Goal: Task Accomplishment & Management: Manage account settings

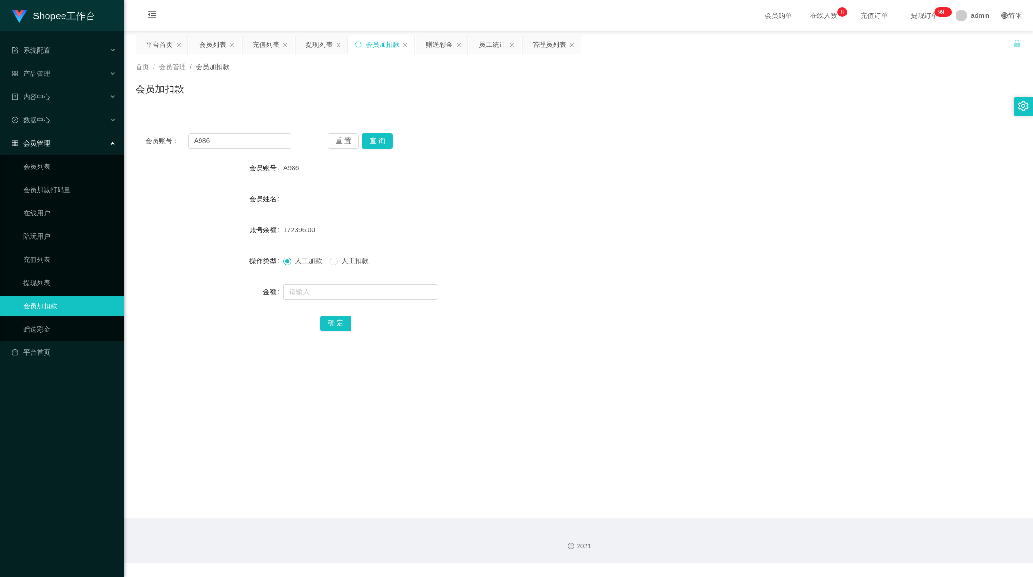
click at [492, 45] on div "员工统计" at bounding box center [492, 44] width 27 height 18
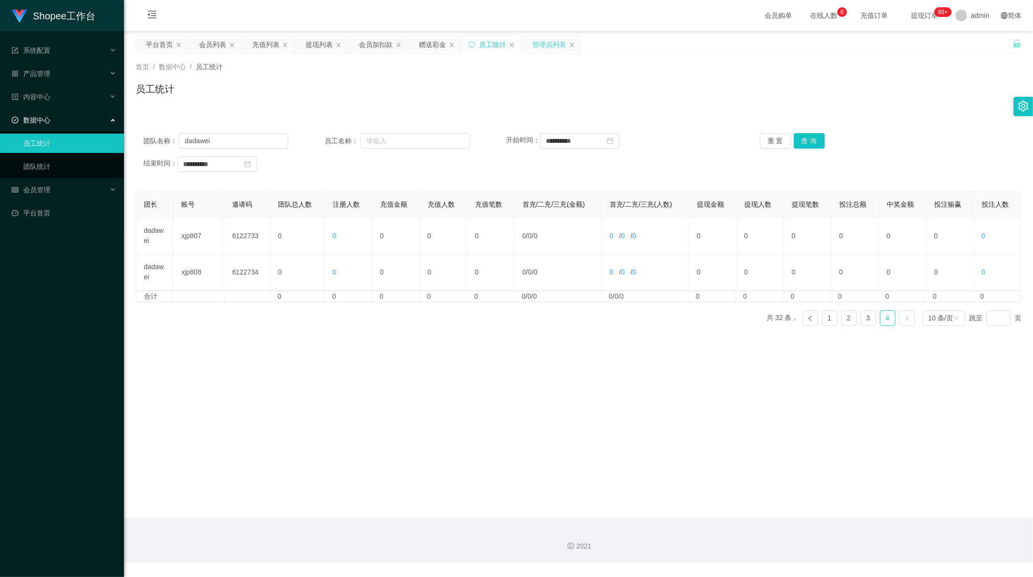
click at [537, 39] on div "管理员列表" at bounding box center [549, 44] width 34 height 18
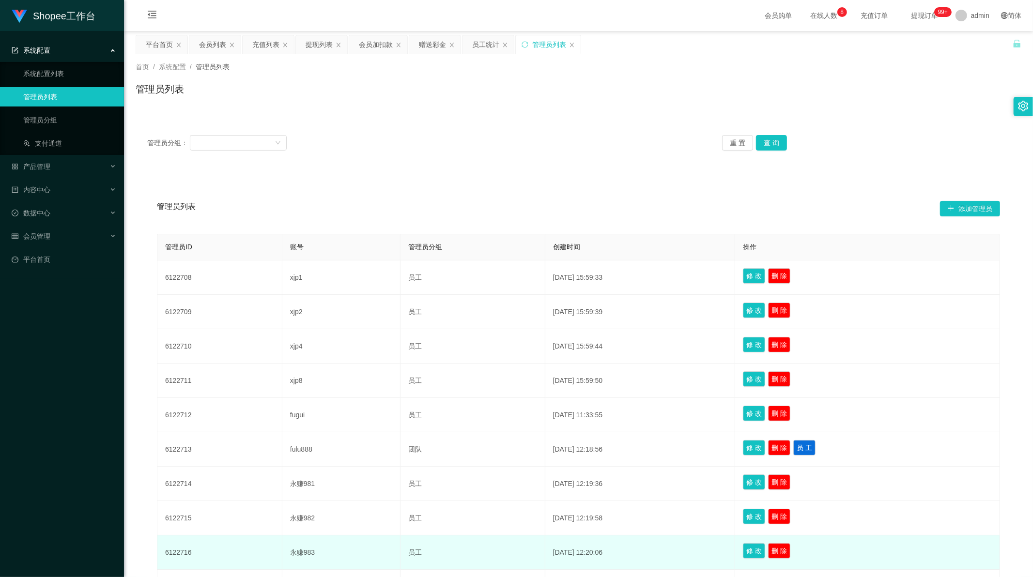
scroll to position [115, 0]
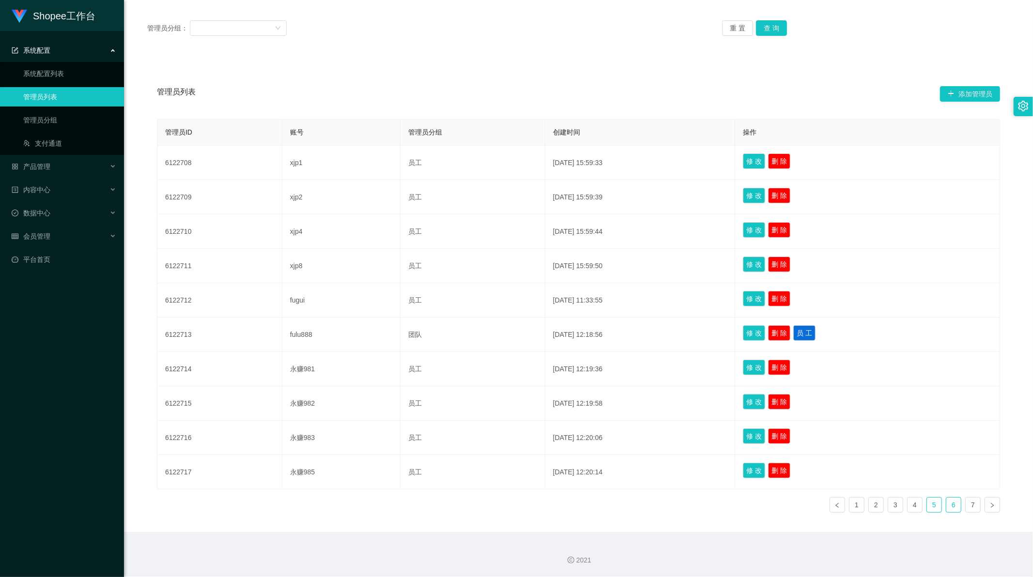
click at [955, 505] on link "6" at bounding box center [953, 505] width 15 height 15
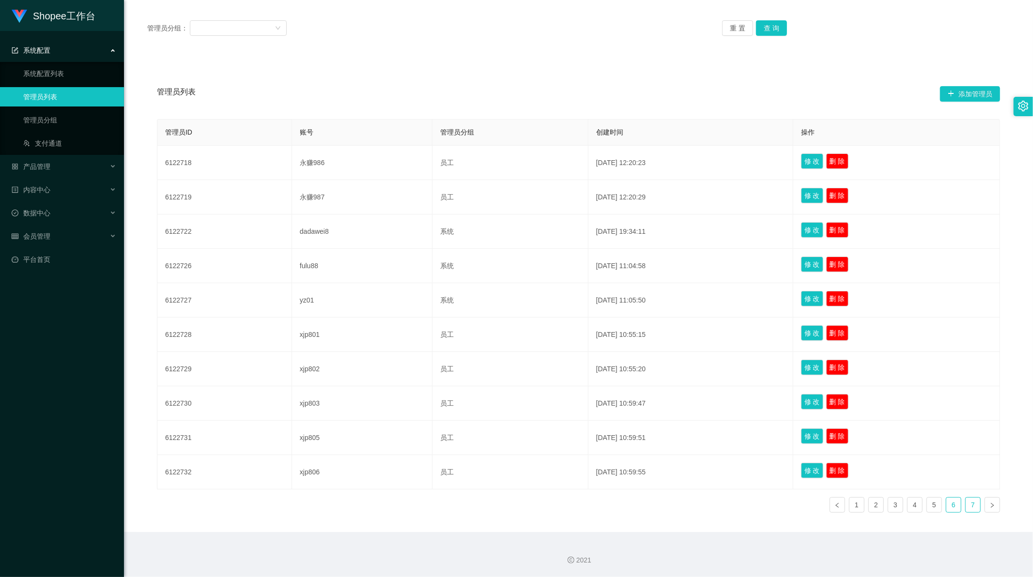
click at [966, 507] on link "7" at bounding box center [973, 505] width 15 height 15
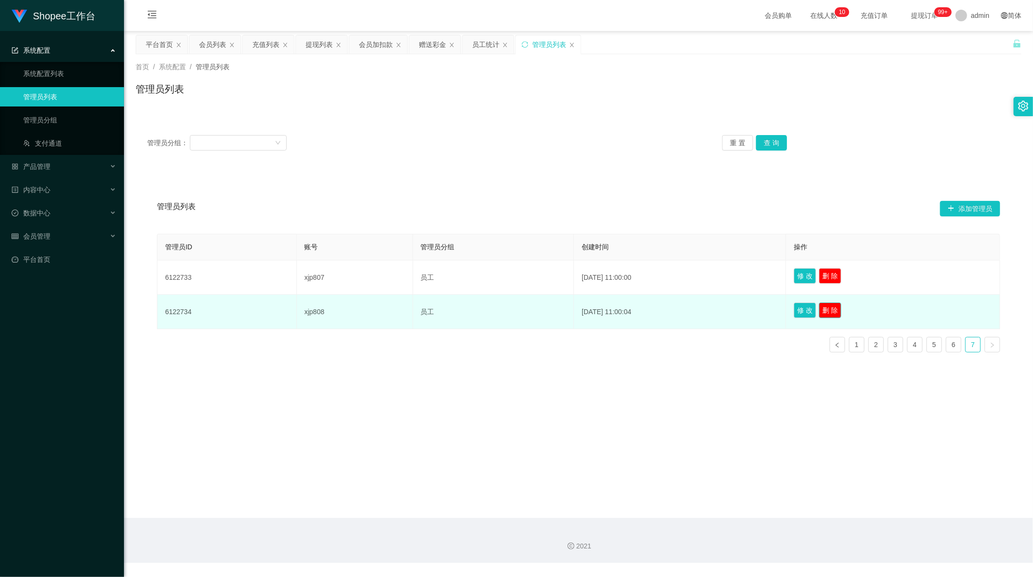
click at [836, 313] on button "删 除" at bounding box center [830, 310] width 22 height 15
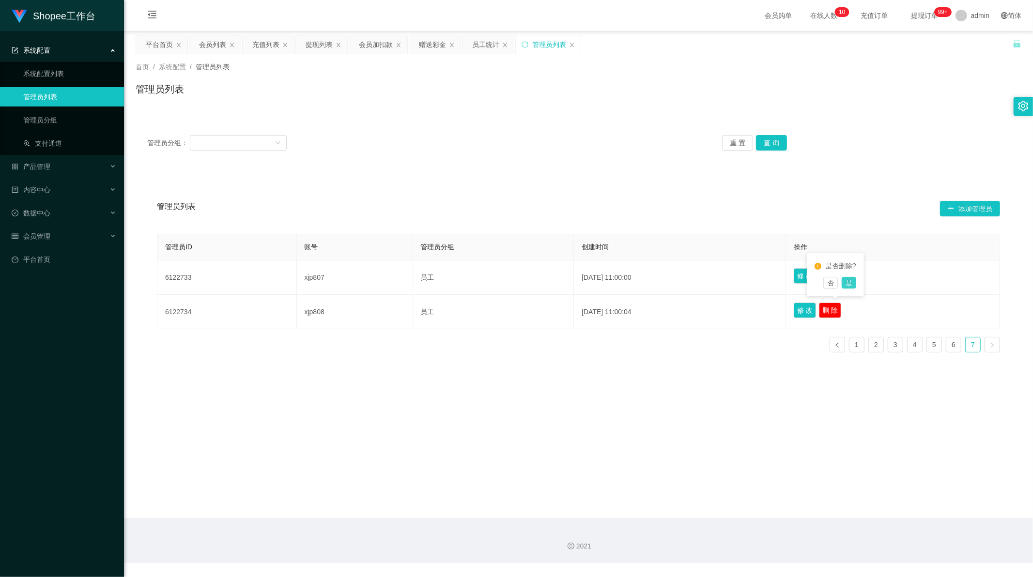
click at [844, 284] on button "是" at bounding box center [849, 283] width 15 height 12
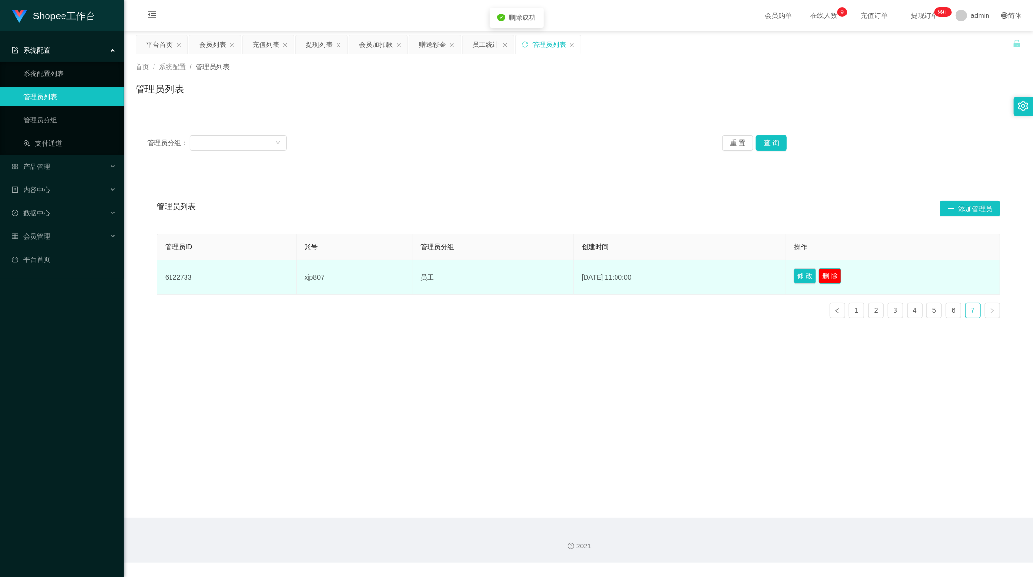
click at [840, 277] on button "删 除" at bounding box center [830, 275] width 22 height 15
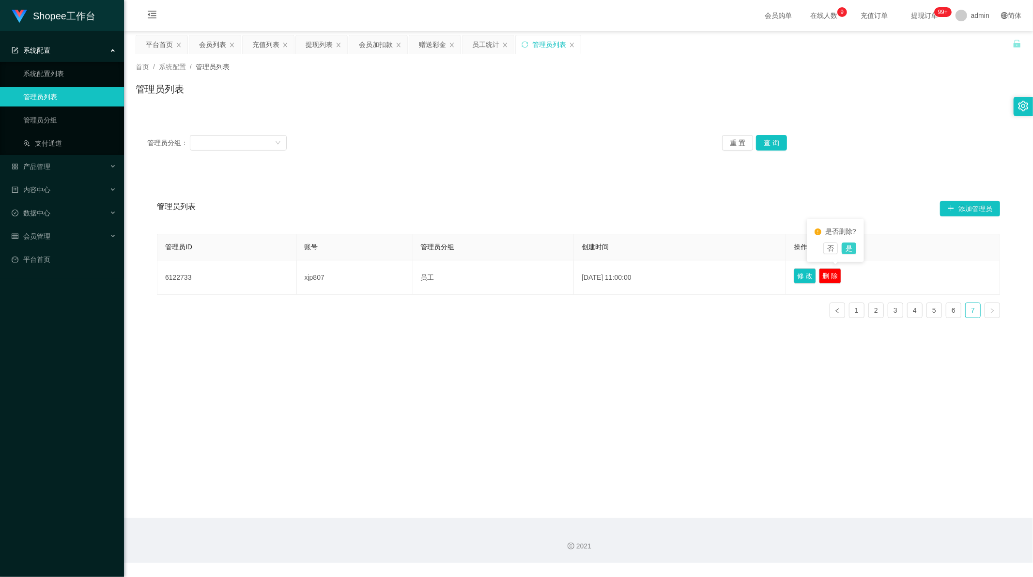
click at [847, 253] on button "是" at bounding box center [849, 249] width 15 height 12
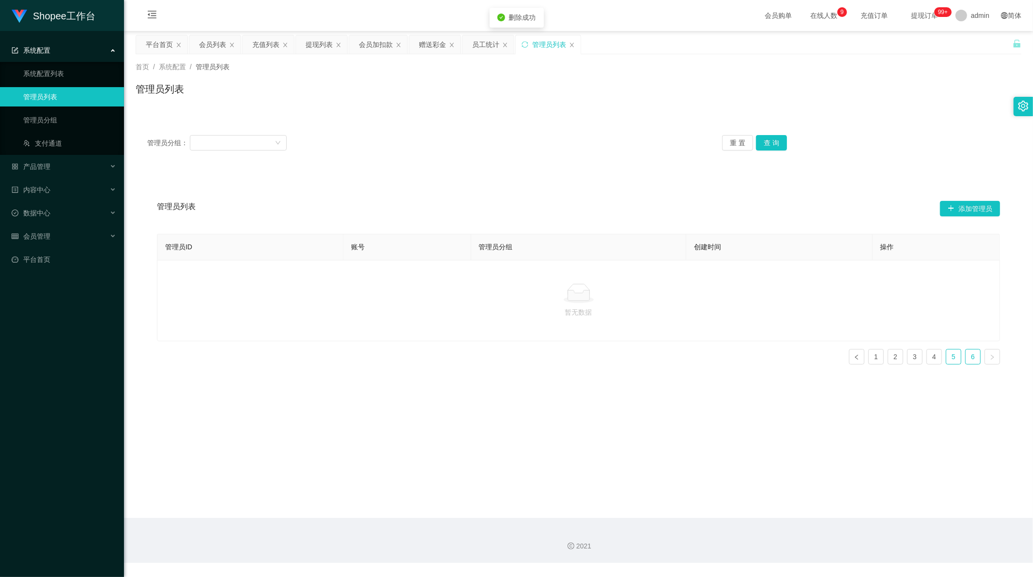
click at [948, 356] on link "5" at bounding box center [953, 357] width 15 height 15
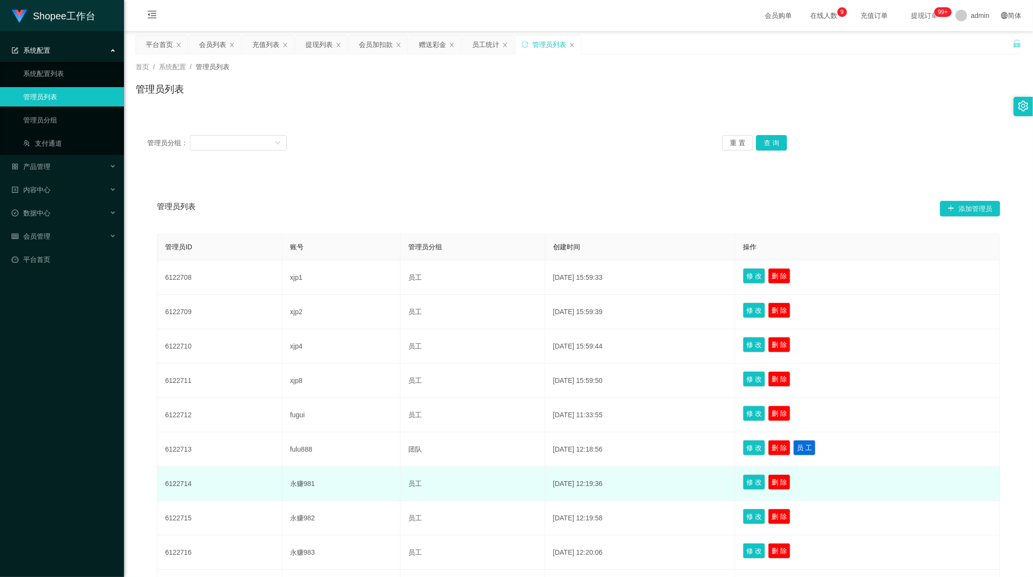
scroll to position [115, 0]
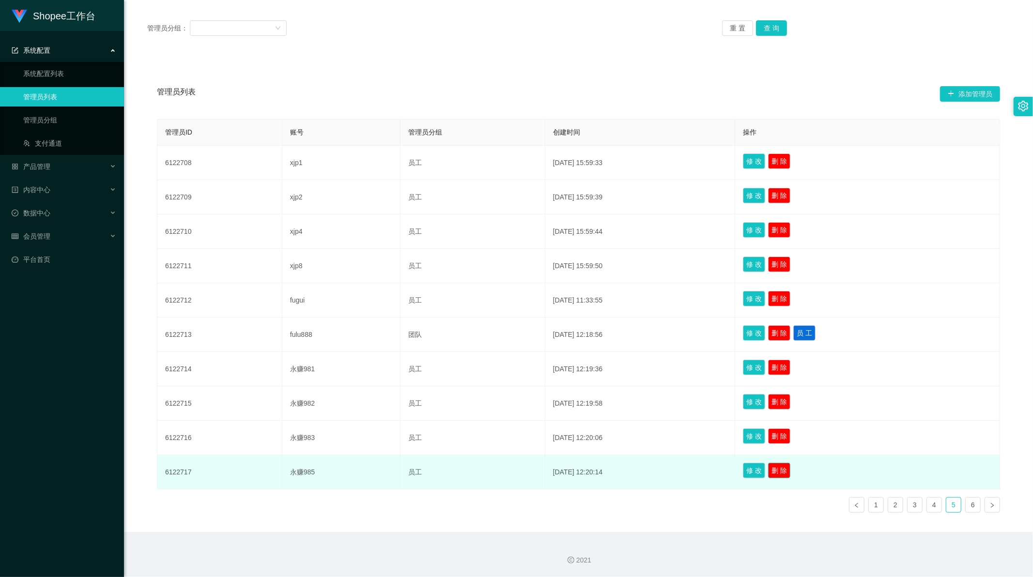
click at [790, 472] on button "删 除" at bounding box center [779, 470] width 22 height 15
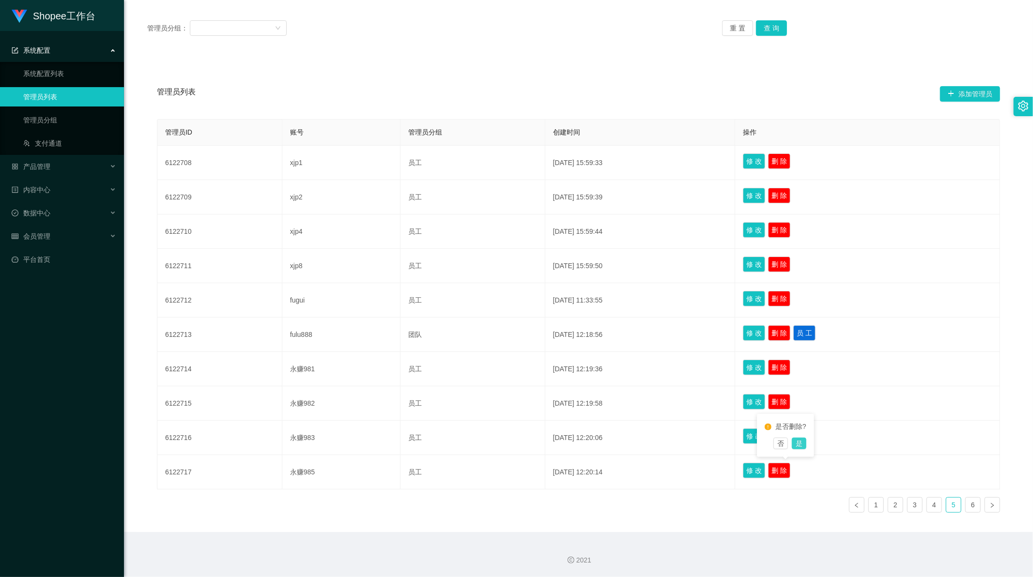
click at [799, 446] on button "是" at bounding box center [799, 444] width 15 height 12
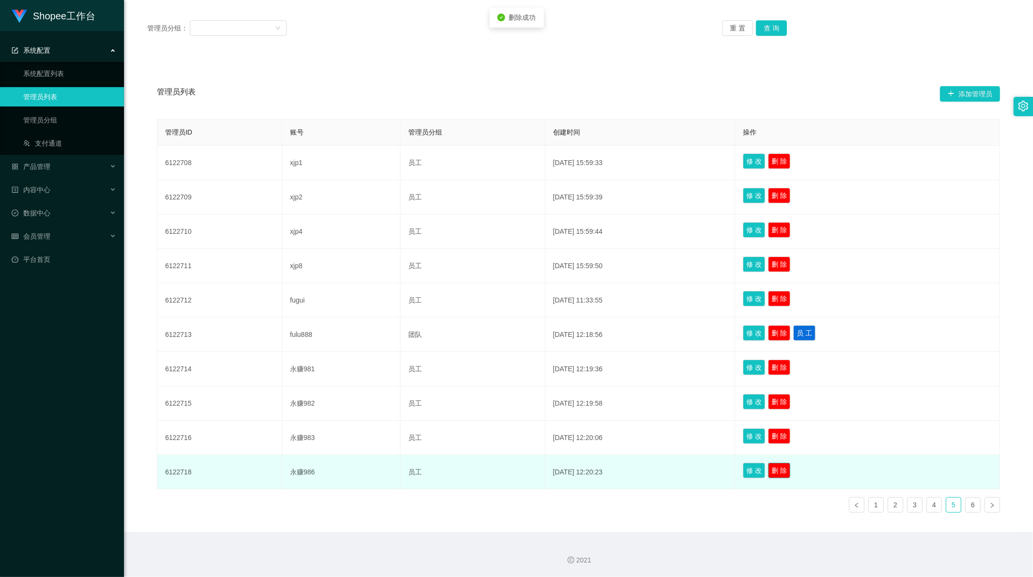
click at [790, 472] on button "删 除" at bounding box center [779, 470] width 22 height 15
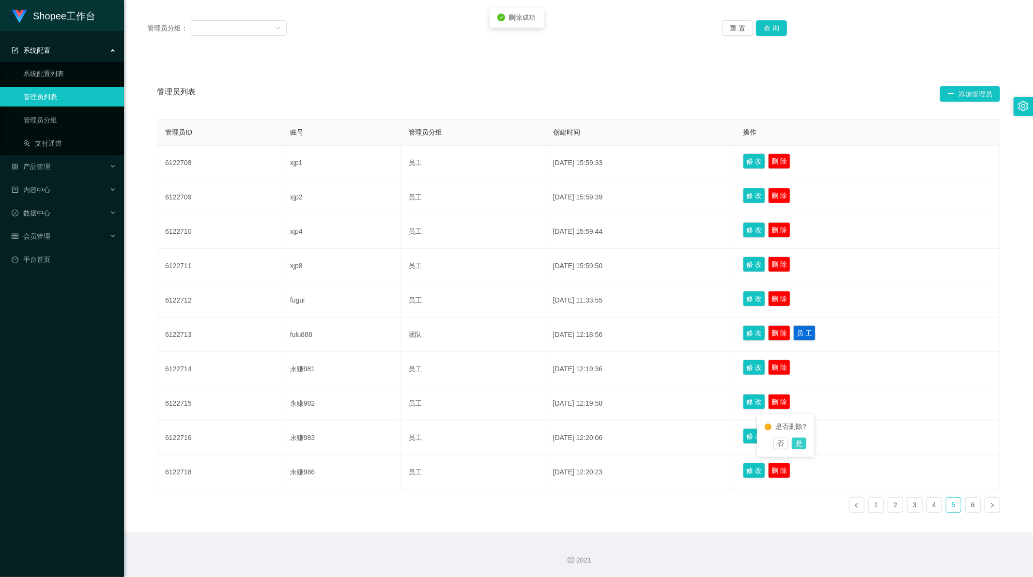
click at [802, 445] on button "是" at bounding box center [799, 444] width 15 height 12
click at [966, 505] on link "6" at bounding box center [973, 505] width 15 height 15
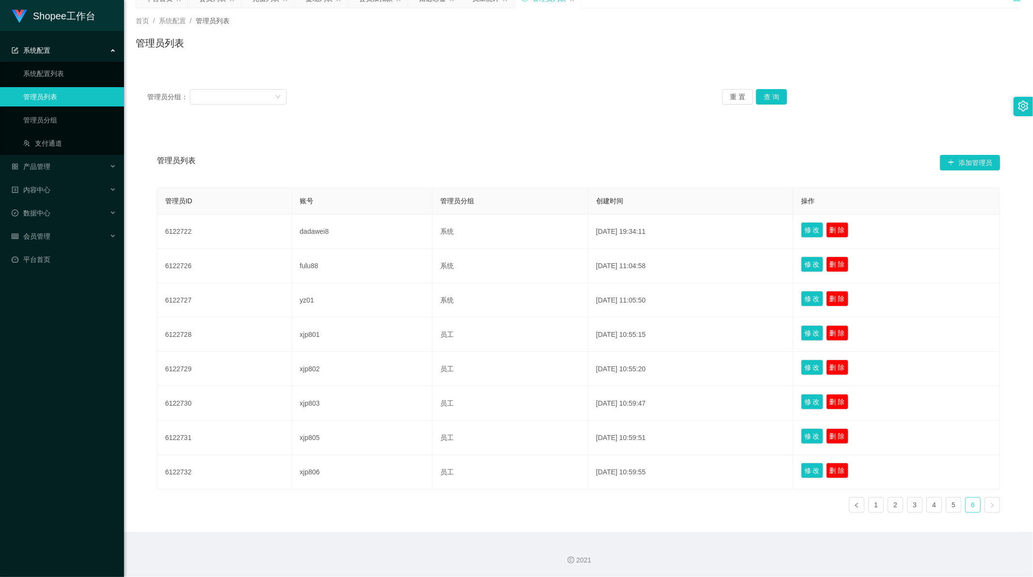
scroll to position [46, 0]
click at [967, 507] on link "6" at bounding box center [973, 505] width 15 height 15
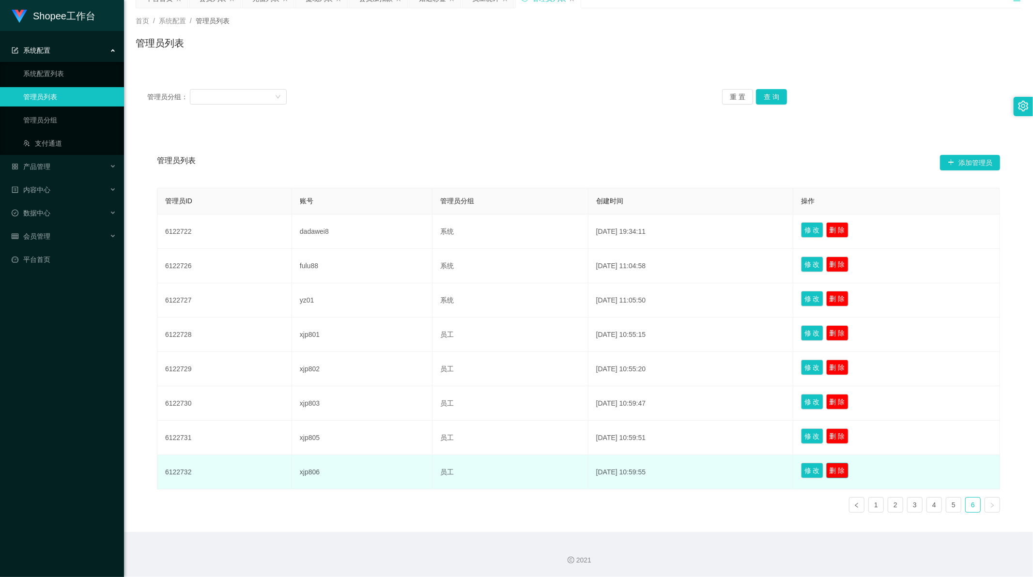
click at [841, 475] on button "删 除" at bounding box center [837, 470] width 22 height 15
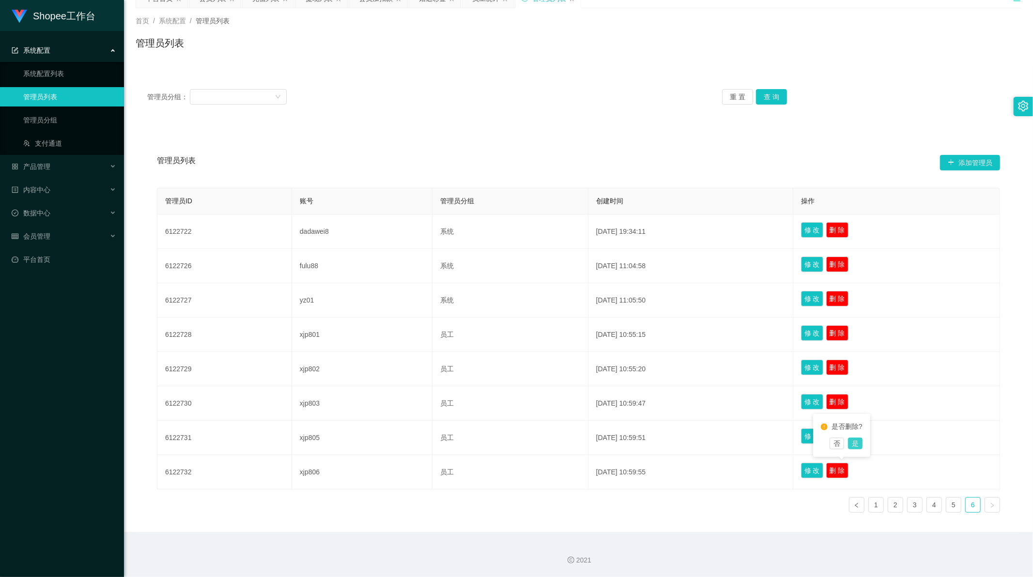
click at [859, 444] on button "是" at bounding box center [855, 444] width 15 height 12
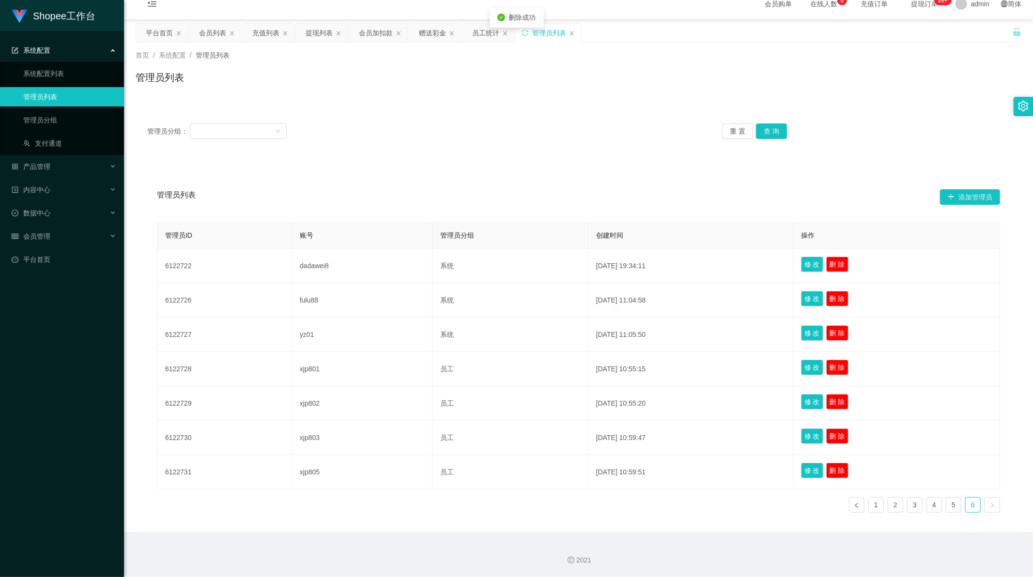
scroll to position [12, 0]
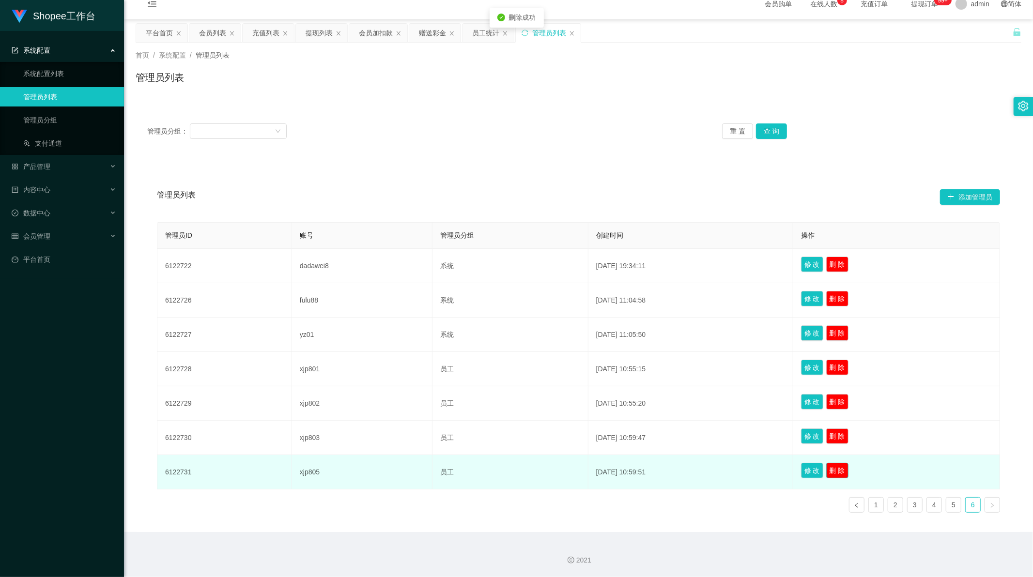
click at [844, 472] on button "删 除" at bounding box center [837, 470] width 22 height 15
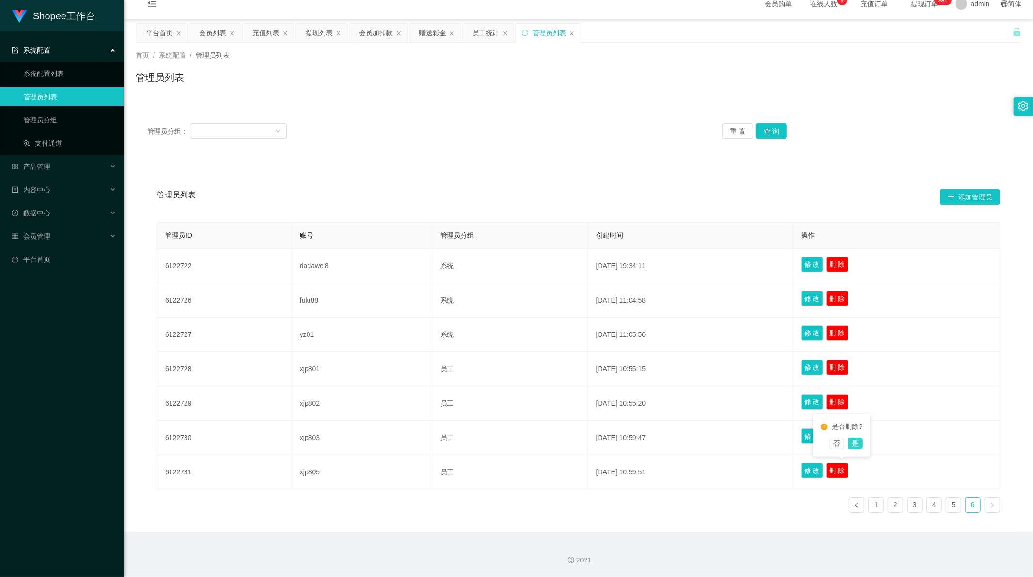
click at [858, 444] on button "是" at bounding box center [855, 444] width 15 height 12
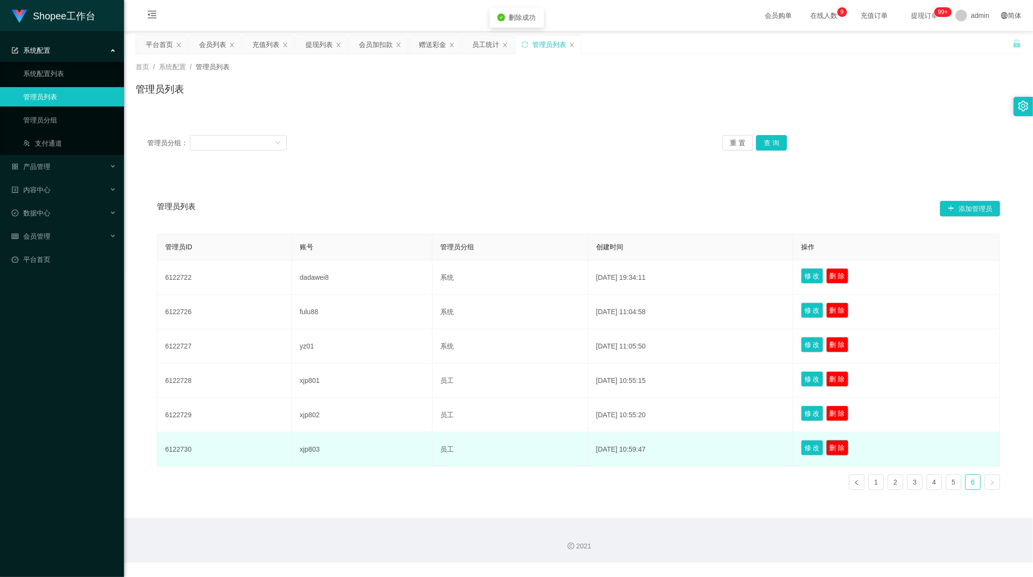
click at [847, 446] on button "删 除" at bounding box center [837, 447] width 22 height 15
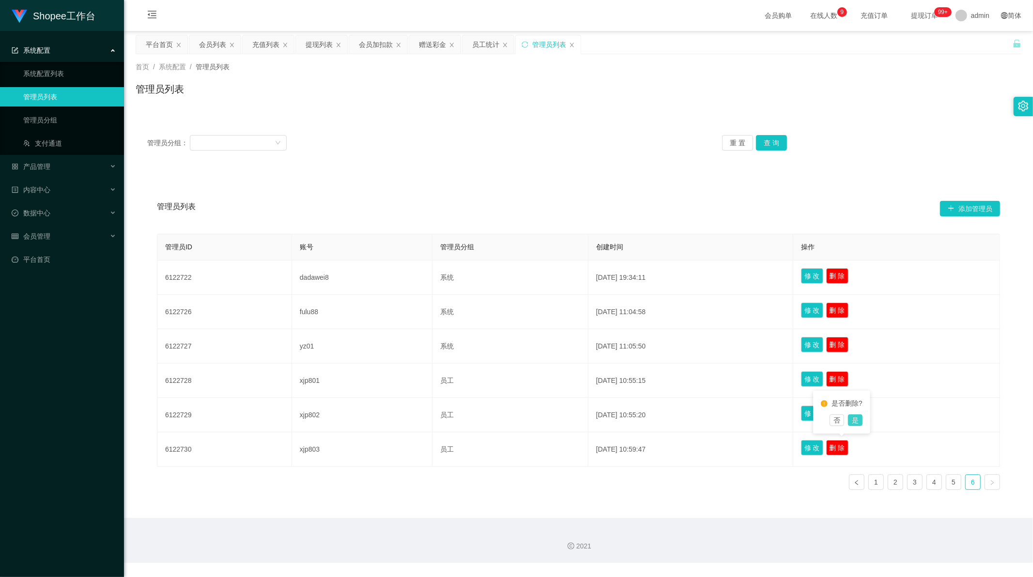
click at [857, 420] on button "是" at bounding box center [855, 421] width 15 height 12
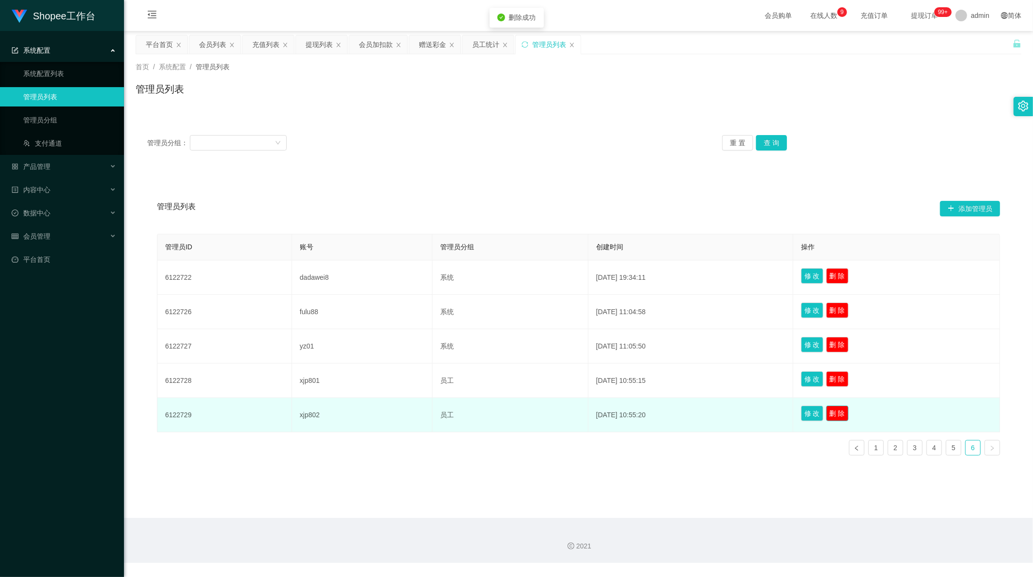
click at [841, 415] on button "删 除" at bounding box center [837, 413] width 22 height 15
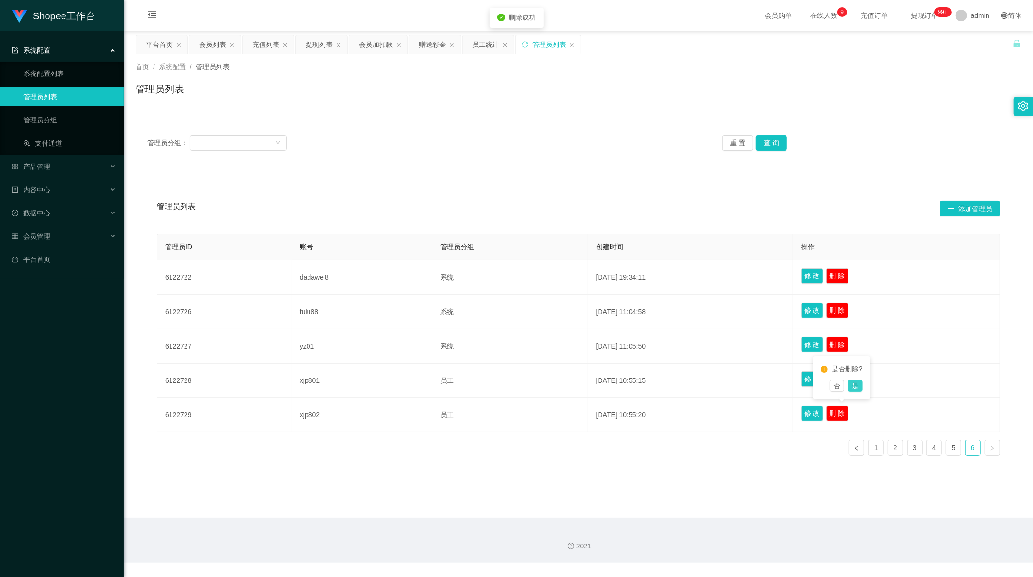
click at [854, 383] on button "是" at bounding box center [855, 386] width 15 height 12
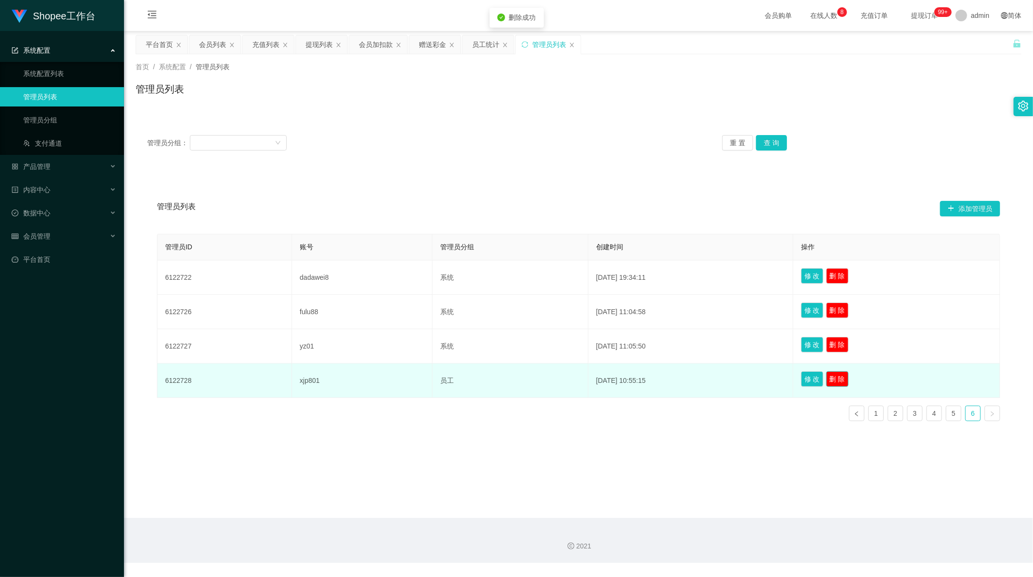
click at [845, 380] on button "删 除" at bounding box center [837, 378] width 22 height 15
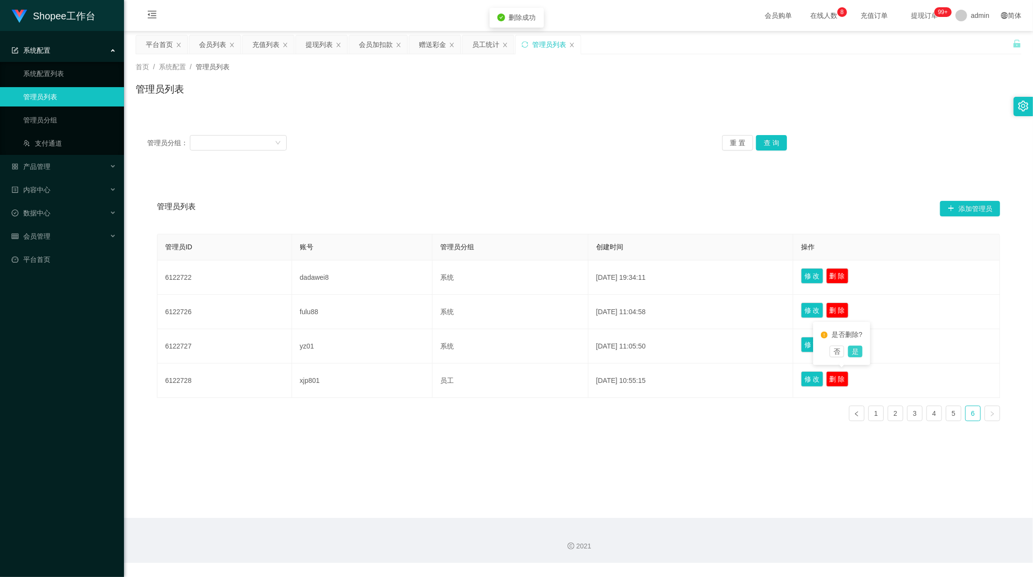
click at [857, 355] on button "是" at bounding box center [855, 352] width 15 height 12
click at [950, 380] on link "5" at bounding box center [953, 379] width 15 height 15
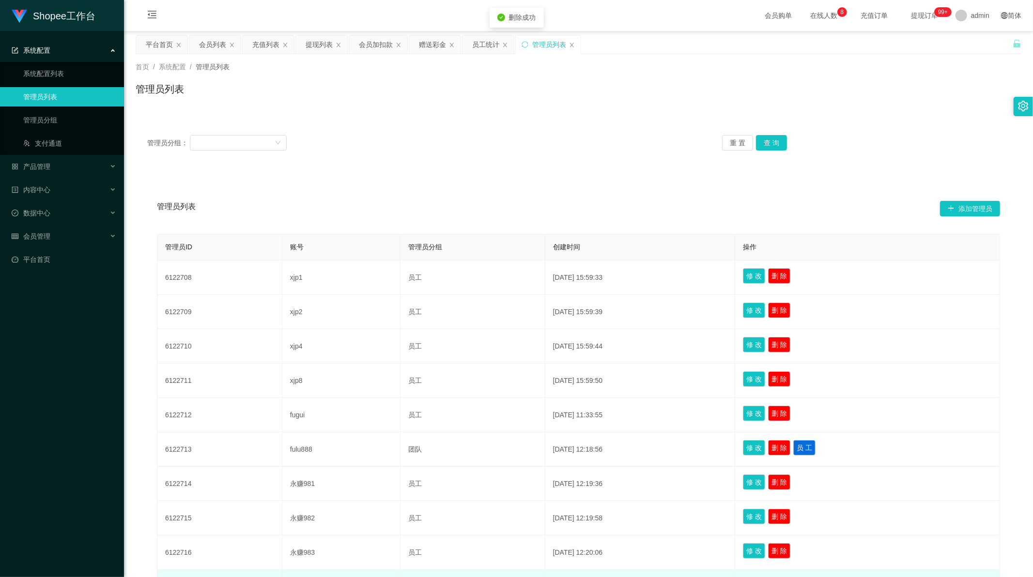
scroll to position [115, 0]
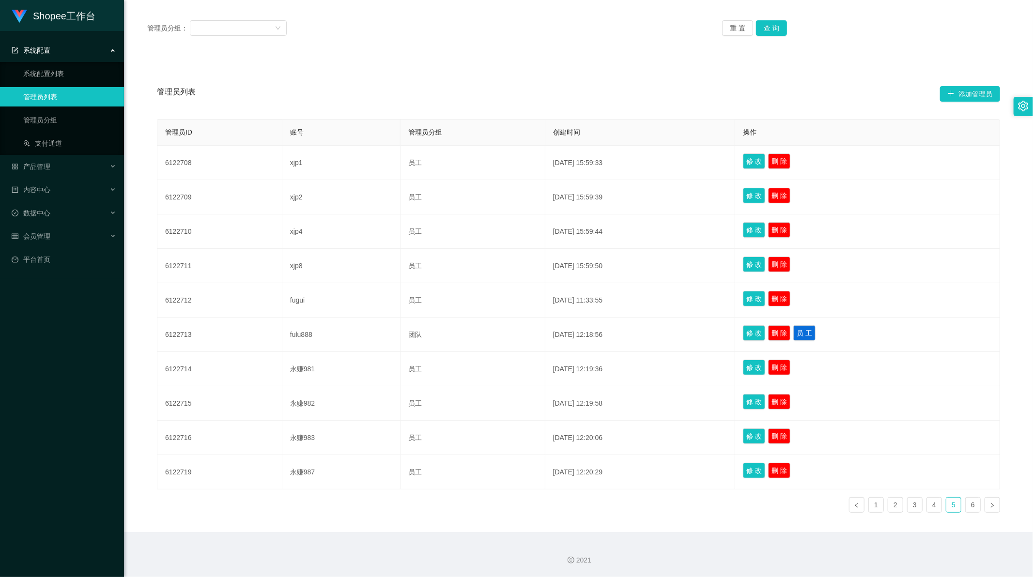
click at [801, 499] on div "管理员ID 账号 管理员分组 创建时间 操作 6122708 xjp1 员工 [DATE] 15:59:33 修 改 删 除 6122709 xjp2 员工 …" at bounding box center [578, 319] width 843 height 401
click at [967, 501] on link "6" at bounding box center [973, 505] width 15 height 15
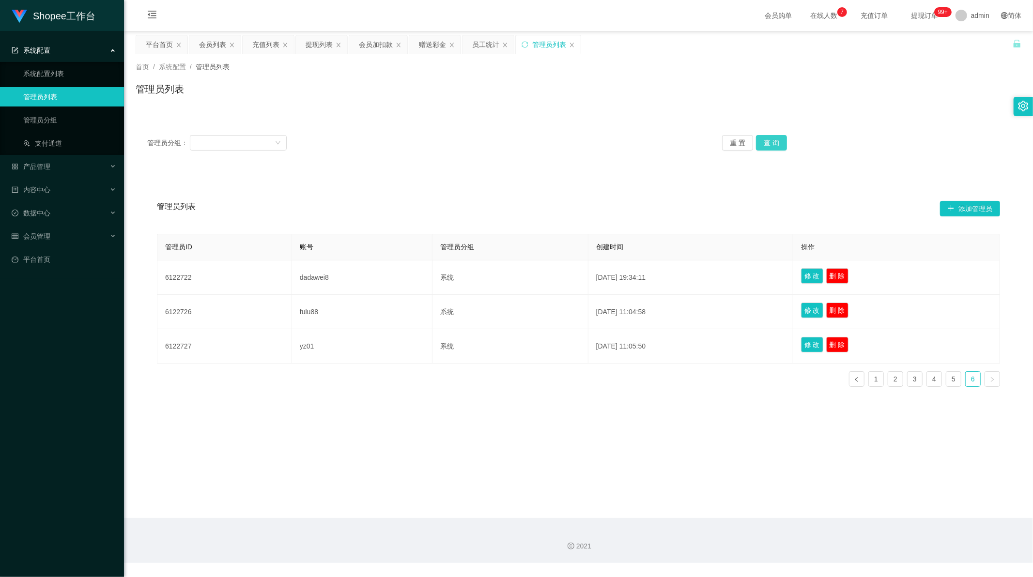
click at [773, 144] on button "查 询" at bounding box center [771, 142] width 31 height 15
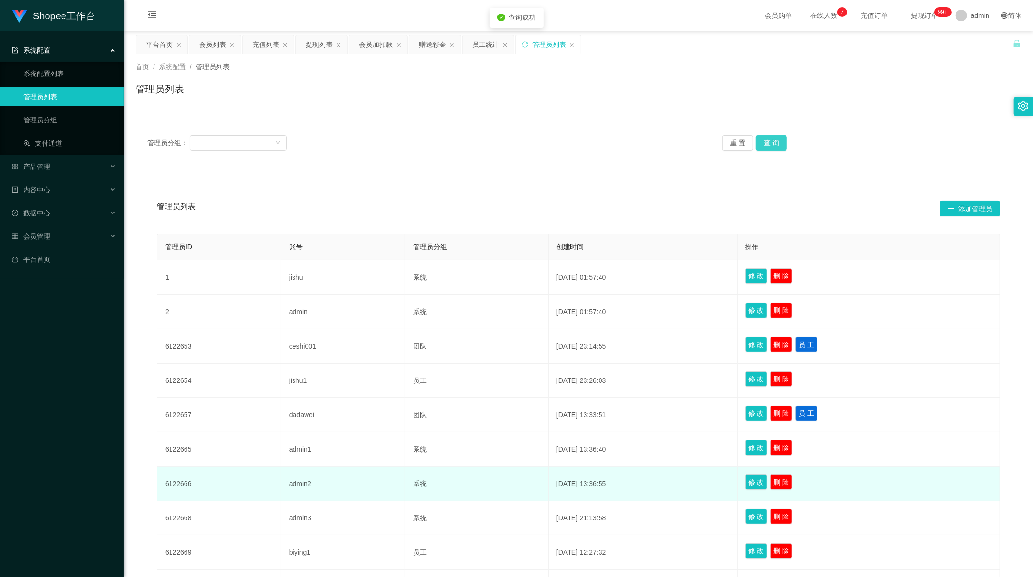
scroll to position [115, 0]
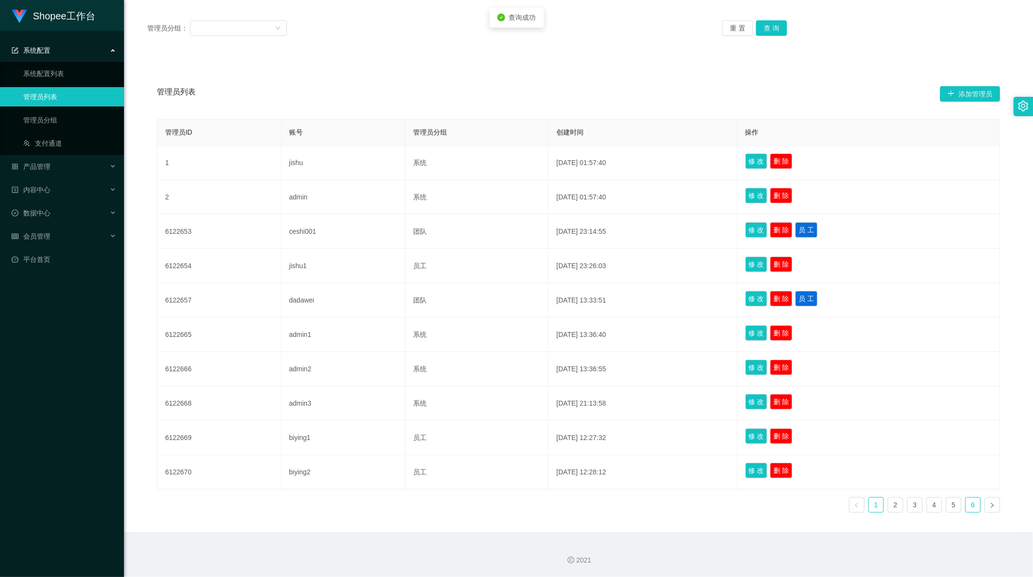
click at [970, 505] on link "6" at bounding box center [973, 505] width 15 height 15
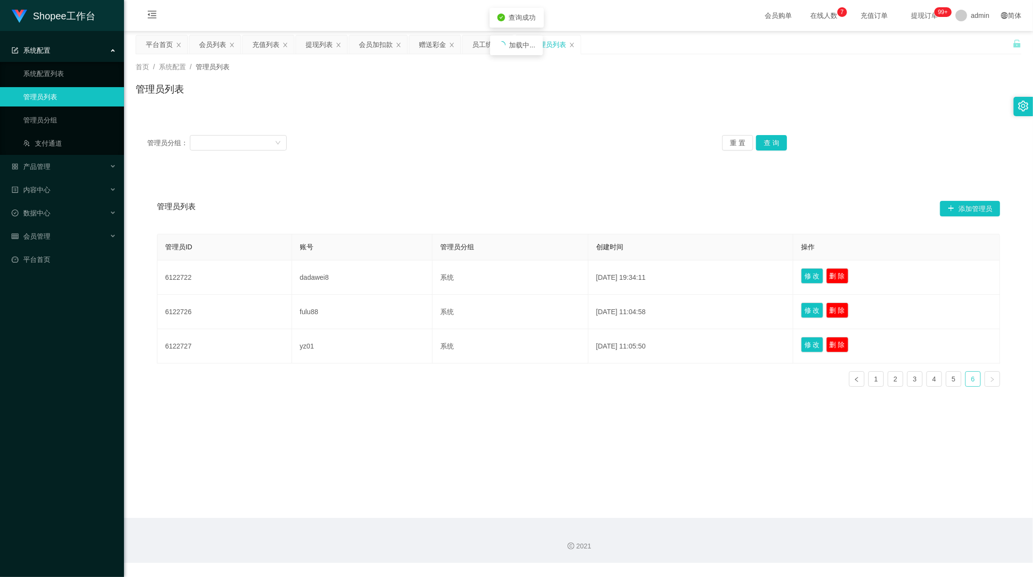
scroll to position [0, 0]
click at [767, 143] on button "查 询" at bounding box center [771, 142] width 31 height 15
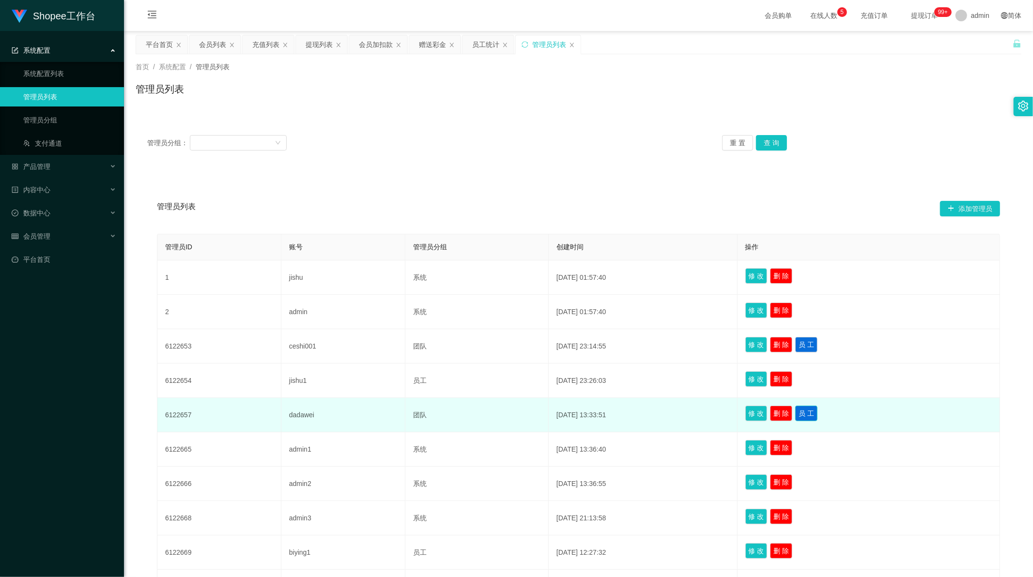
click at [814, 415] on button "员 工" at bounding box center [806, 413] width 22 height 15
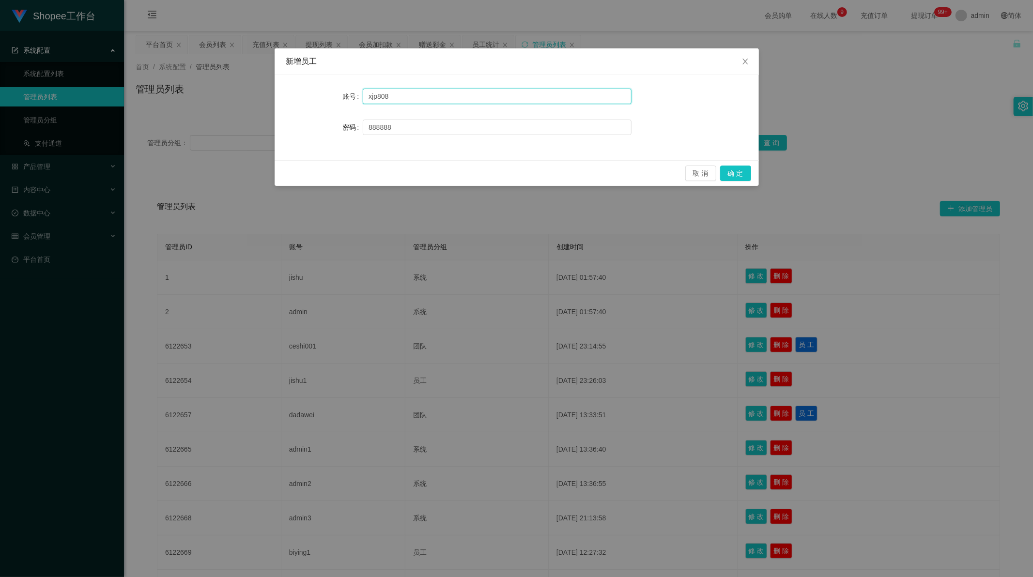
drag, startPoint x: 400, startPoint y: 95, endPoint x: 384, endPoint y: 96, distance: 15.5
click at [384, 96] on input "xjp808" at bounding box center [497, 96] width 269 height 15
click at [732, 172] on button "确 定" at bounding box center [735, 173] width 31 height 15
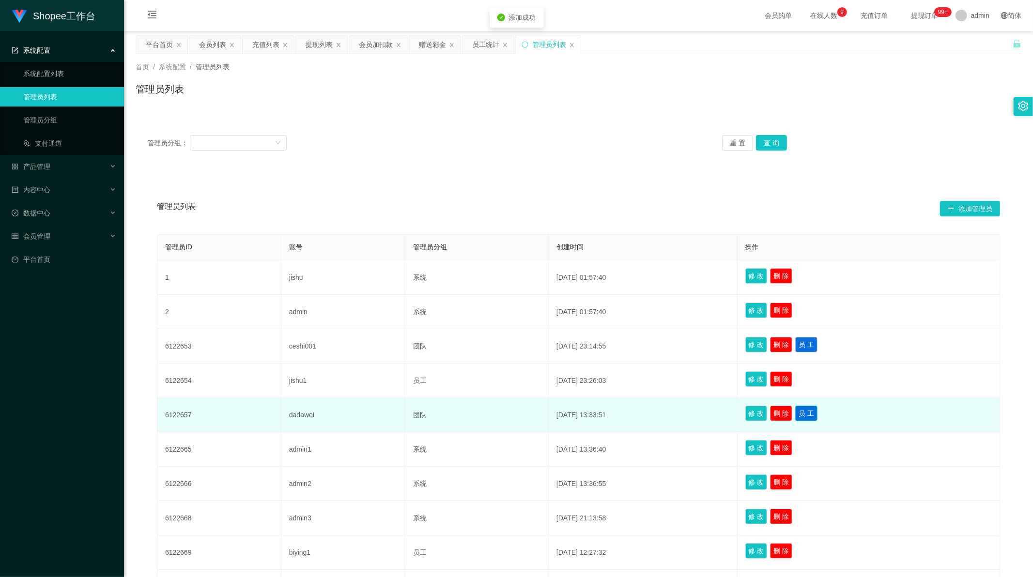
click at [812, 408] on button "员 工" at bounding box center [806, 413] width 22 height 15
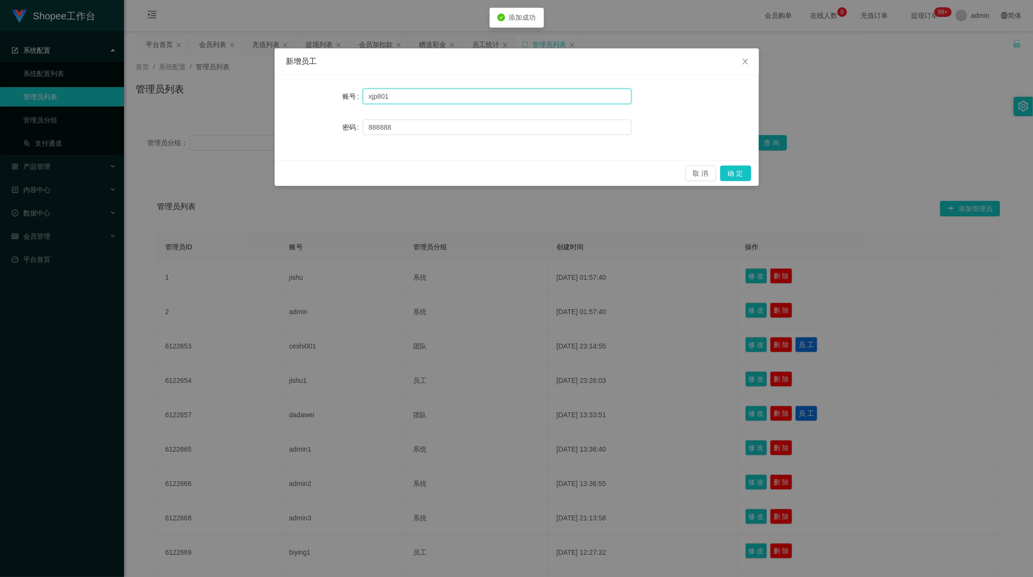
click at [385, 97] on input "xjp801" at bounding box center [497, 96] width 269 height 15
click at [732, 173] on button "确 定" at bounding box center [735, 173] width 31 height 15
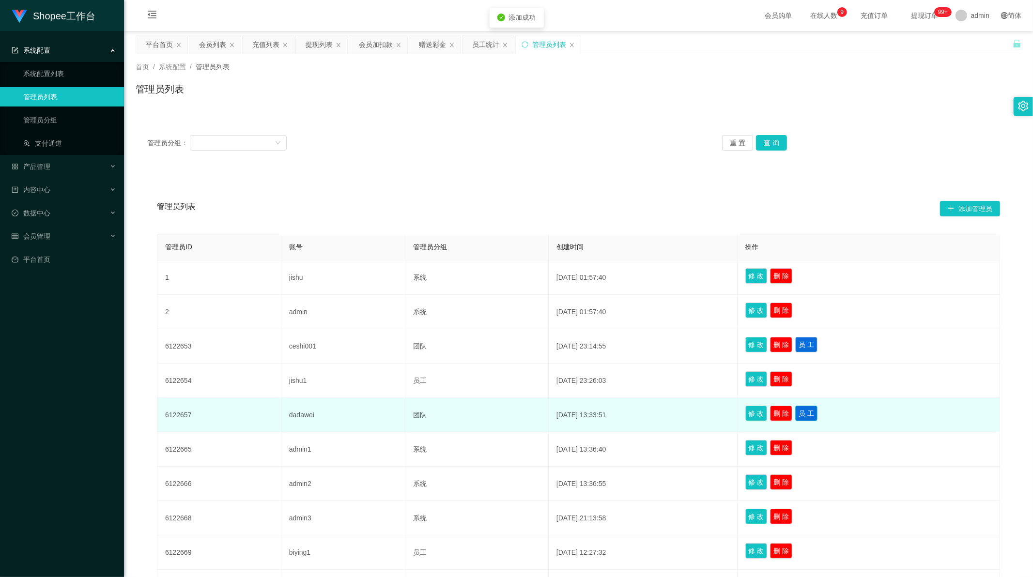
click at [816, 408] on button "员 工" at bounding box center [806, 413] width 22 height 15
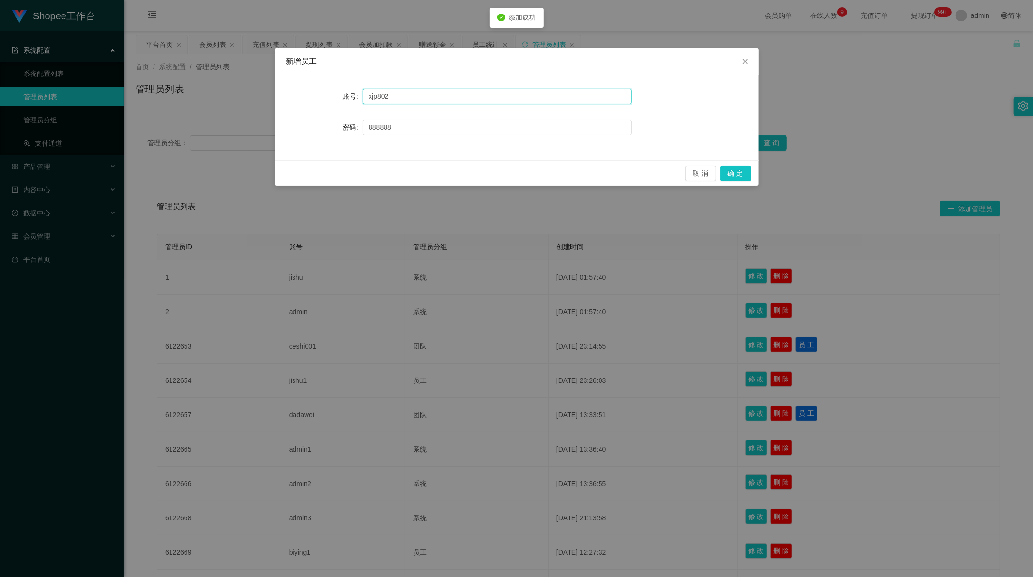
click at [386, 98] on input "xjp802" at bounding box center [497, 96] width 269 height 15
click at [733, 172] on button "确 定" at bounding box center [735, 173] width 31 height 15
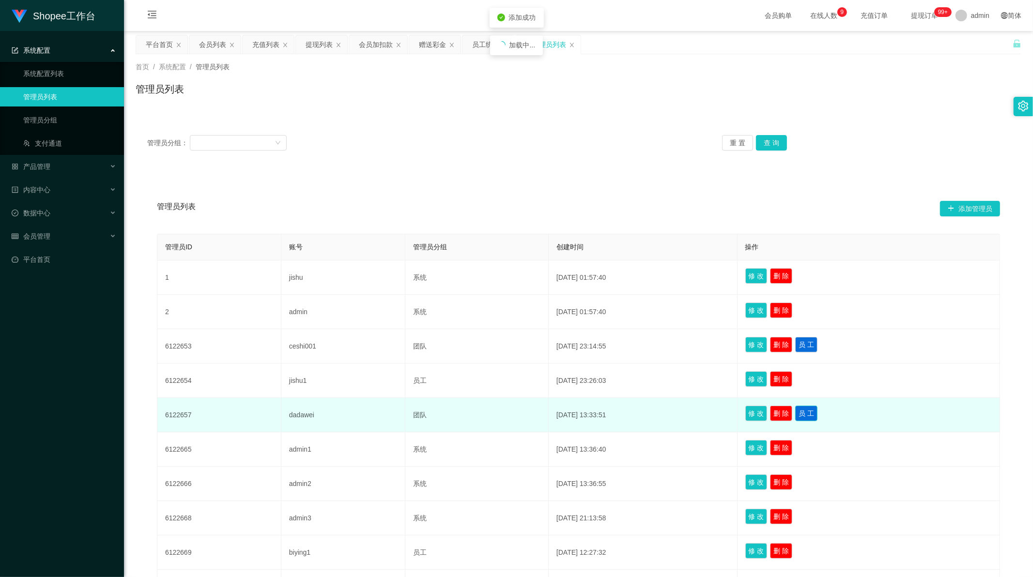
click at [811, 415] on button "员 工" at bounding box center [806, 413] width 22 height 15
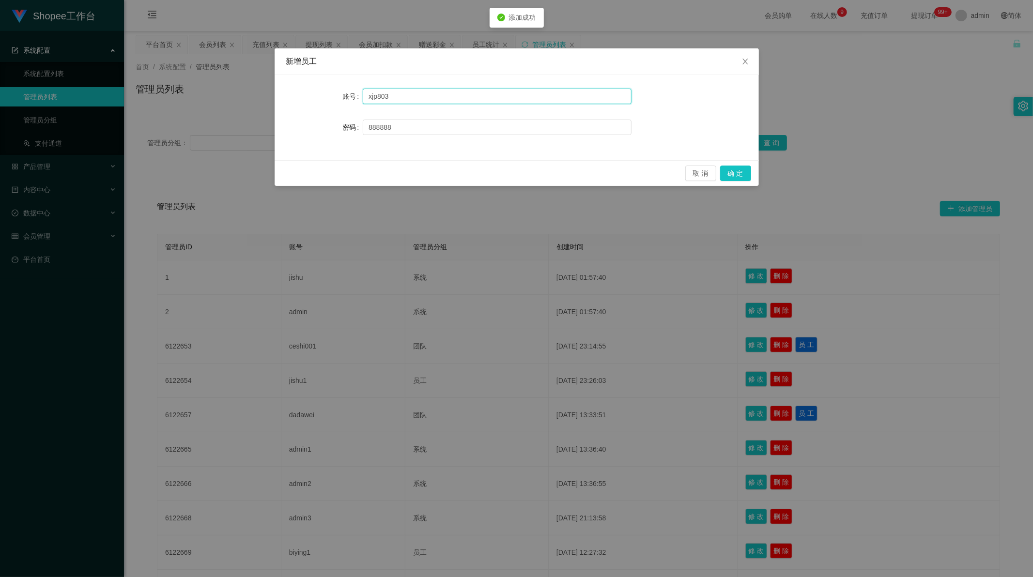
drag, startPoint x: 391, startPoint y: 97, endPoint x: 384, endPoint y: 95, distance: 8.0
click at [384, 95] on input "xjp803" at bounding box center [497, 96] width 269 height 15
click at [735, 177] on button "确 定" at bounding box center [735, 173] width 31 height 15
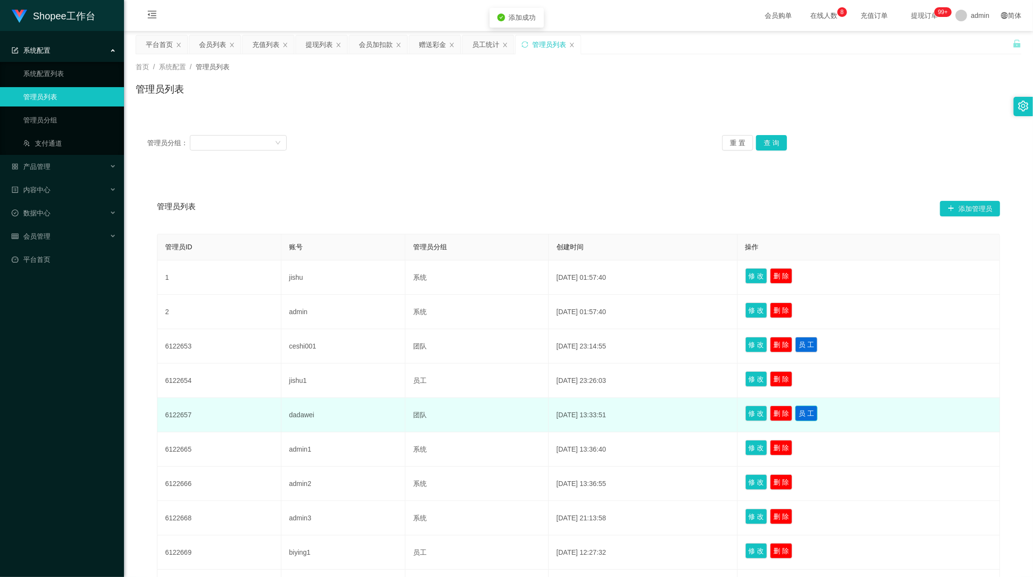
click at [817, 413] on button "员 工" at bounding box center [806, 413] width 22 height 15
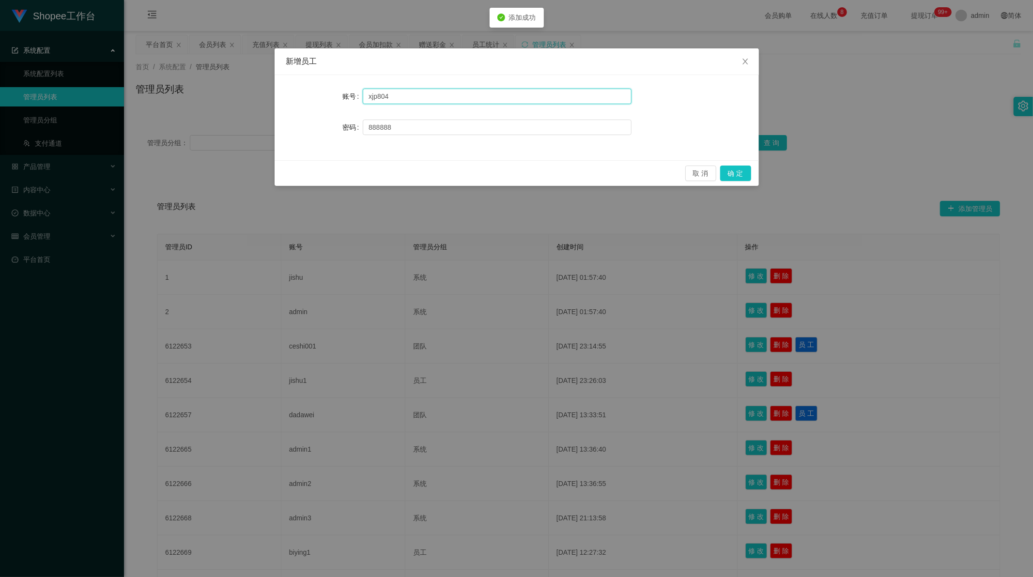
drag, startPoint x: 391, startPoint y: 102, endPoint x: 386, endPoint y: 100, distance: 5.4
click at [386, 100] on input "xjp804" at bounding box center [497, 96] width 269 height 15
click at [734, 174] on button "确 定" at bounding box center [735, 173] width 31 height 15
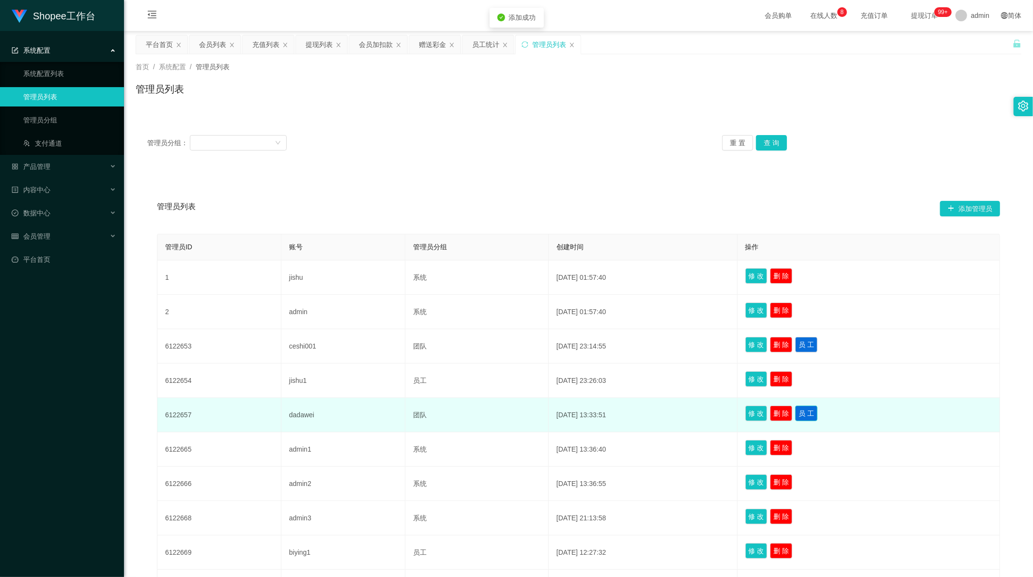
click at [810, 418] on button "员 工" at bounding box center [806, 413] width 22 height 15
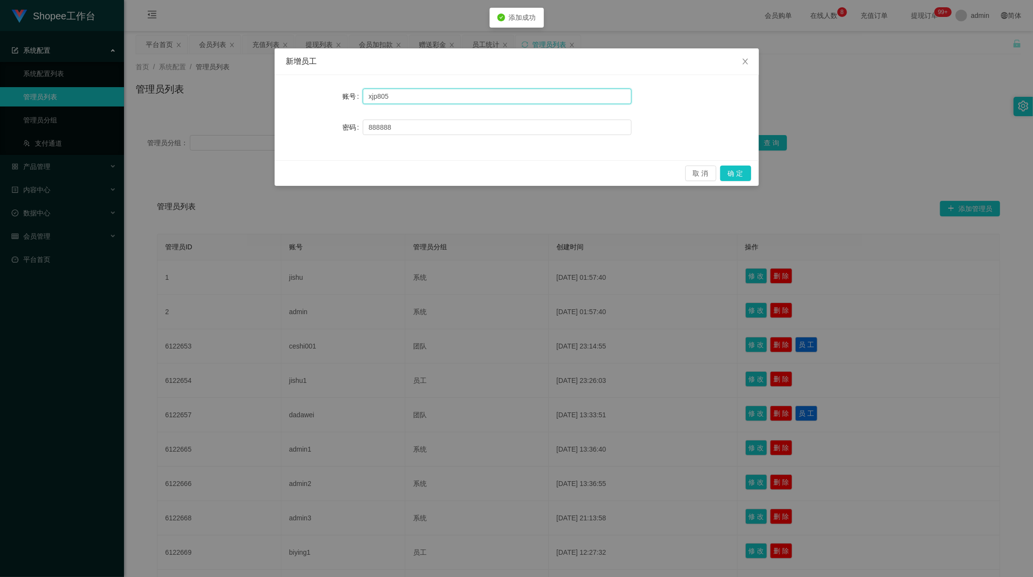
drag, startPoint x: 400, startPoint y: 96, endPoint x: 385, endPoint y: 95, distance: 15.0
click at [385, 95] on input "xjp805" at bounding box center [497, 96] width 269 height 15
click at [742, 167] on button "确 定" at bounding box center [735, 173] width 31 height 15
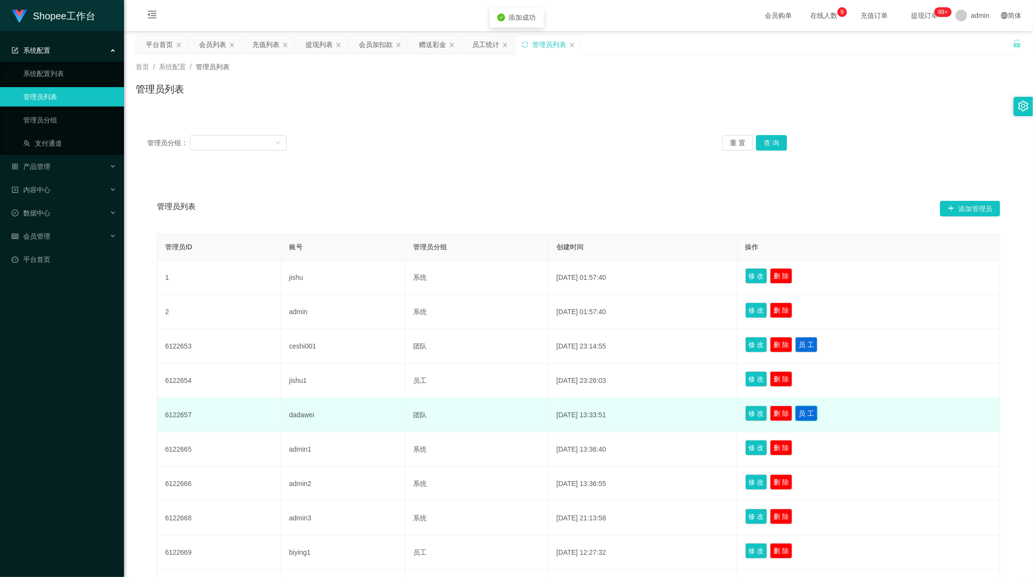
click at [817, 411] on button "员 工" at bounding box center [806, 413] width 22 height 15
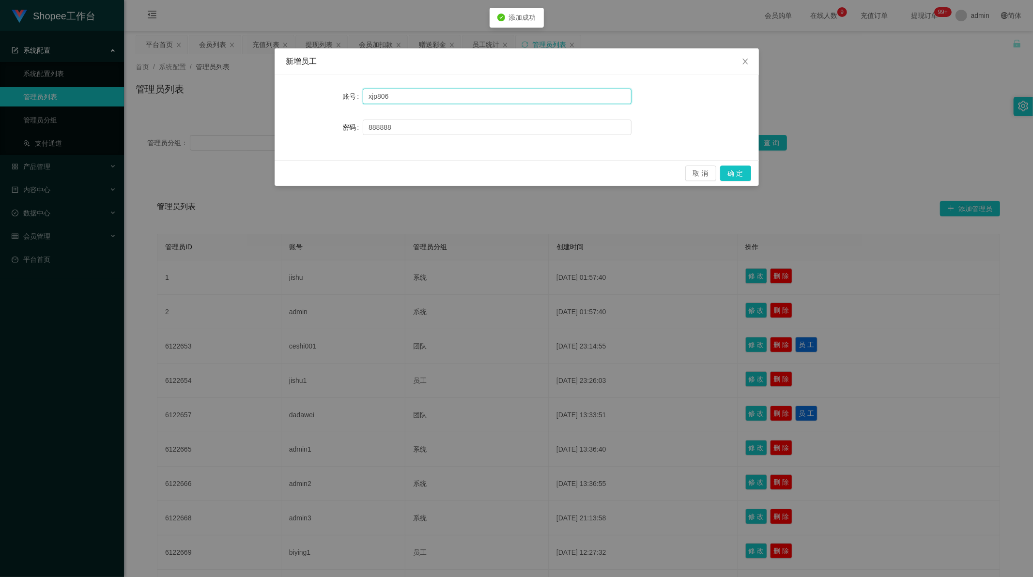
drag, startPoint x: 412, startPoint y: 99, endPoint x: 385, endPoint y: 94, distance: 27.5
click at [385, 94] on input "xjp806" at bounding box center [497, 96] width 269 height 15
type input "xjp807"
click at [747, 176] on button "确 定" at bounding box center [735, 173] width 31 height 15
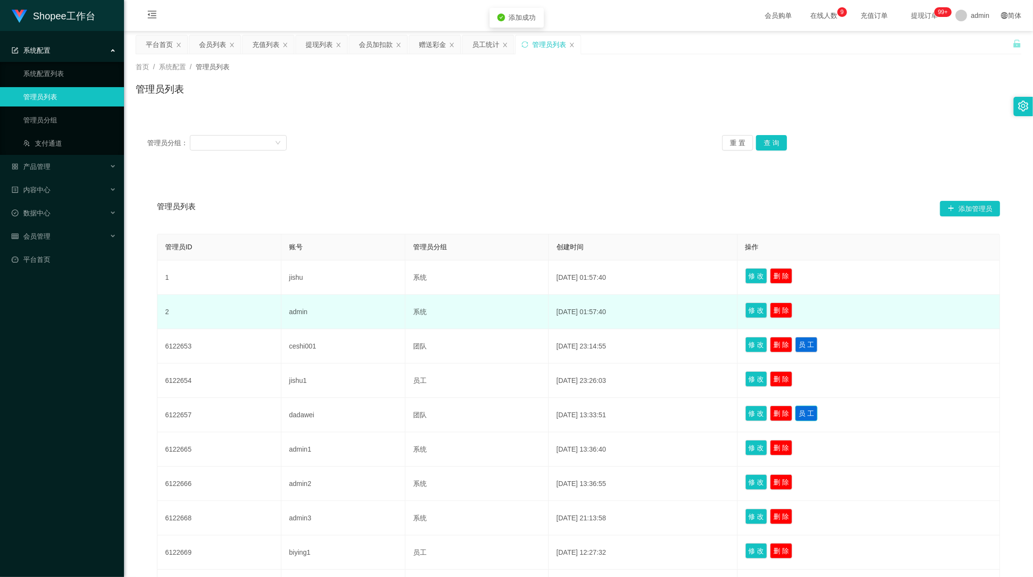
scroll to position [115, 0]
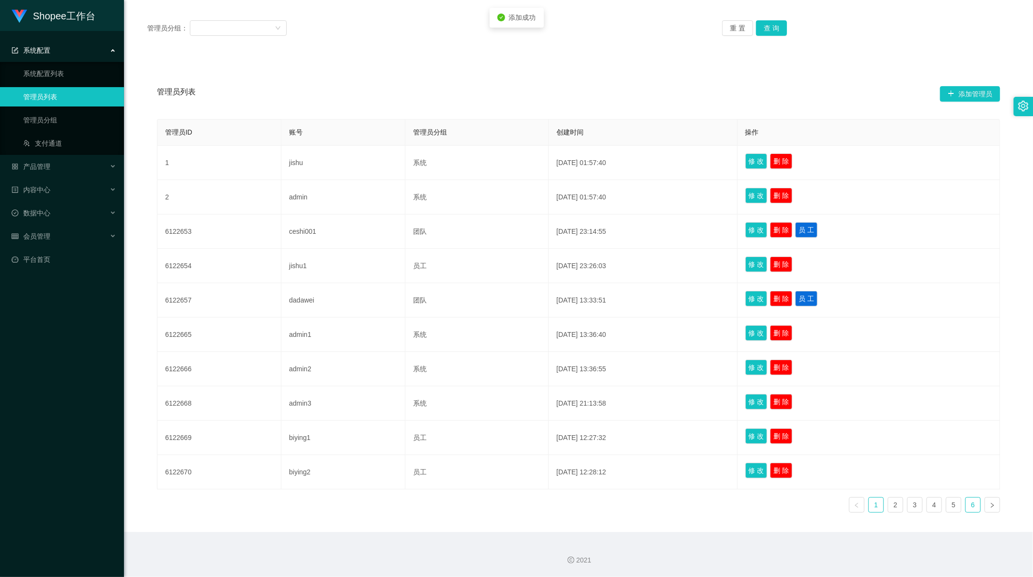
click at [970, 503] on link "6" at bounding box center [973, 505] width 15 height 15
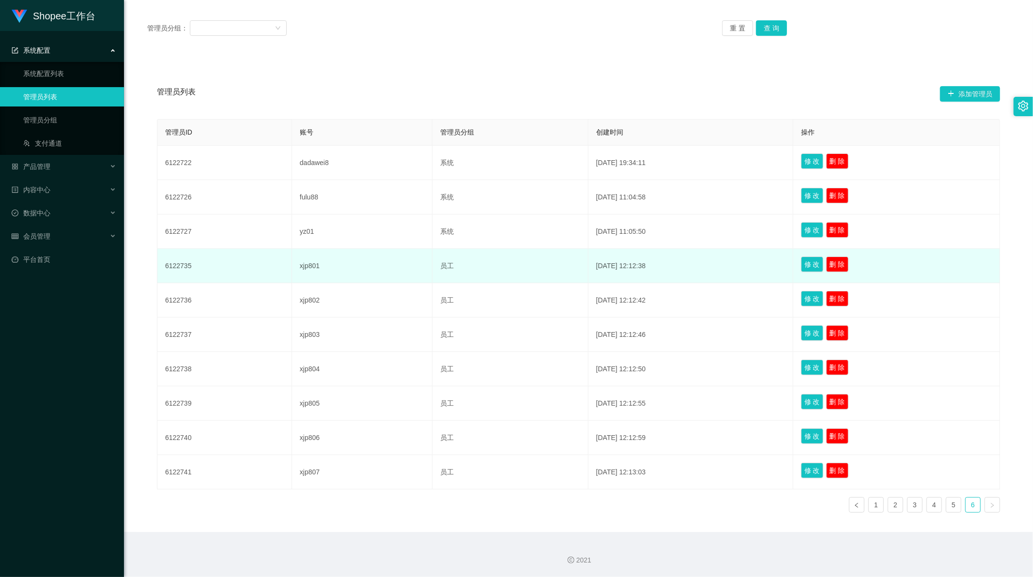
click at [186, 263] on td "6122735" at bounding box center [224, 266] width 135 height 34
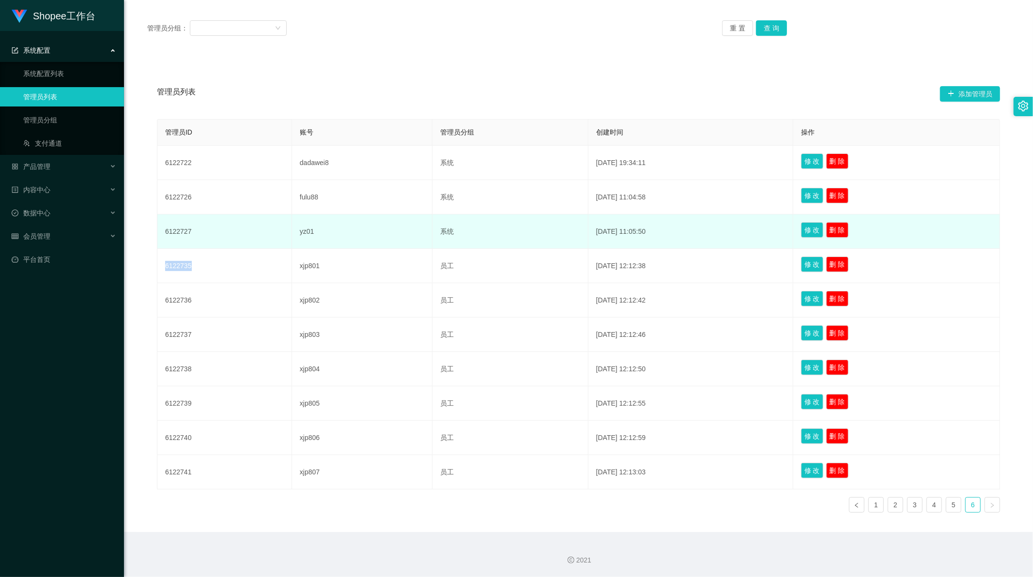
copy td "6122735"
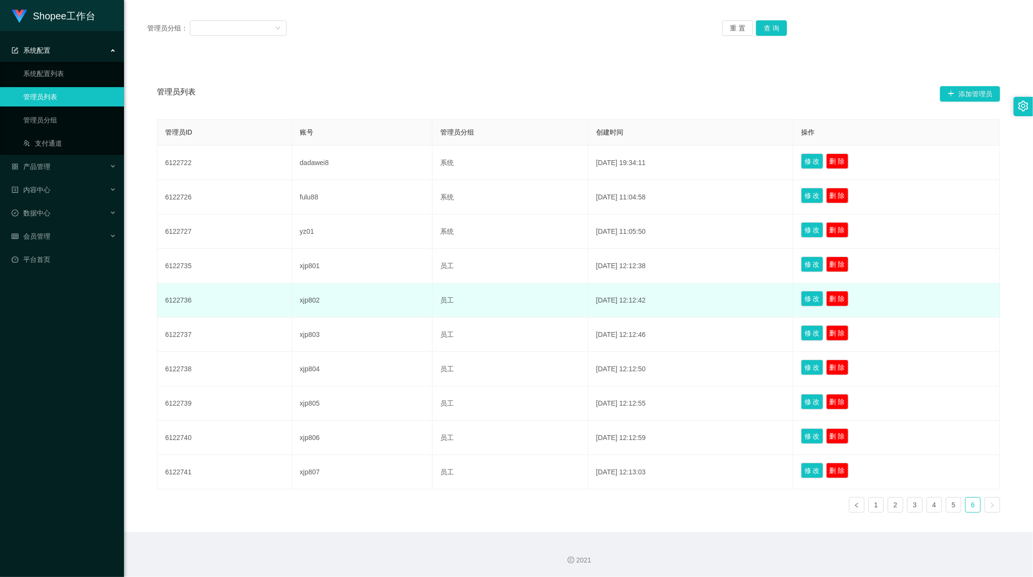
click at [189, 297] on td "6122736" at bounding box center [224, 300] width 135 height 34
copy td "6122736"
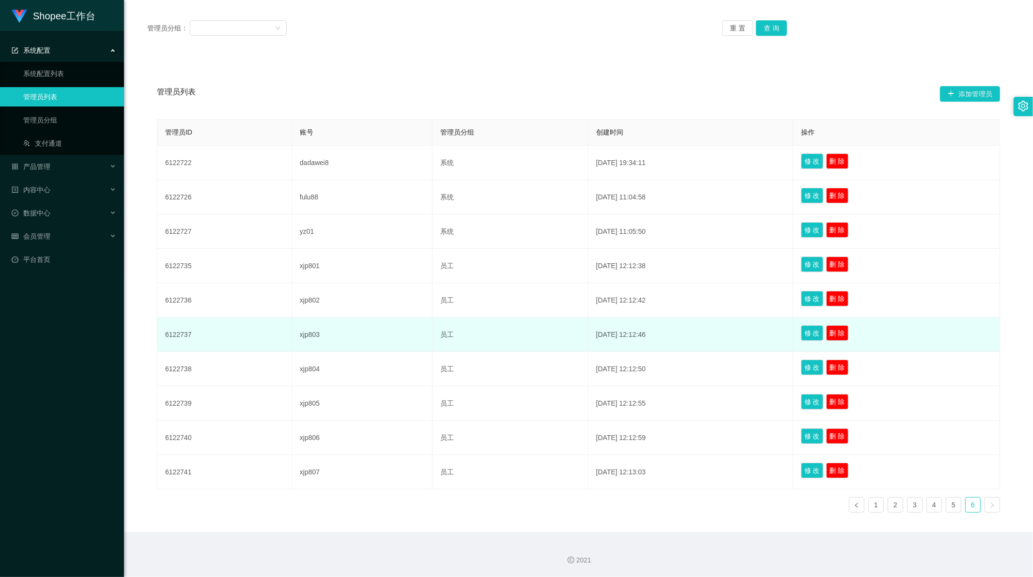
click at [181, 332] on td "6122737" at bounding box center [224, 335] width 135 height 34
copy td "6122737"
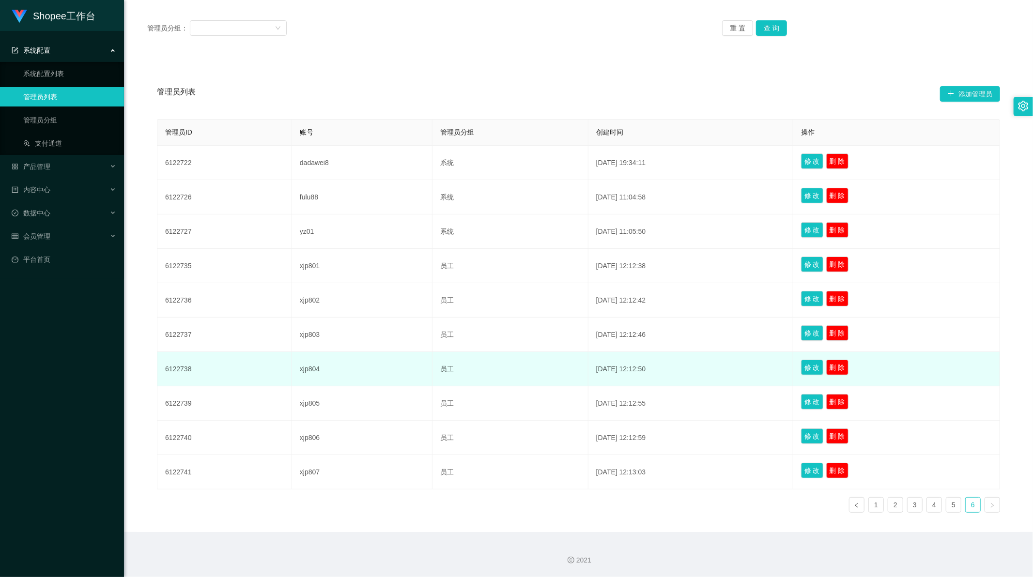
click at [182, 365] on td "6122738" at bounding box center [224, 369] width 135 height 34
copy td "6122738"
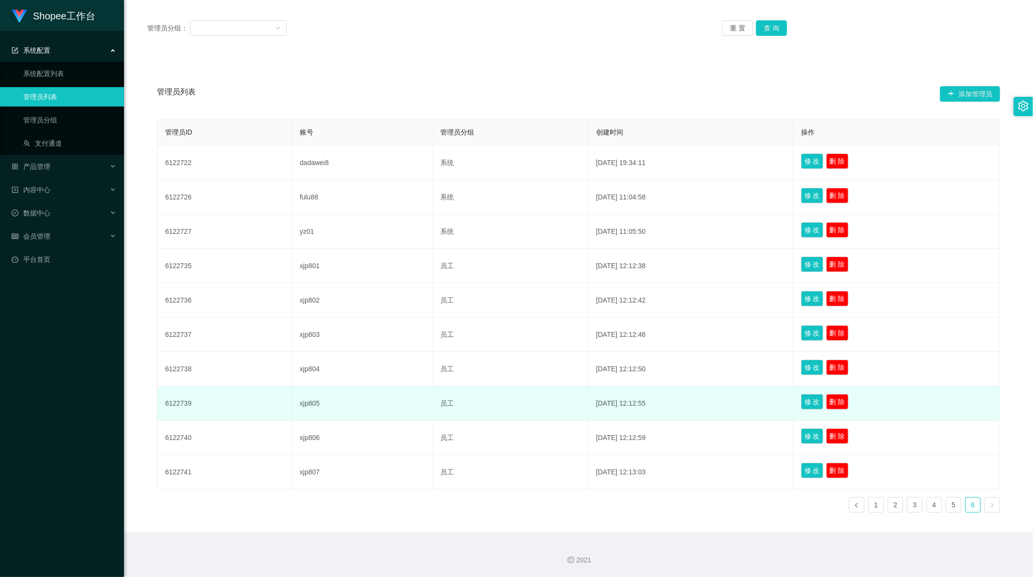
click at [179, 403] on td "6122739" at bounding box center [224, 403] width 135 height 34
copy td "6122739"
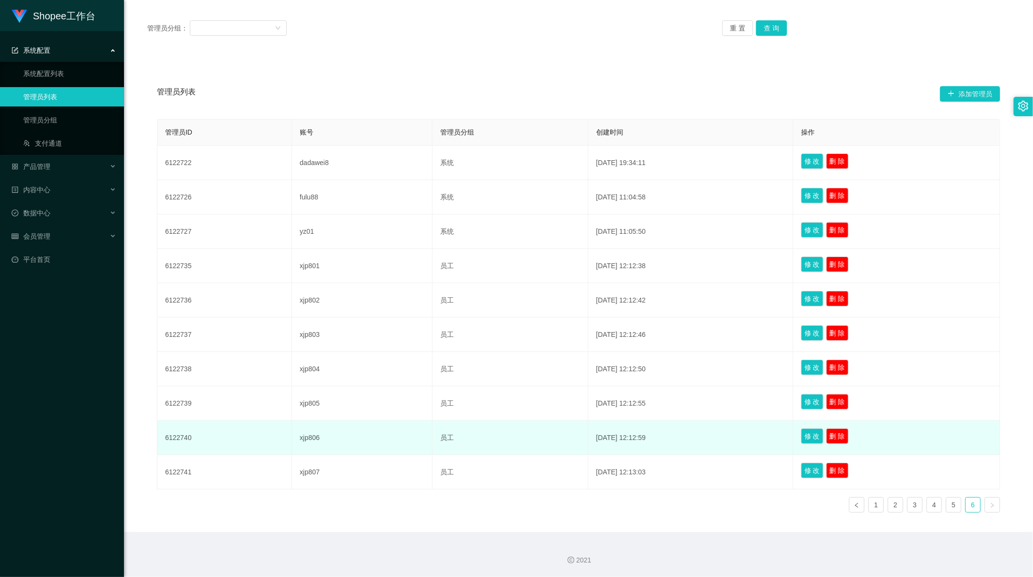
click at [176, 439] on td "6122740" at bounding box center [224, 438] width 135 height 34
copy td "6122740"
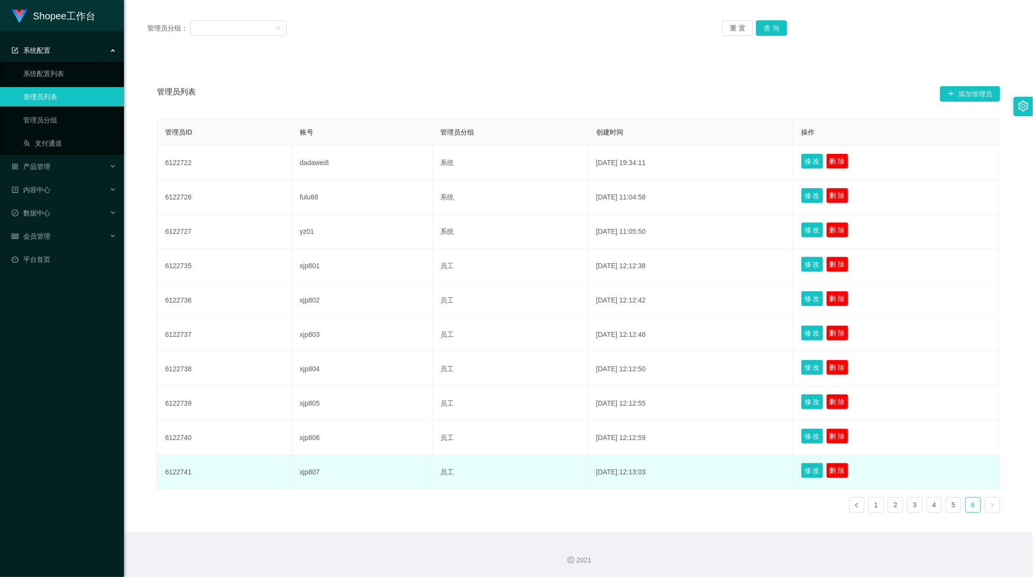
click at [177, 475] on td "6122741" at bounding box center [224, 472] width 135 height 34
copy td "6122741"
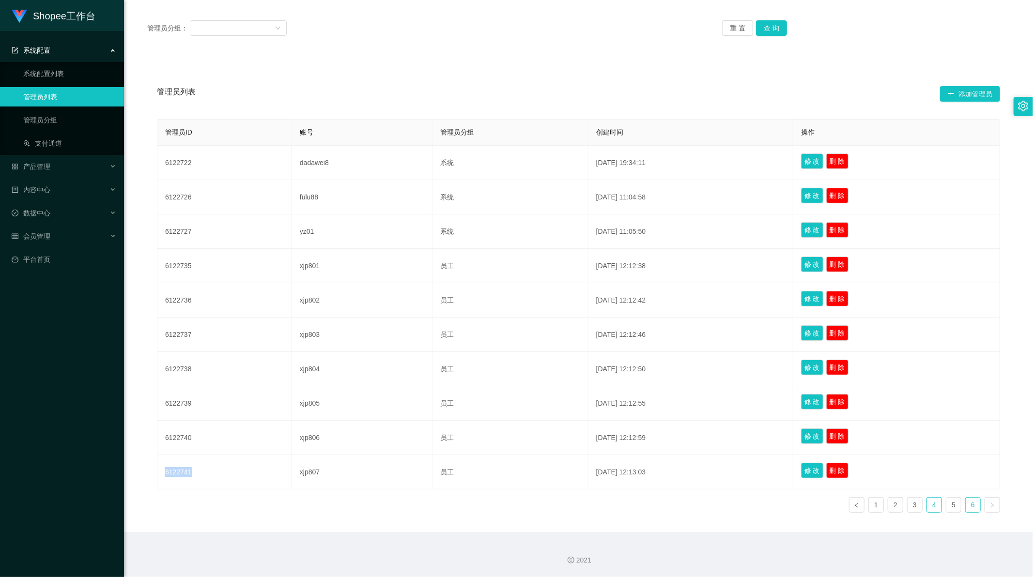
click at [931, 506] on link "4" at bounding box center [934, 505] width 15 height 15
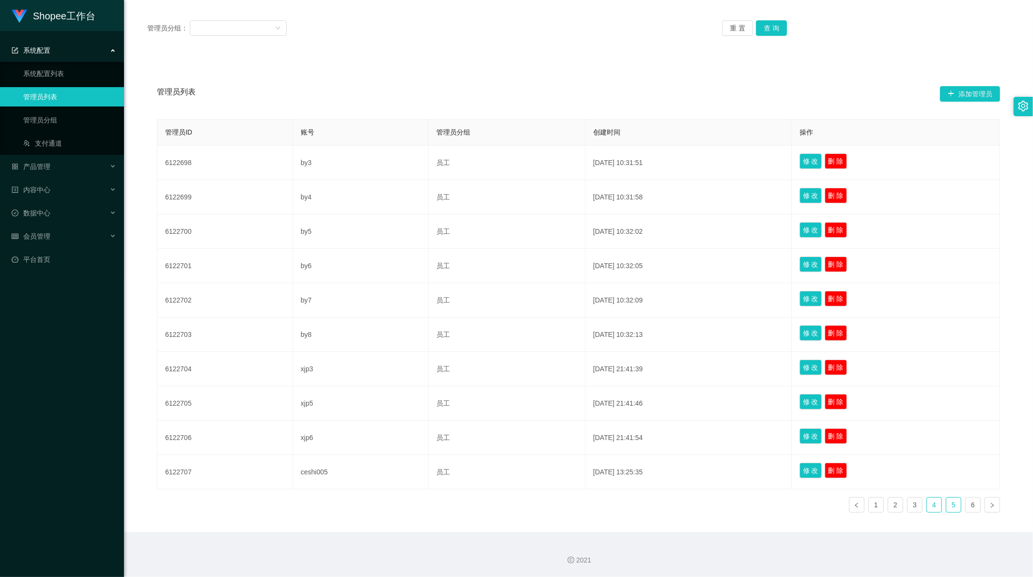
click at [949, 507] on link "5" at bounding box center [953, 505] width 15 height 15
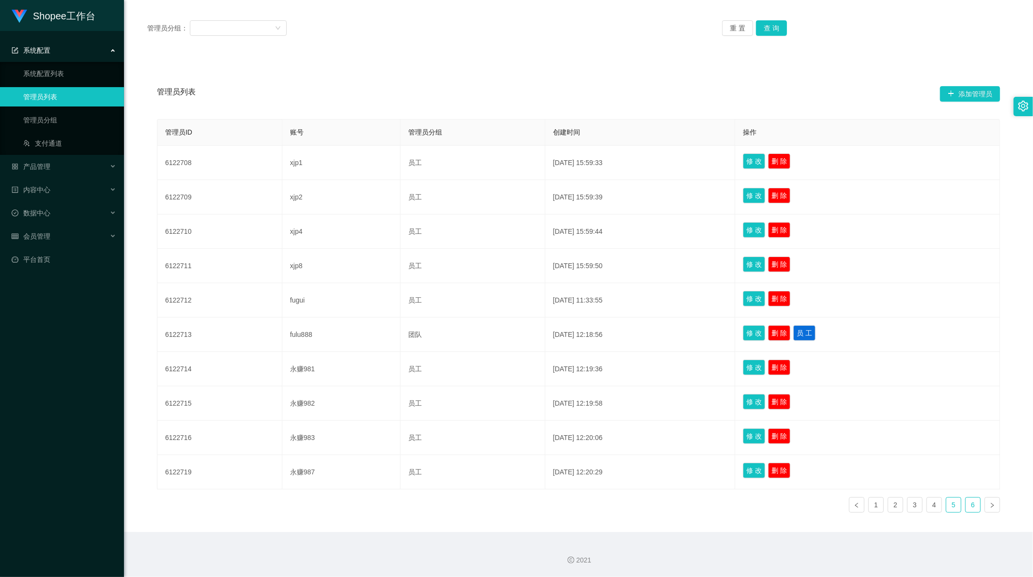
click at [966, 505] on link "6" at bounding box center [973, 505] width 15 height 15
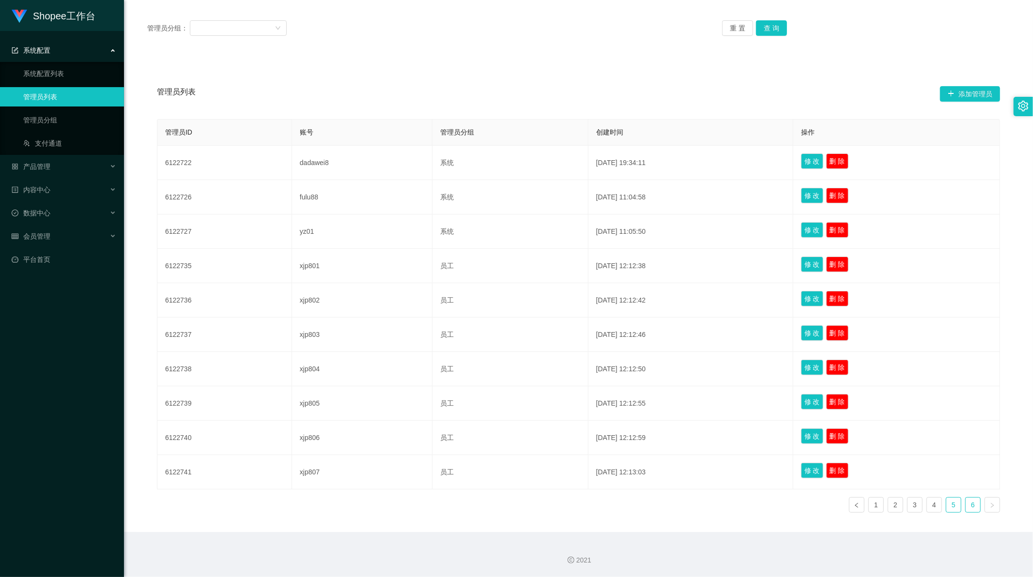
click at [951, 506] on link "5" at bounding box center [953, 505] width 15 height 15
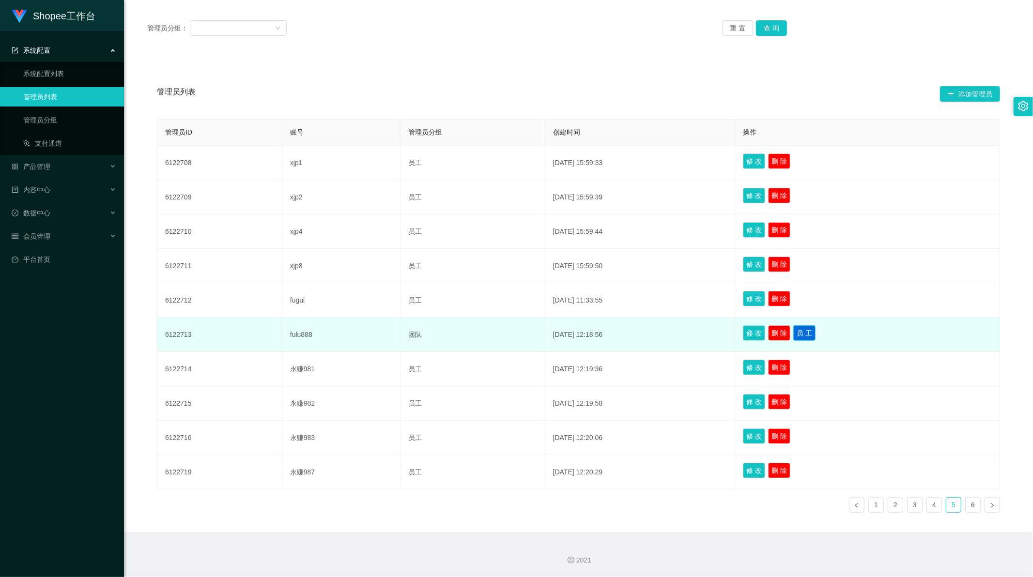
click at [810, 335] on button "员 工" at bounding box center [804, 332] width 22 height 15
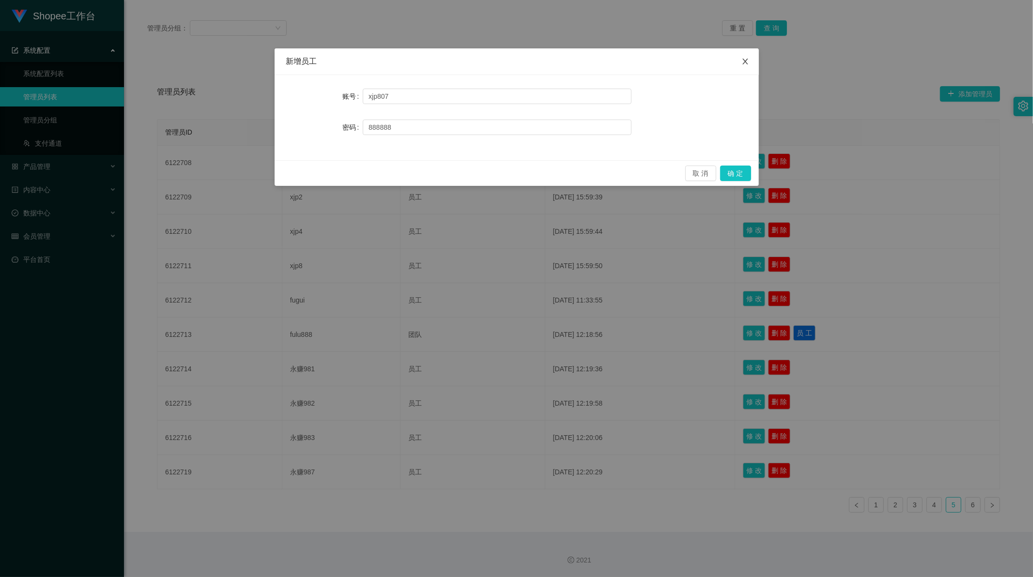
click at [747, 61] on icon "图标: close" at bounding box center [745, 62] width 8 height 8
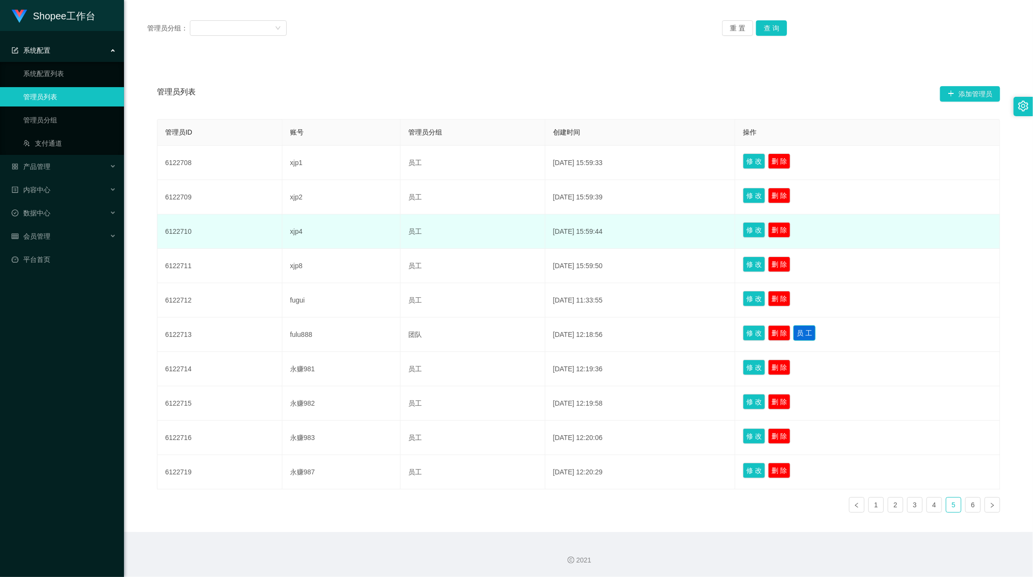
scroll to position [0, 0]
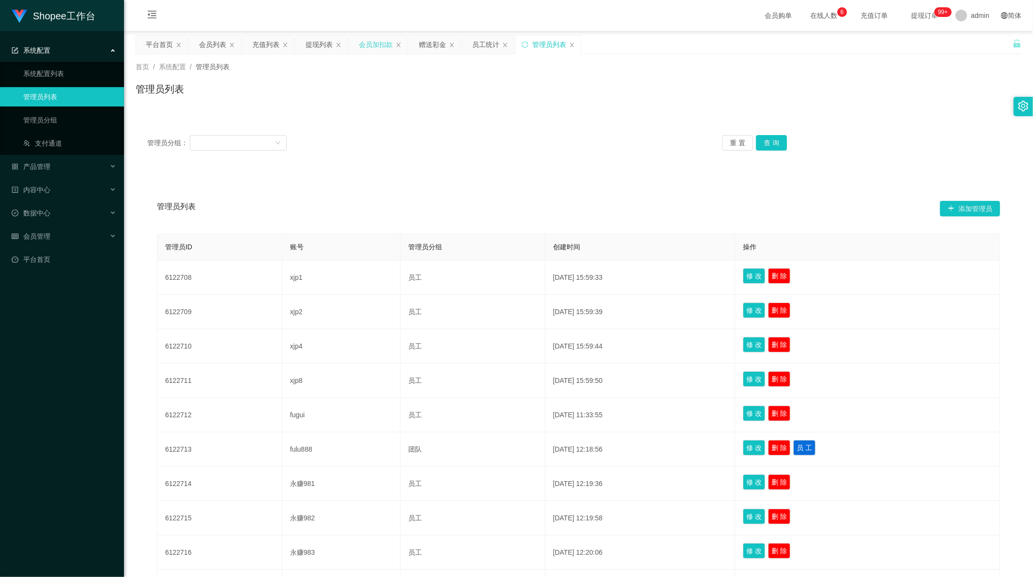
click at [378, 49] on div "会员加扣款" at bounding box center [376, 44] width 34 height 18
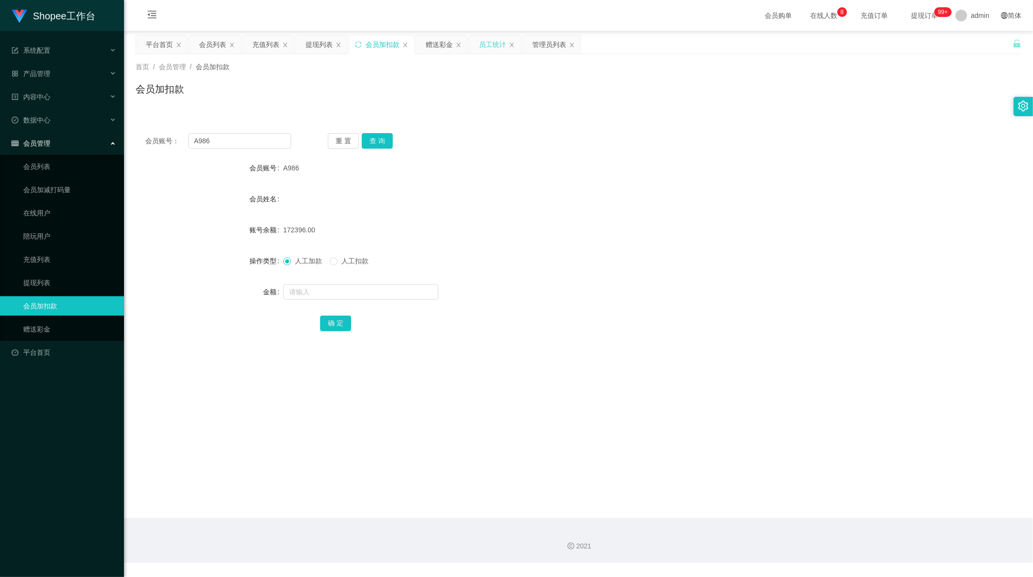
click at [492, 46] on div "员工统计" at bounding box center [492, 44] width 27 height 18
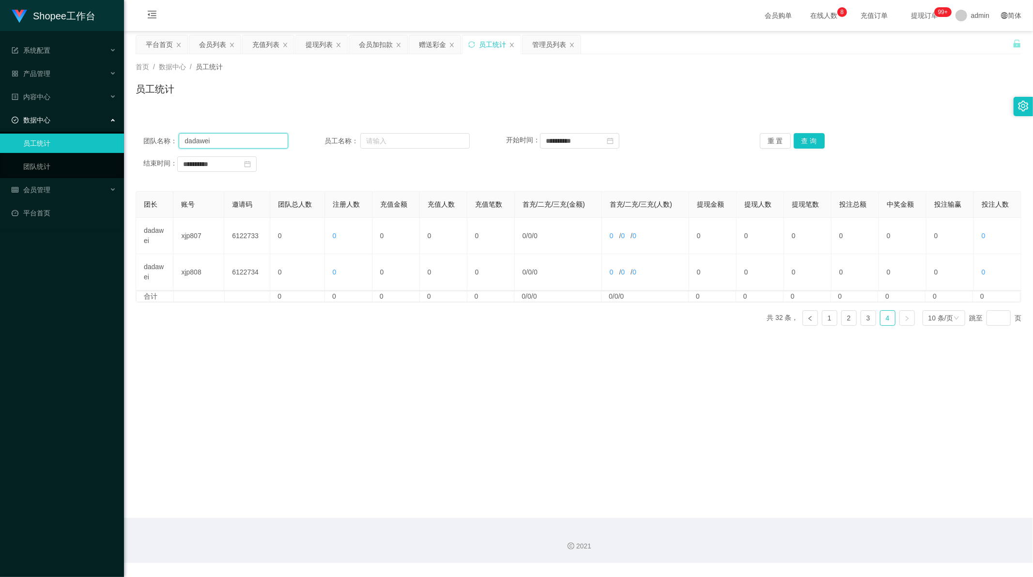
click at [249, 147] on input "dadawei" at bounding box center [233, 140] width 109 height 15
click at [396, 144] on input "text" at bounding box center [414, 140] width 109 height 15
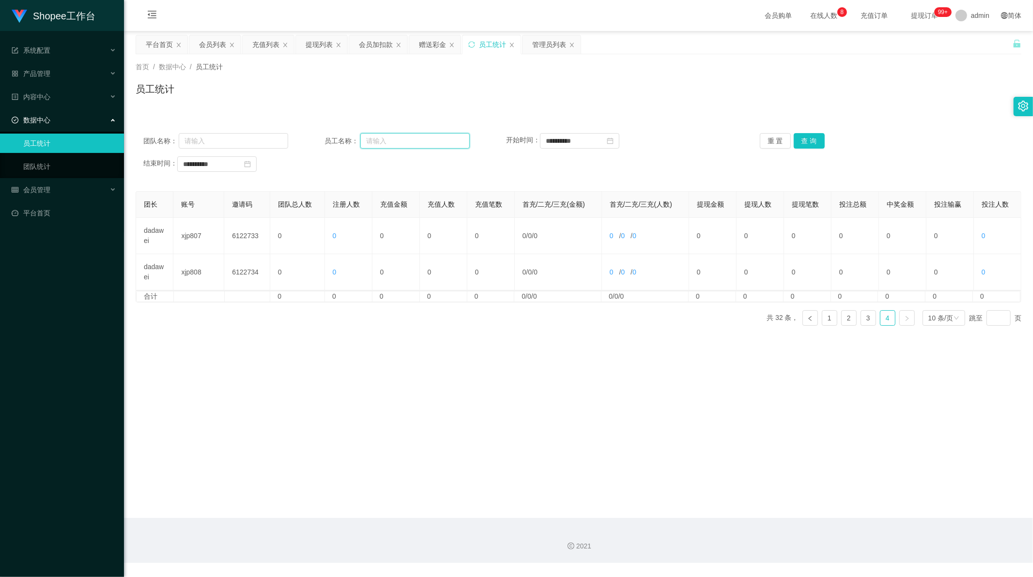
paste input "永赚986"
type input "永赚986"
click at [815, 148] on button "查 询" at bounding box center [809, 140] width 31 height 15
click at [394, 139] on input "永赚986" at bounding box center [414, 140] width 109 height 15
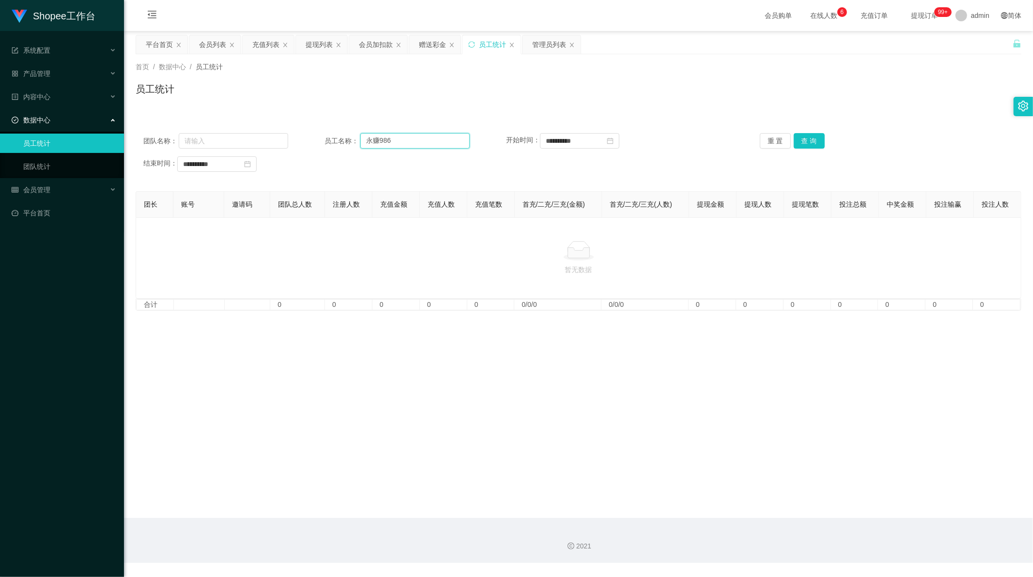
click at [394, 139] on input "永赚986" at bounding box center [414, 140] width 109 height 15
click at [820, 136] on button "查 询" at bounding box center [809, 140] width 31 height 15
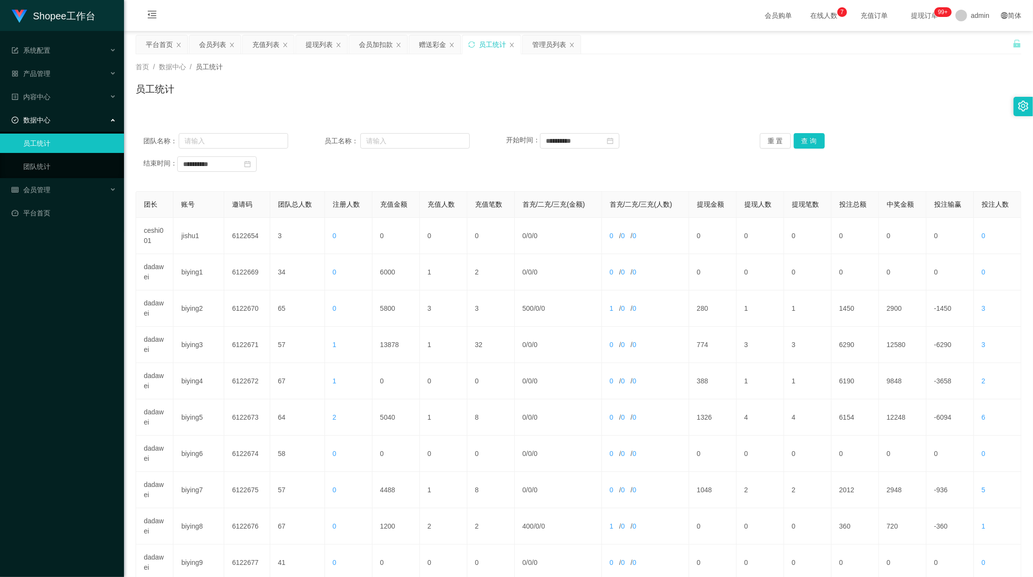
click at [312, 99] on div "员工统计" at bounding box center [579, 93] width 886 height 22
click at [544, 47] on div "管理员列表" at bounding box center [549, 44] width 34 height 18
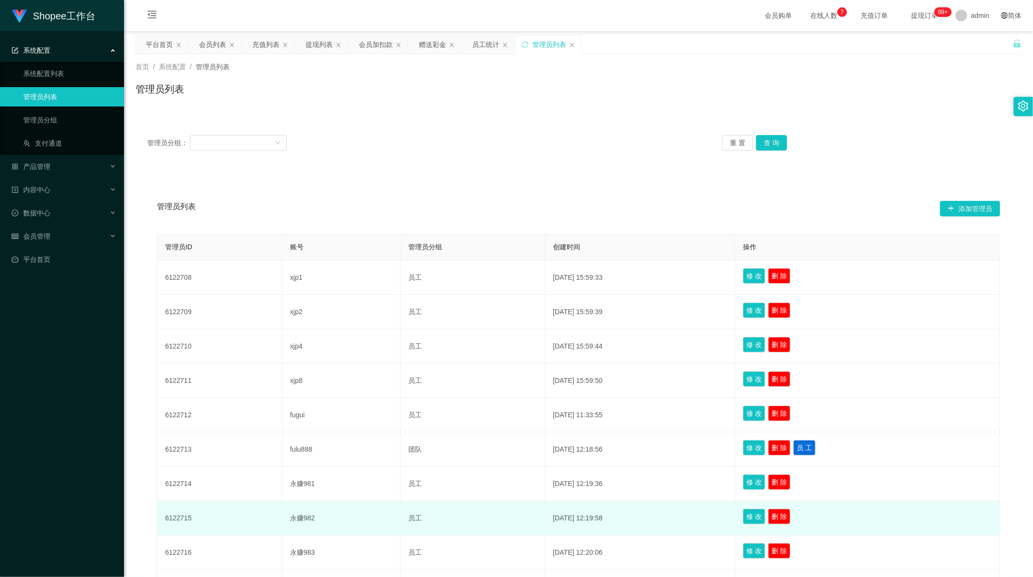
scroll to position [115, 0]
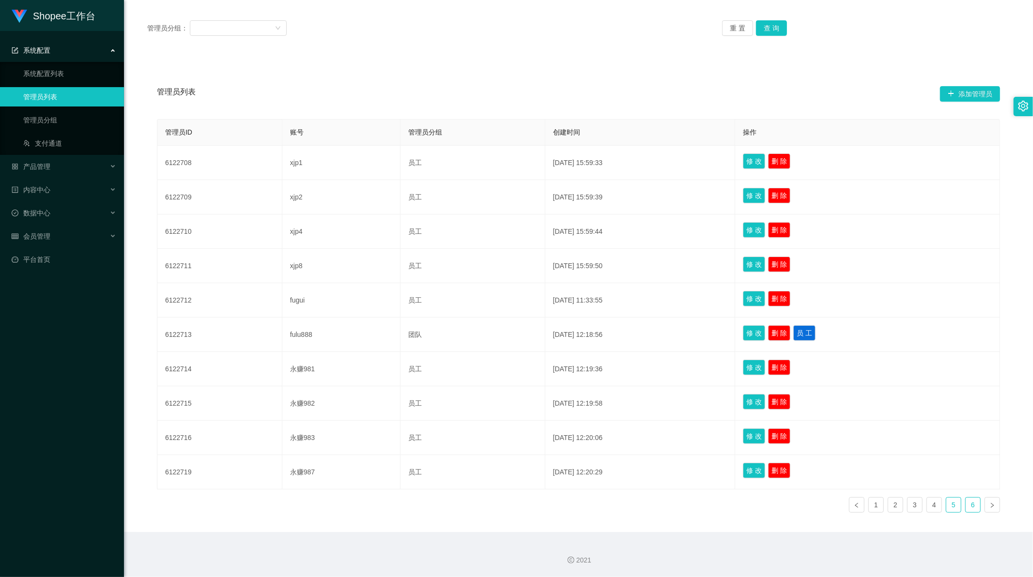
click at [971, 504] on link "6" at bounding box center [973, 505] width 15 height 15
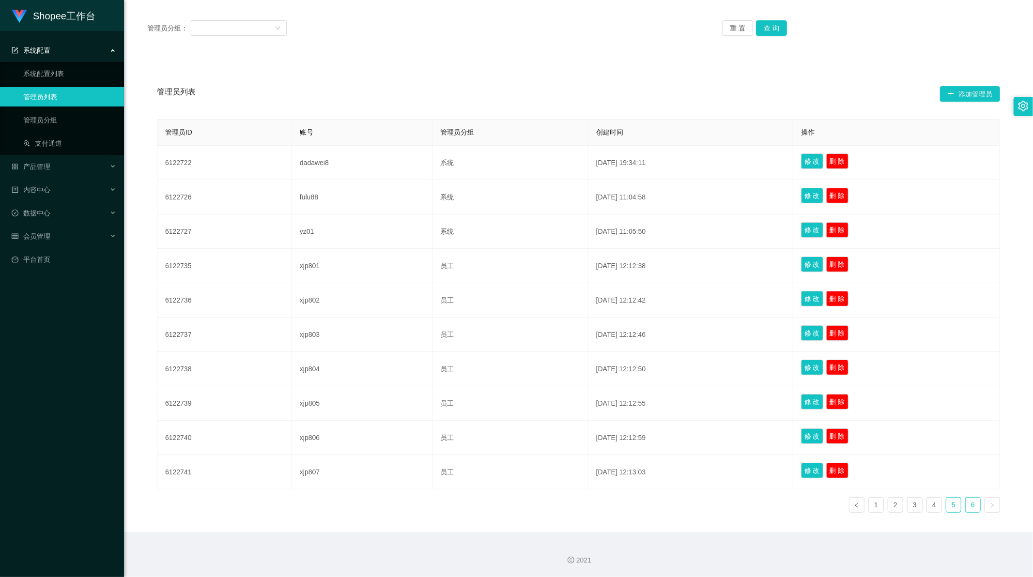
click at [951, 506] on link "5" at bounding box center [953, 505] width 15 height 15
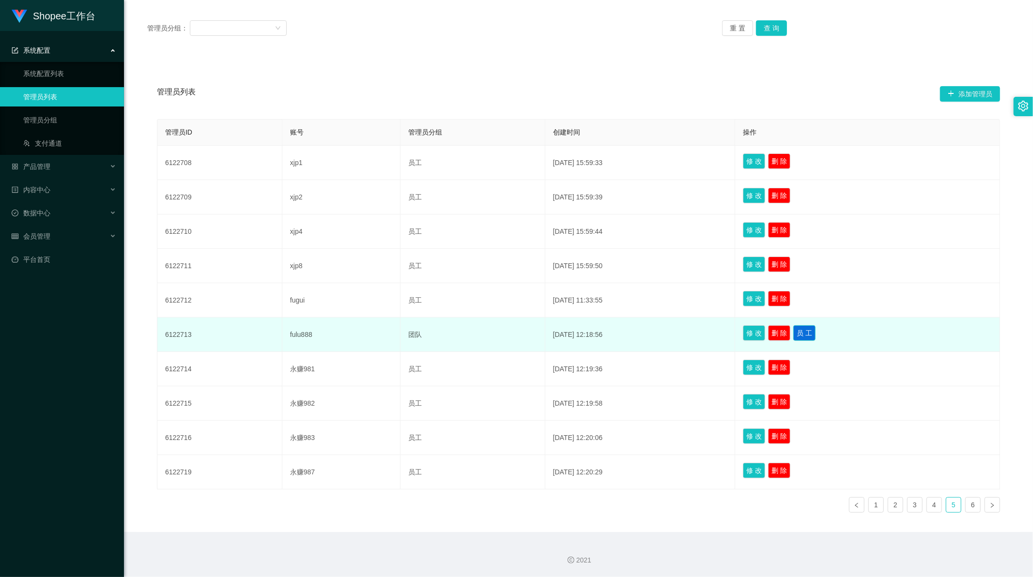
click at [815, 334] on button "员 工" at bounding box center [804, 332] width 22 height 15
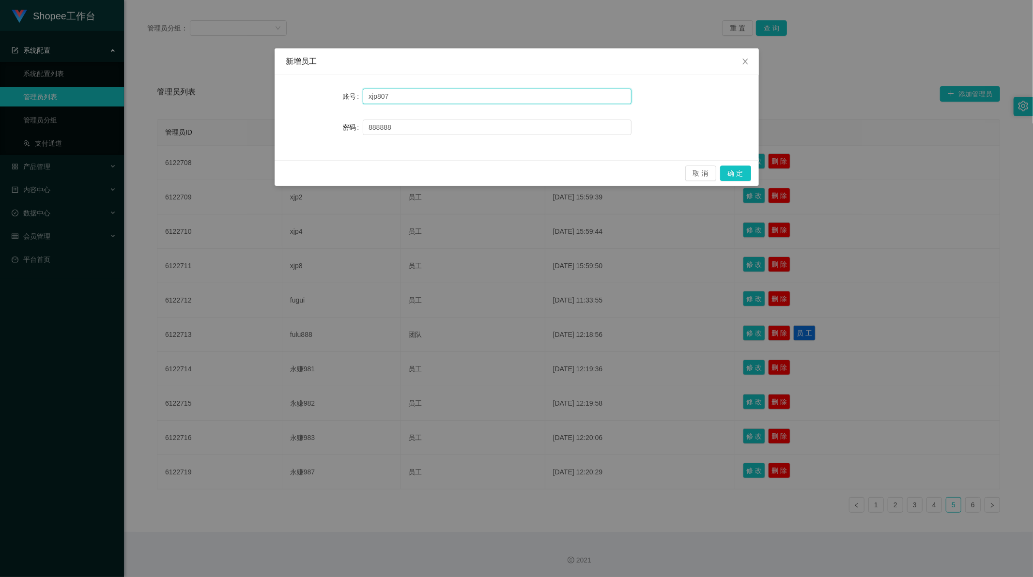
click at [393, 96] on input "xjp807" at bounding box center [497, 96] width 269 height 15
click at [617, 461] on div "新增员工 账号 xjp807 密码 [SECURITY_DATA] 取 消 确 定" at bounding box center [516, 288] width 1033 height 577
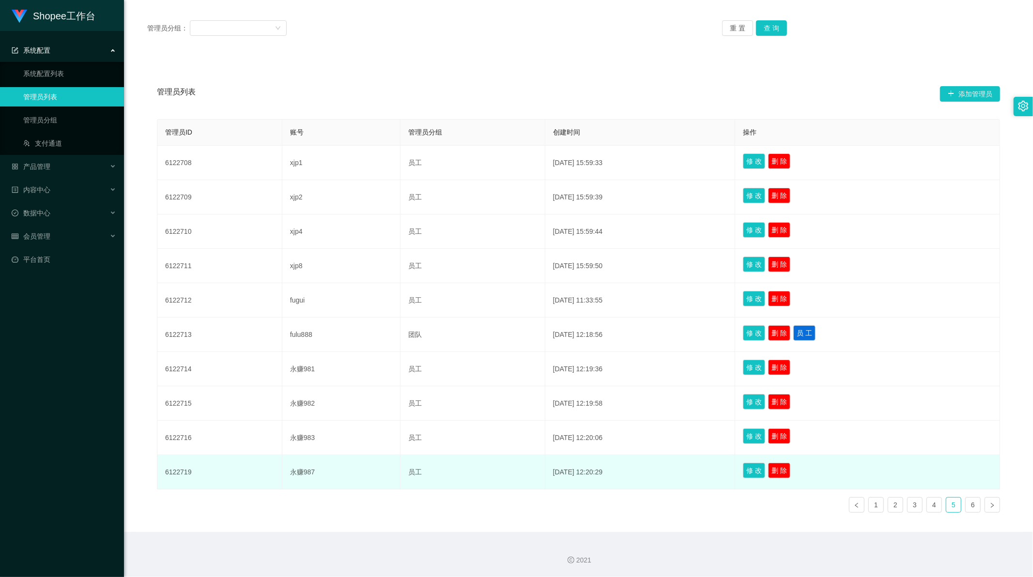
click at [291, 471] on td "永赚987" at bounding box center [341, 472] width 118 height 34
copy td "永赚987"
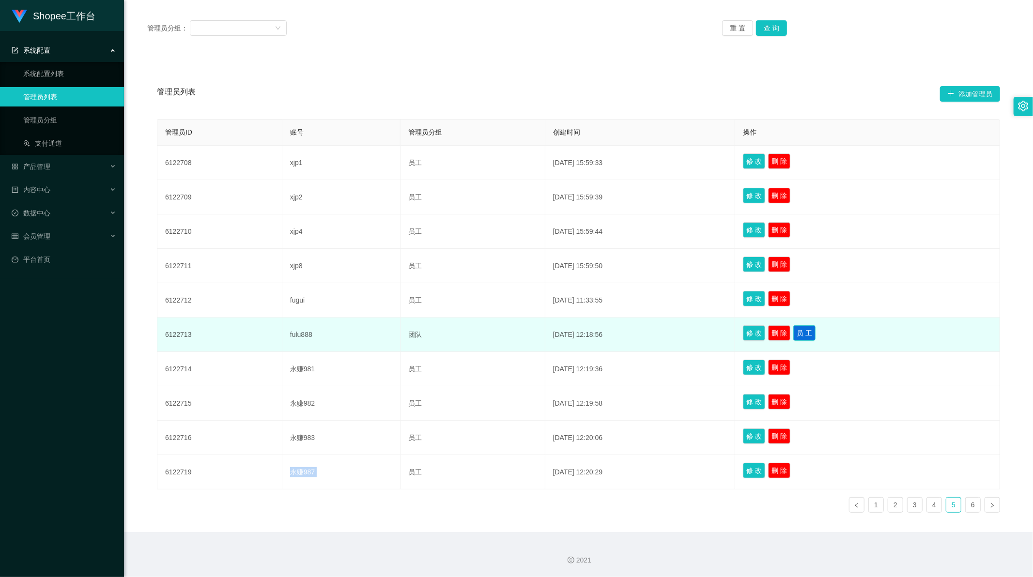
click at [816, 332] on button "员 工" at bounding box center [804, 332] width 22 height 15
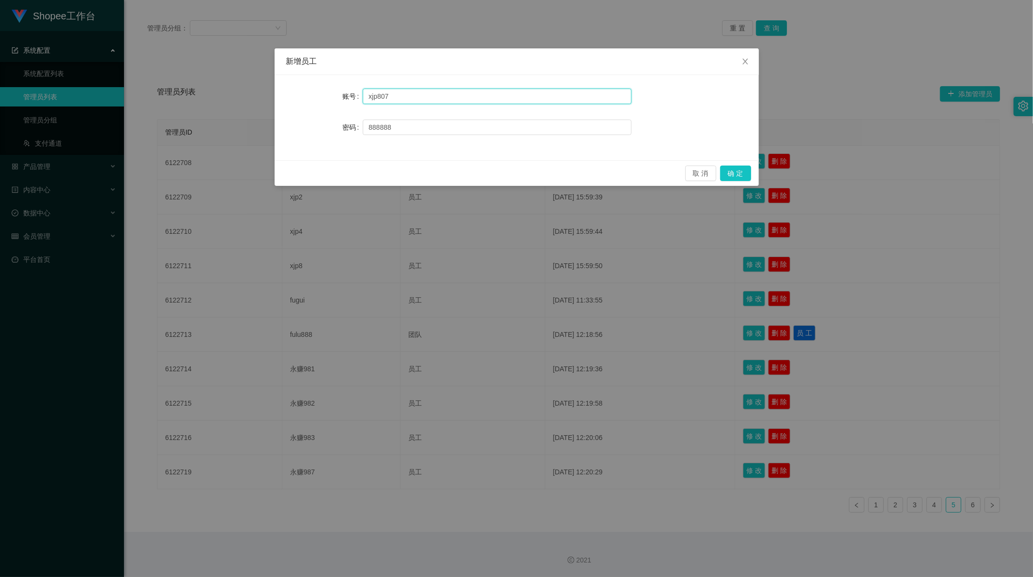
click at [396, 92] on input "xjp807" at bounding box center [497, 96] width 269 height 15
paste input "永赚987"
click at [393, 95] on input "永赚987" at bounding box center [497, 96] width 269 height 15
type input "永赚988"
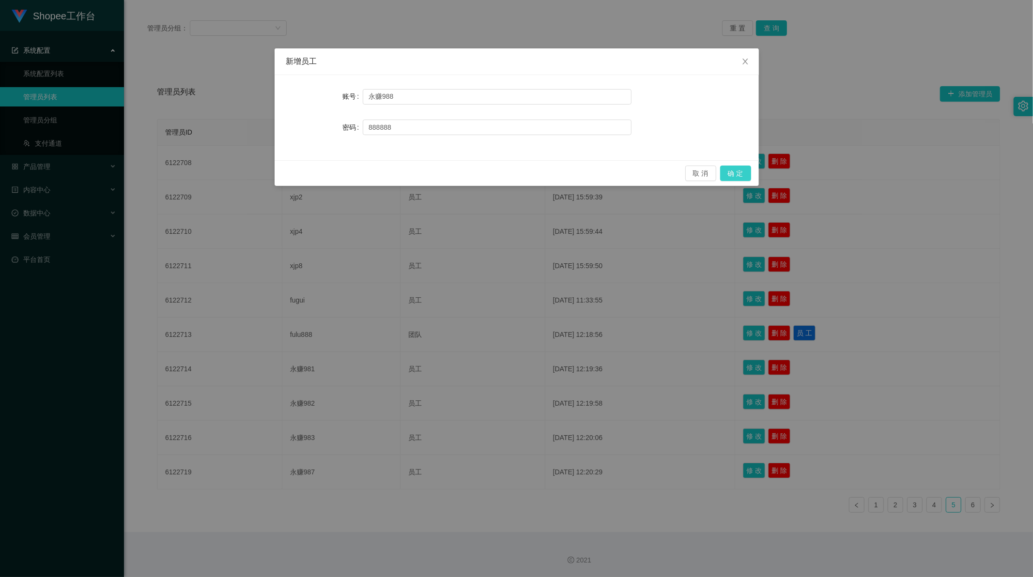
click at [726, 172] on button "确 定" at bounding box center [735, 173] width 31 height 15
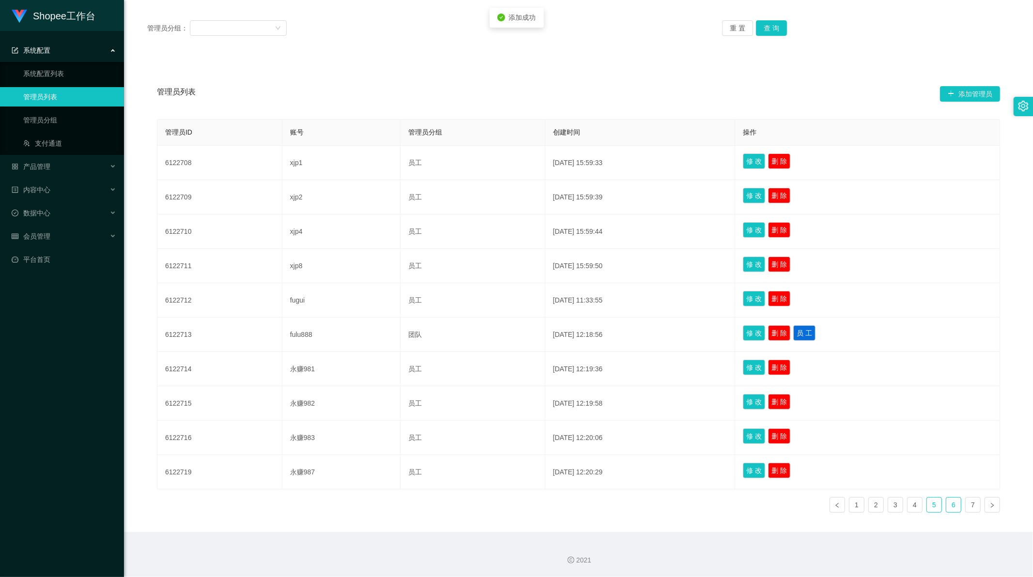
click at [946, 506] on link "6" at bounding box center [953, 505] width 15 height 15
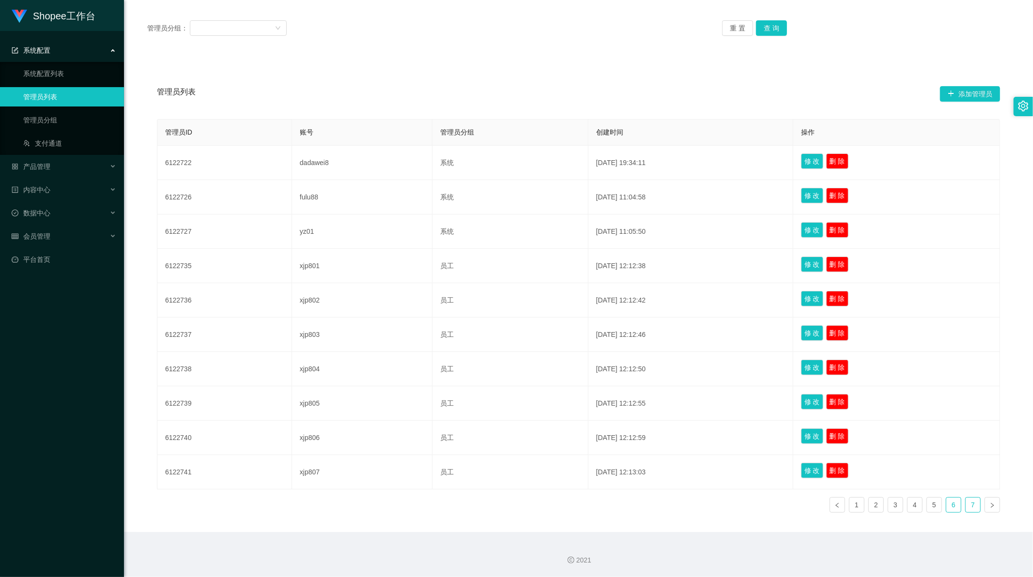
click at [969, 505] on link "7" at bounding box center [973, 505] width 15 height 15
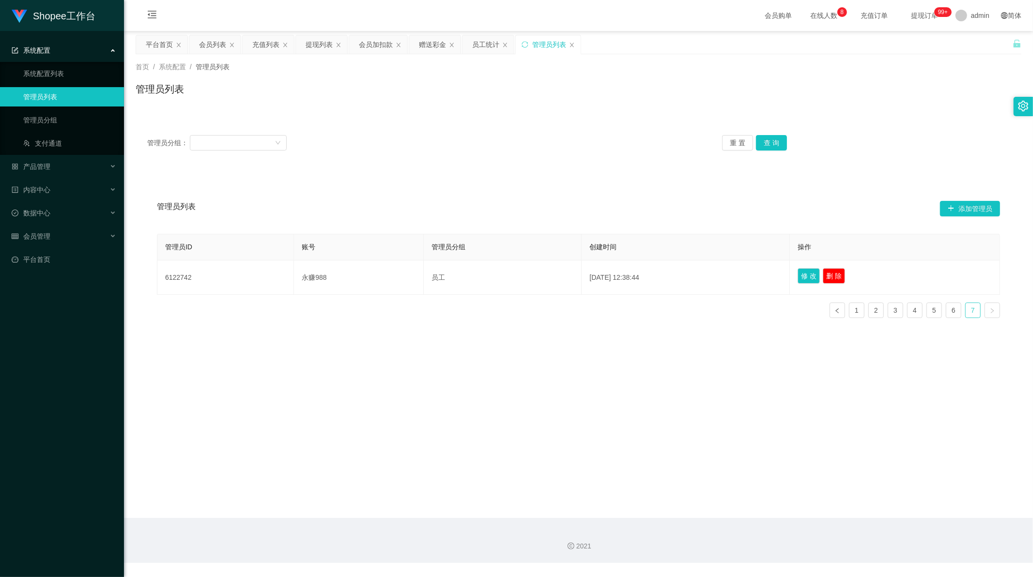
scroll to position [0, 0]
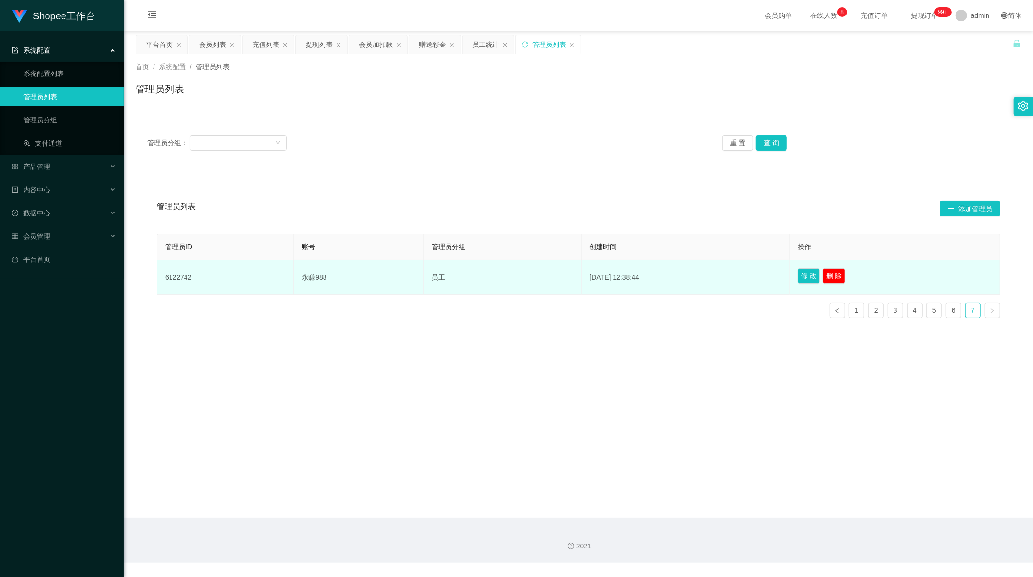
click at [302, 276] on td "永赚988" at bounding box center [359, 278] width 130 height 34
copy td "永赚988"
click at [172, 273] on td "6122742" at bounding box center [225, 278] width 137 height 34
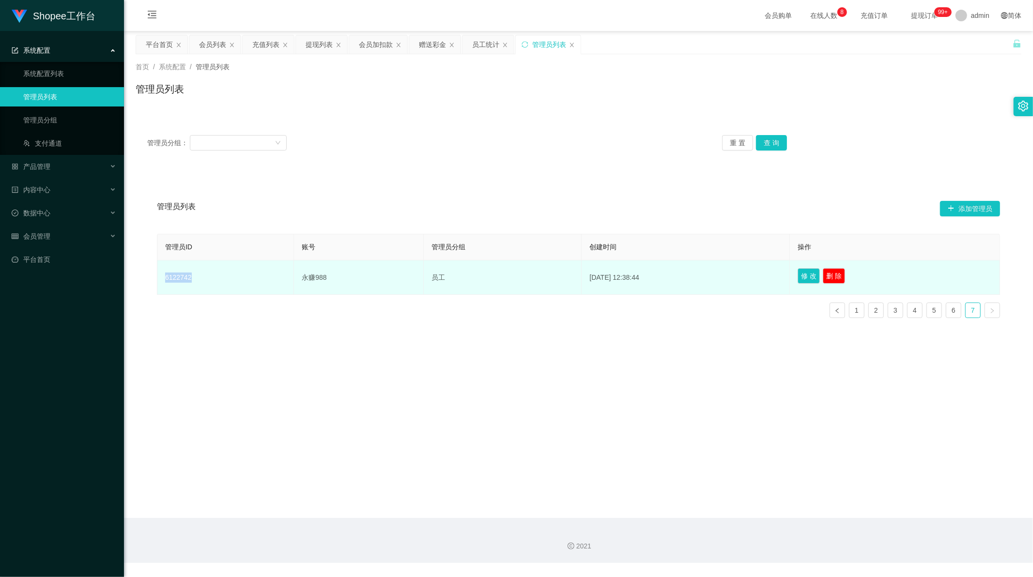
click at [172, 273] on td "6122742" at bounding box center [225, 278] width 137 height 34
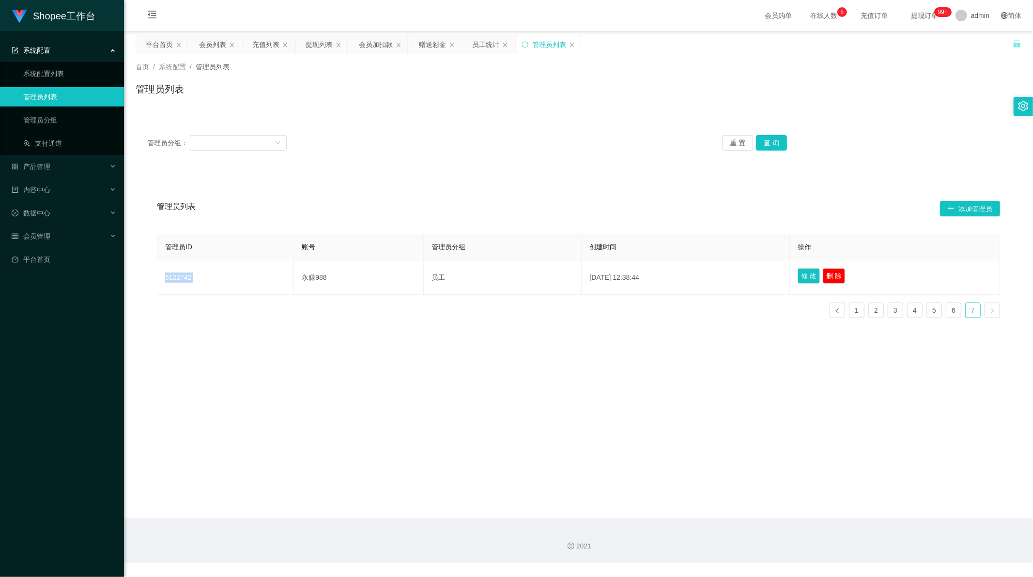
copy td "6122742"
click at [207, 381] on main "关闭左侧 关闭右侧 关闭其它 刷新页面 平台首页 会员列表 充值列表 提现列表 会员加扣款 赠送彩金 员工统计 管理员列表 首页 / 系统配置 / 管理员列表…" at bounding box center [578, 274] width 909 height 487
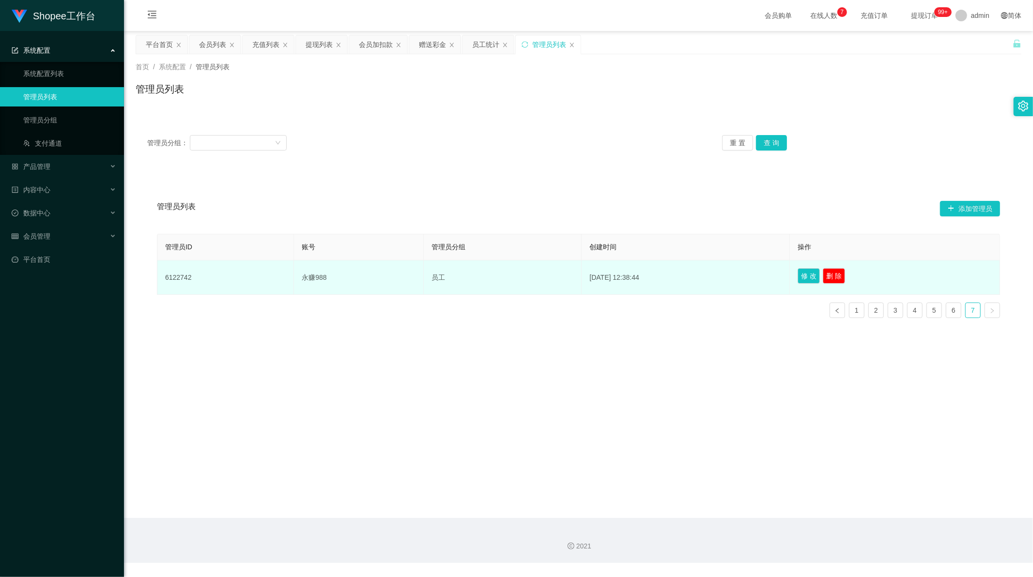
click at [302, 278] on td "永赚988" at bounding box center [359, 278] width 130 height 34
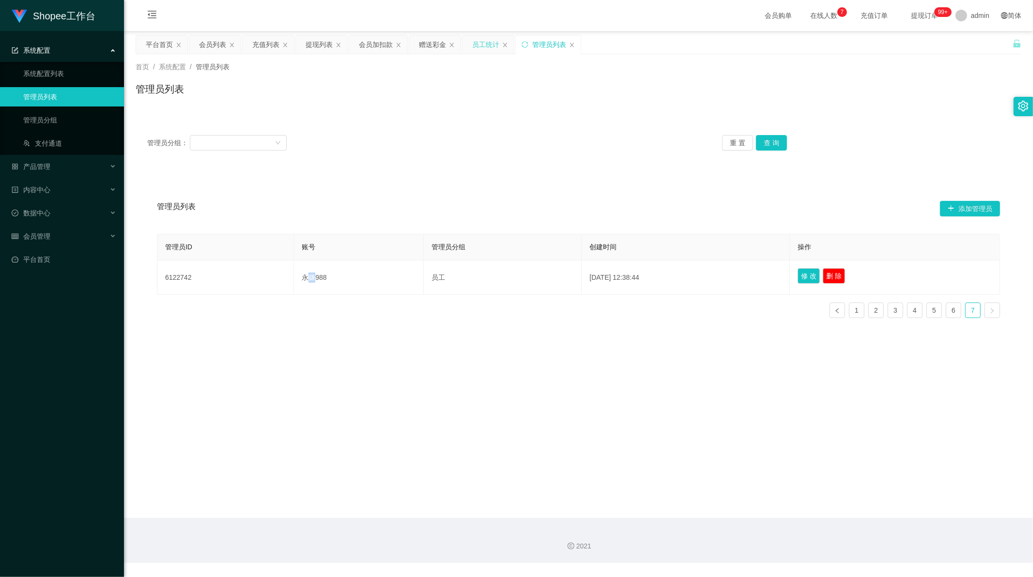
click at [480, 41] on div "员工统计" at bounding box center [485, 44] width 27 height 18
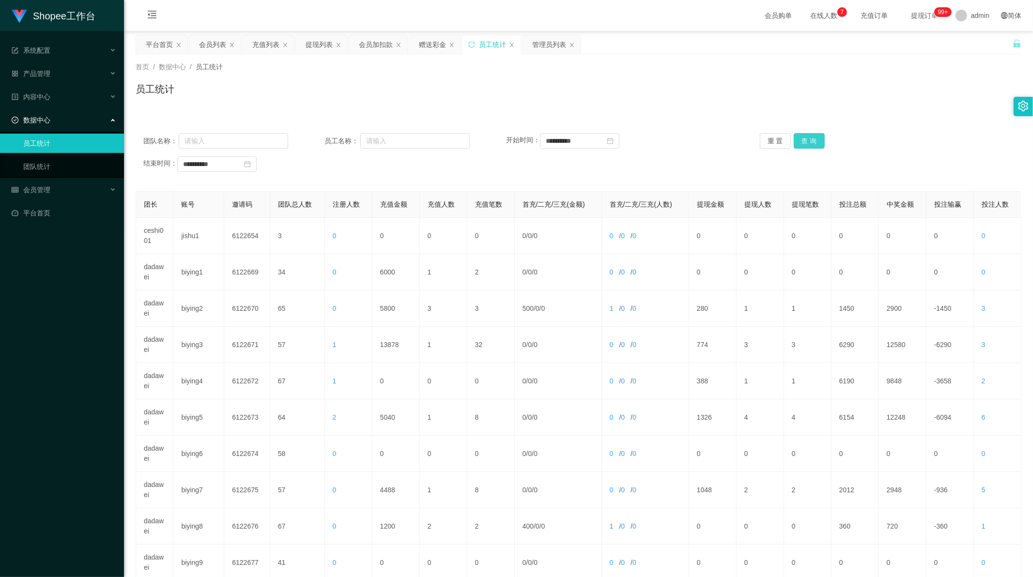
click at [807, 136] on button "查 询" at bounding box center [809, 140] width 31 height 15
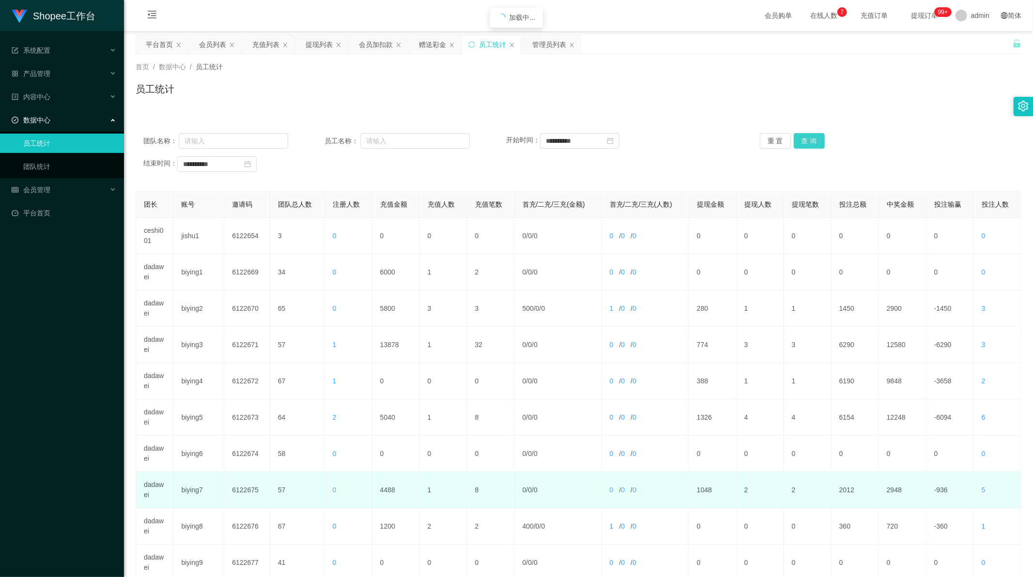
scroll to position [92, 0]
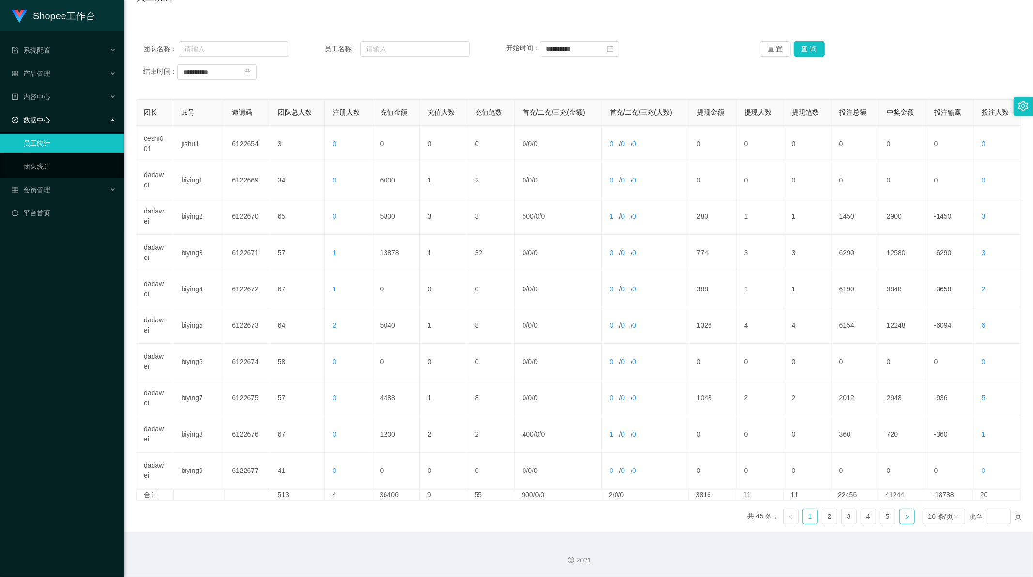
click at [899, 517] on link at bounding box center [906, 516] width 15 height 15
click at [884, 522] on link "5" at bounding box center [887, 516] width 15 height 15
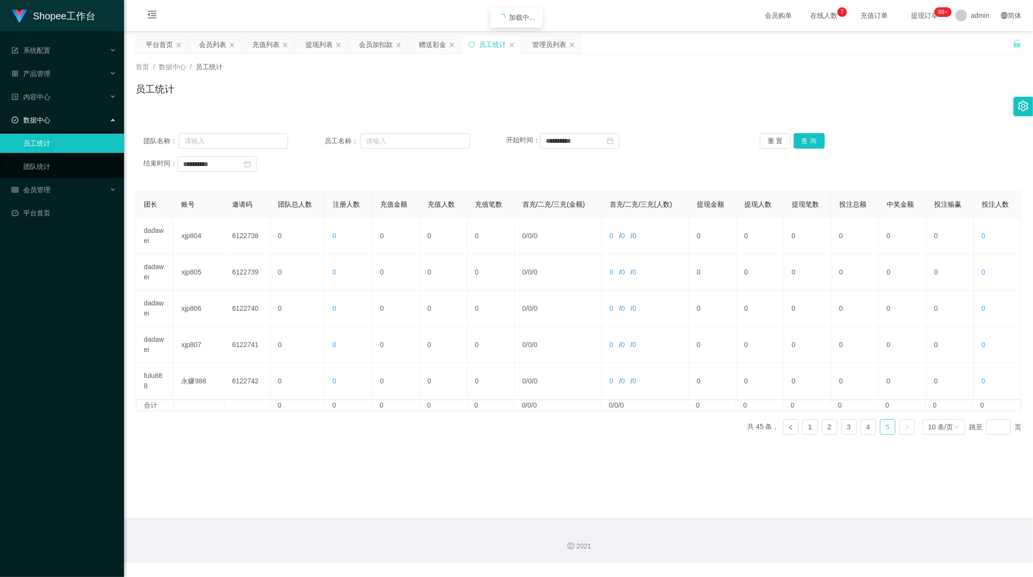
scroll to position [0, 0]
click at [374, 477] on main "**********" at bounding box center [578, 274] width 909 height 487
click at [540, 45] on div "管理员列表" at bounding box center [549, 44] width 34 height 18
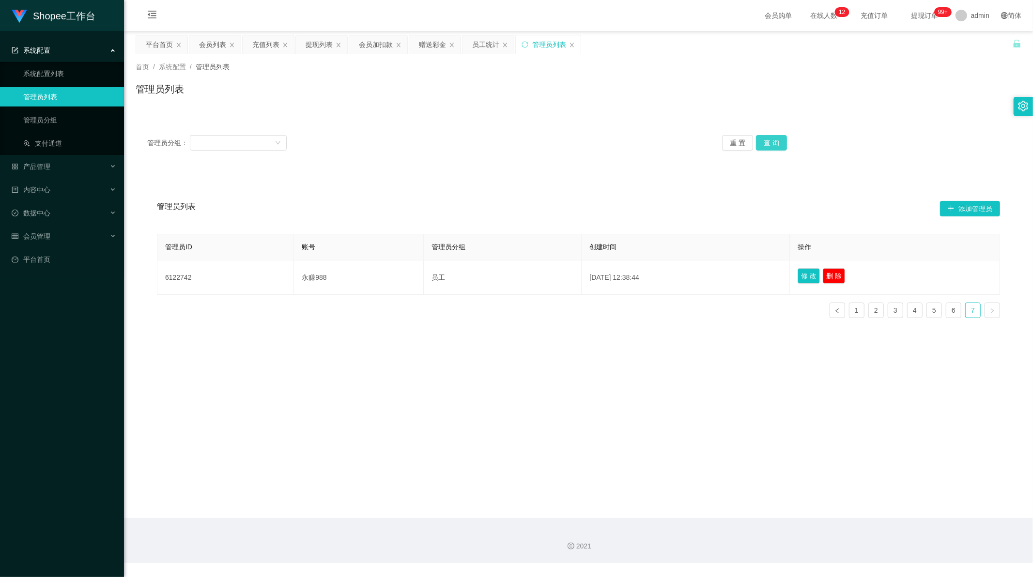
click at [770, 142] on button "查 询" at bounding box center [771, 142] width 31 height 15
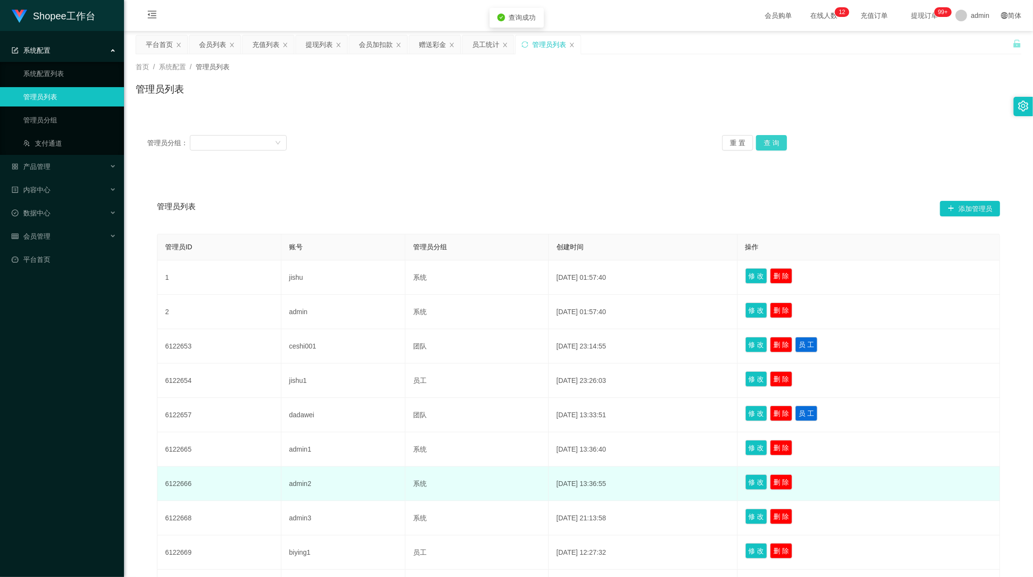
scroll to position [115, 0]
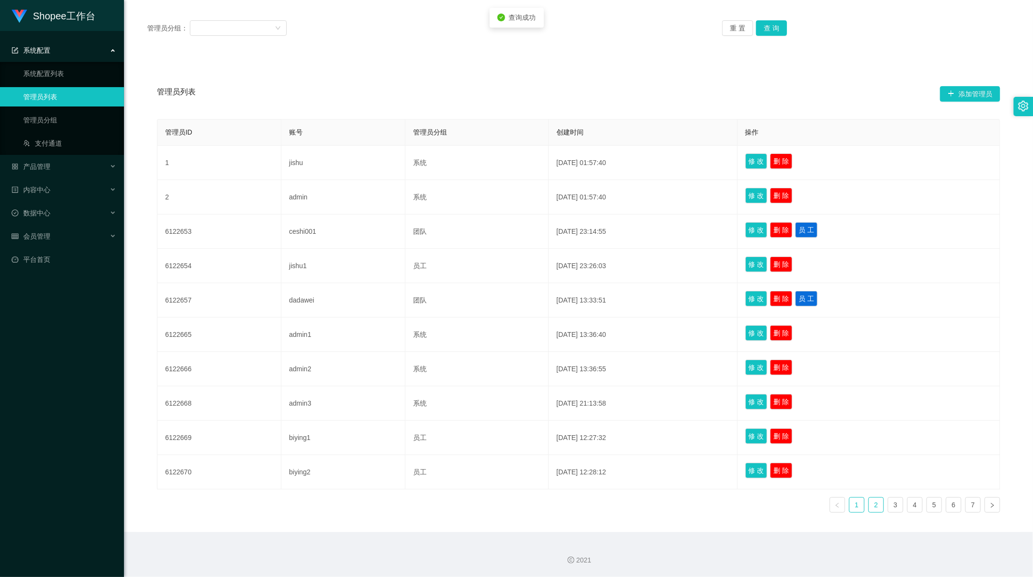
click at [869, 508] on link "2" at bounding box center [876, 505] width 15 height 15
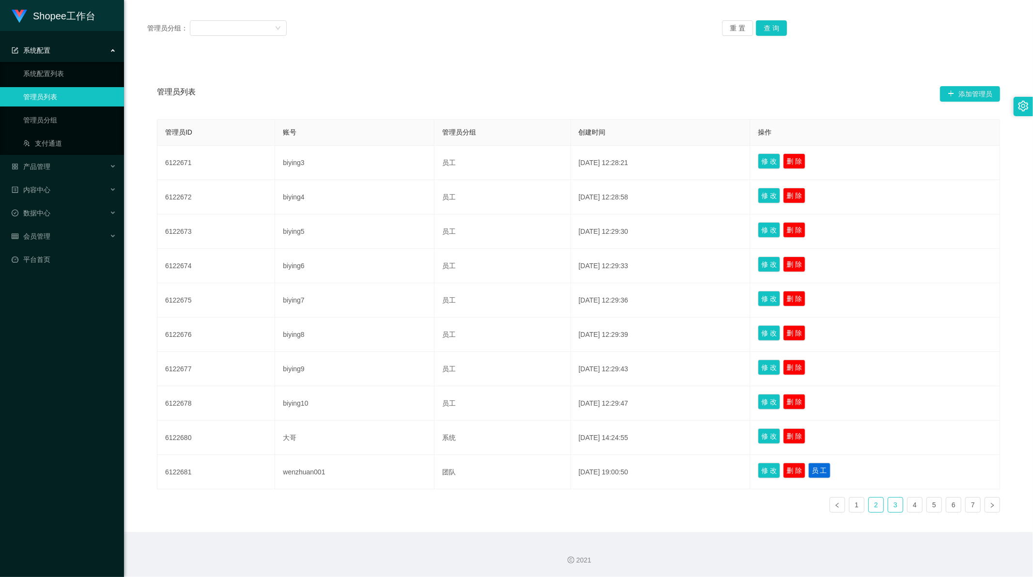
click at [893, 508] on link "3" at bounding box center [895, 505] width 15 height 15
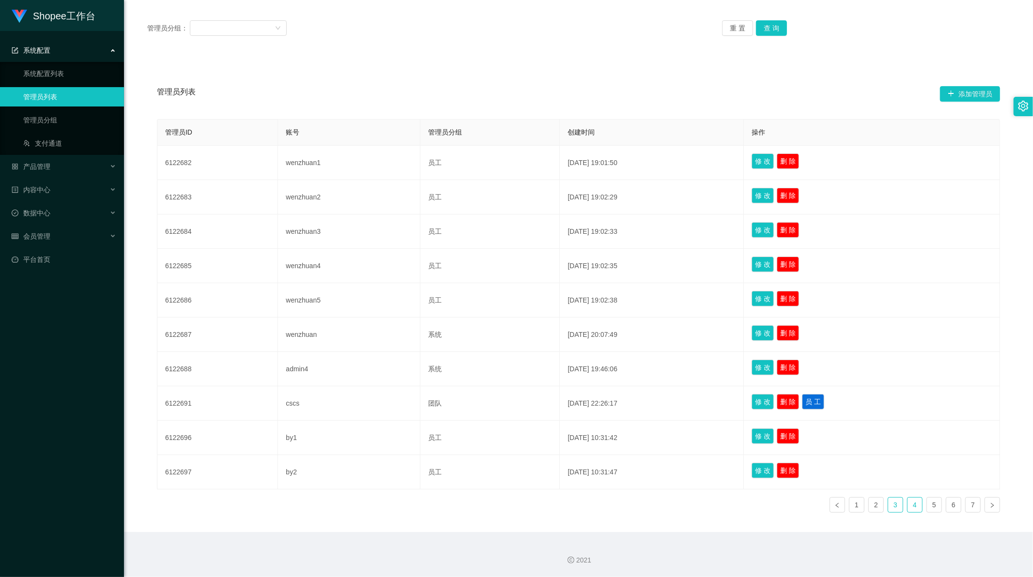
click at [911, 506] on link "4" at bounding box center [915, 505] width 15 height 15
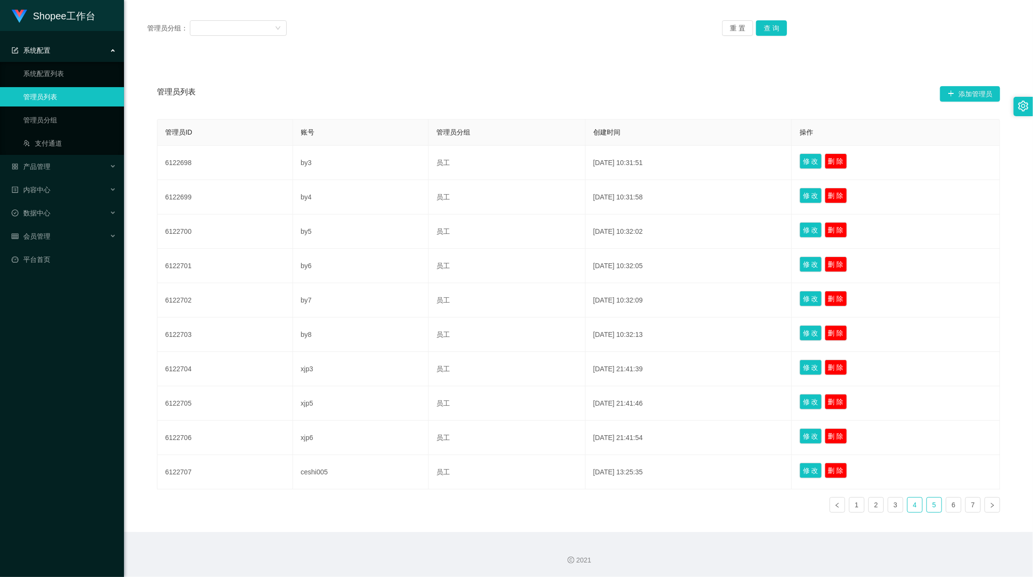
click at [929, 510] on link "5" at bounding box center [934, 505] width 15 height 15
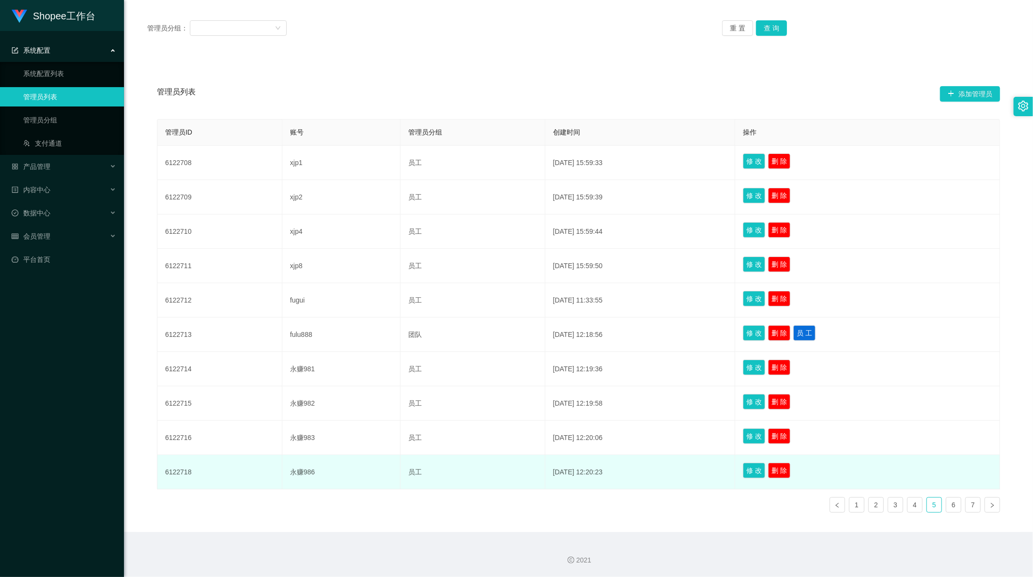
click at [297, 468] on td "永赚986" at bounding box center [341, 472] width 118 height 34
click at [764, 473] on button "修 改" at bounding box center [754, 470] width 22 height 15
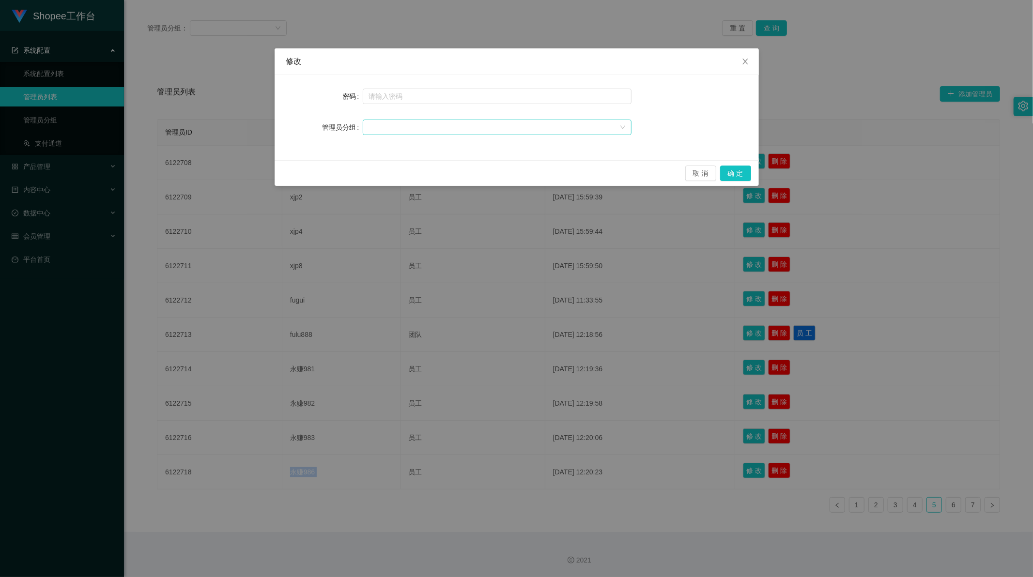
click at [436, 126] on div at bounding box center [494, 127] width 251 height 15
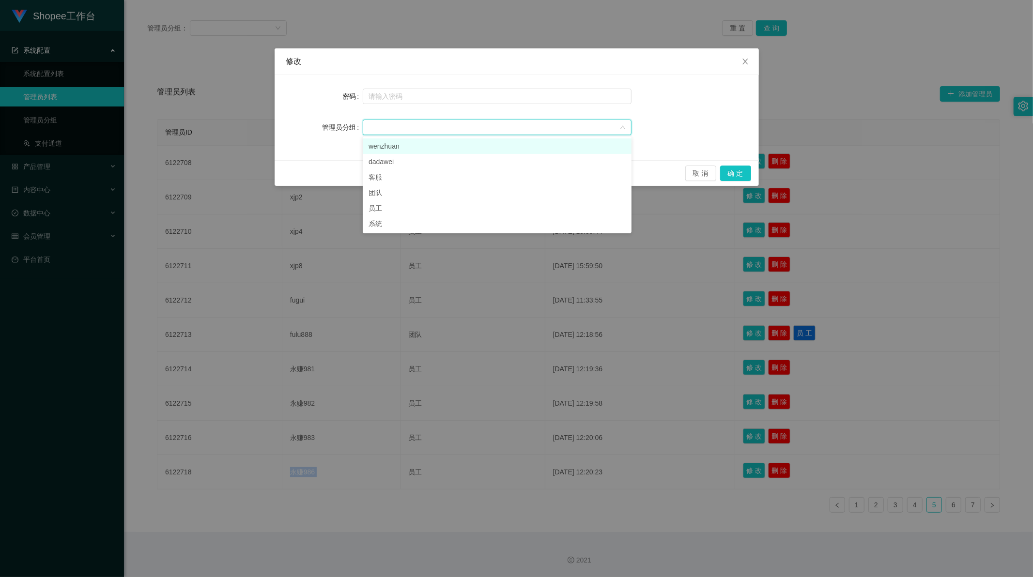
click at [433, 121] on div at bounding box center [494, 127] width 251 height 15
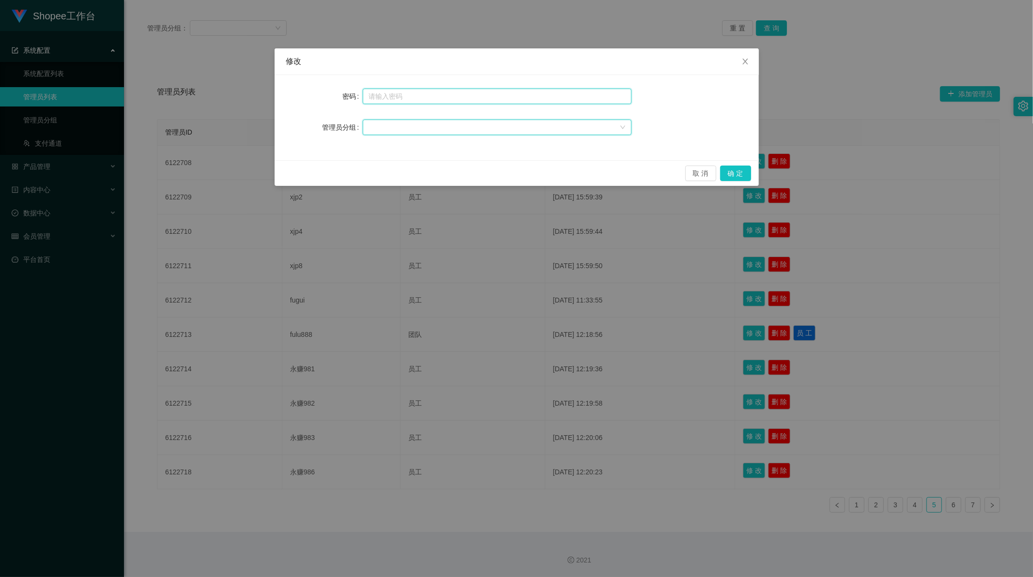
click at [419, 89] on input "text" at bounding box center [497, 96] width 269 height 15
type input "888888"
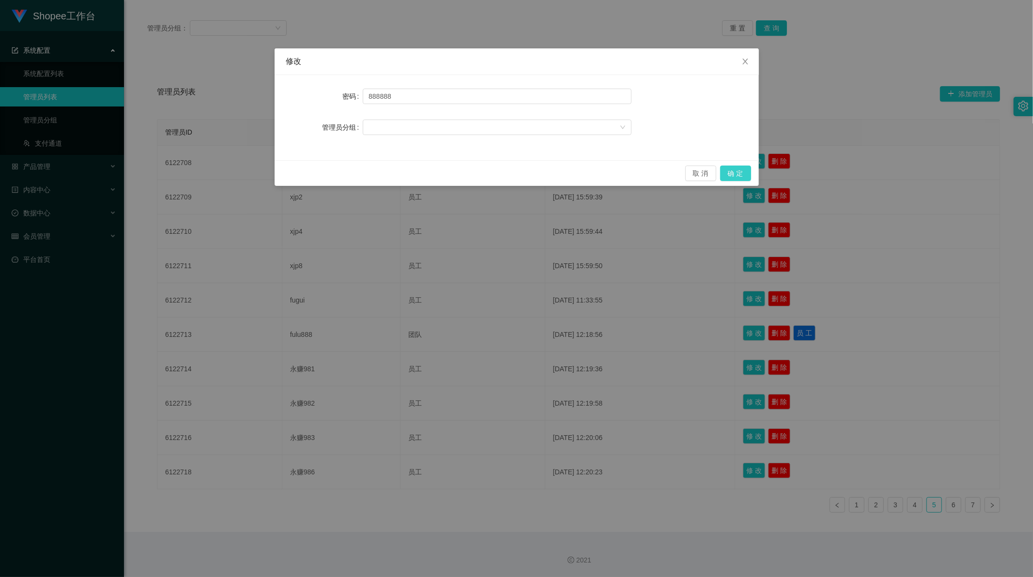
click at [745, 172] on button "确 定" at bounding box center [735, 173] width 31 height 15
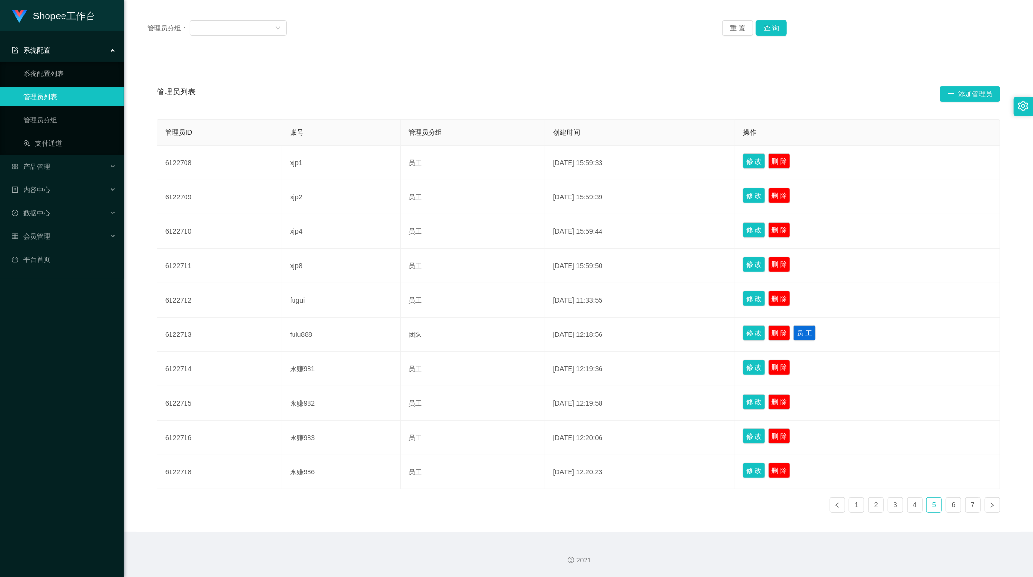
click at [332, 530] on div "管理员列表 添加管理员 管理员ID 账号 管理员分组 创建时间 操作 6122708 xjp1 员工 [DATE] 15:59:33 修 改 删 除 6122…" at bounding box center [579, 294] width 886 height 475
click at [946, 506] on link "6" at bounding box center [953, 505] width 15 height 15
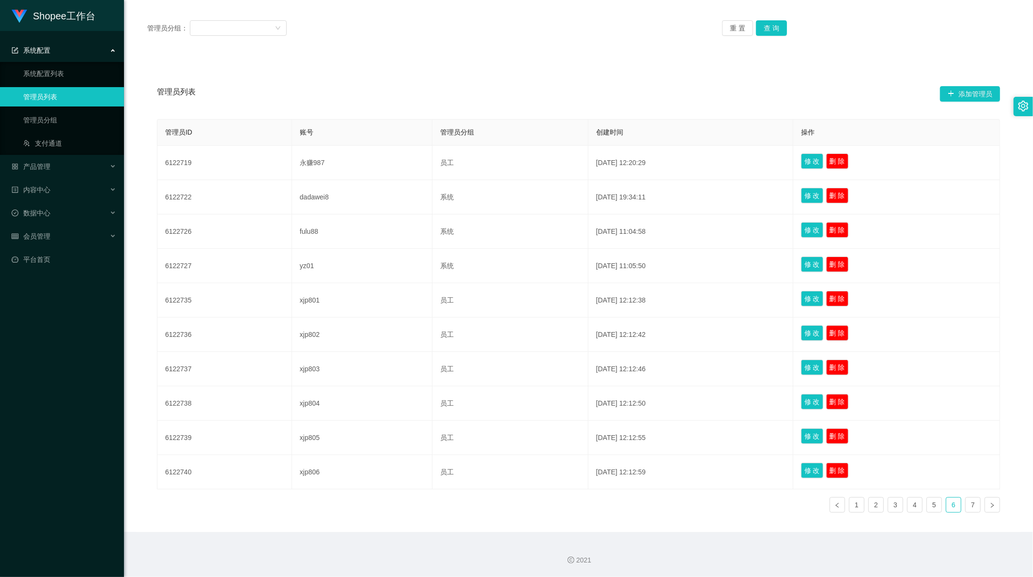
scroll to position [0, 0]
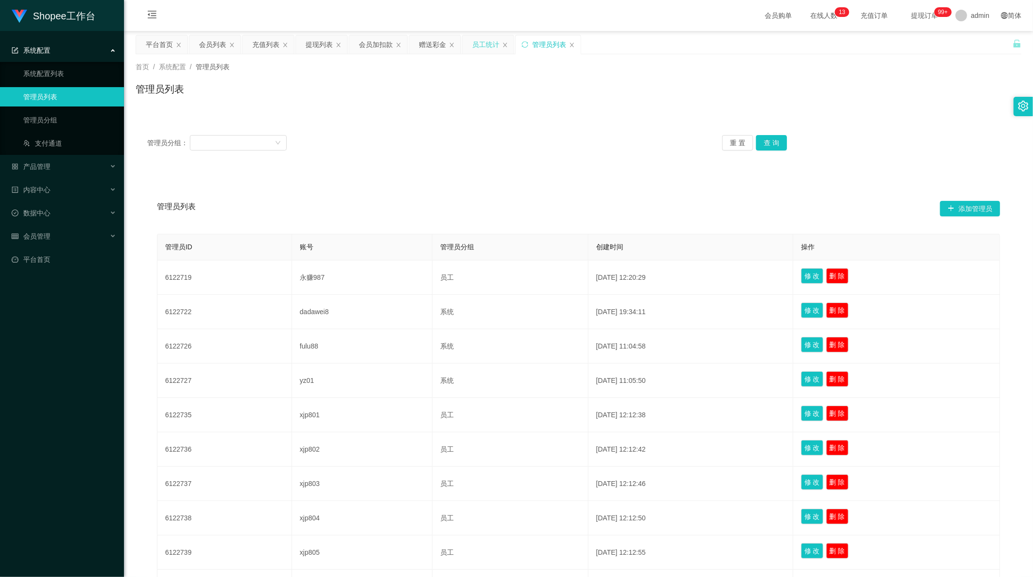
click at [477, 48] on div "员工统计" at bounding box center [485, 44] width 27 height 18
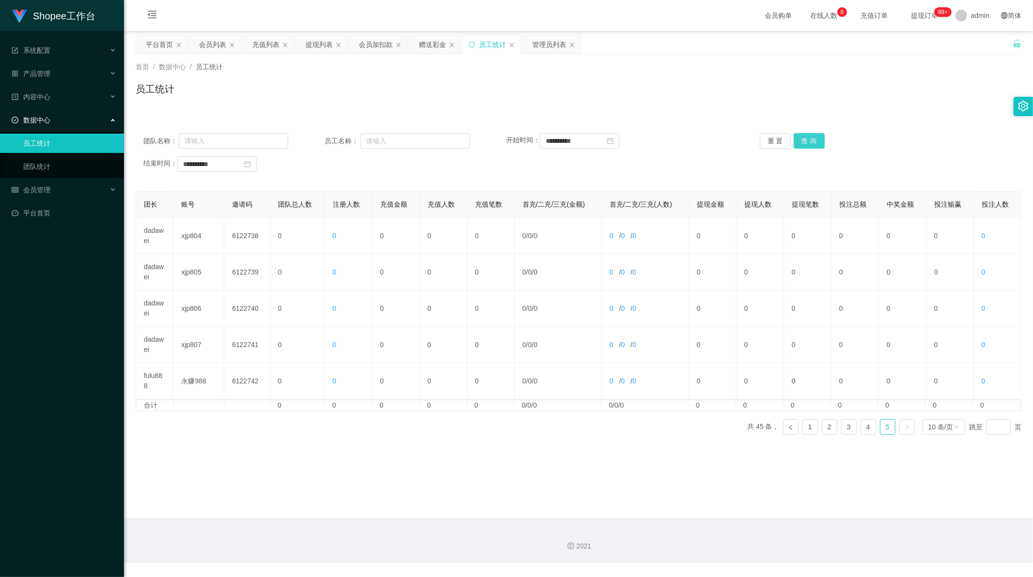
click at [803, 139] on button "查 询" at bounding box center [809, 140] width 31 height 15
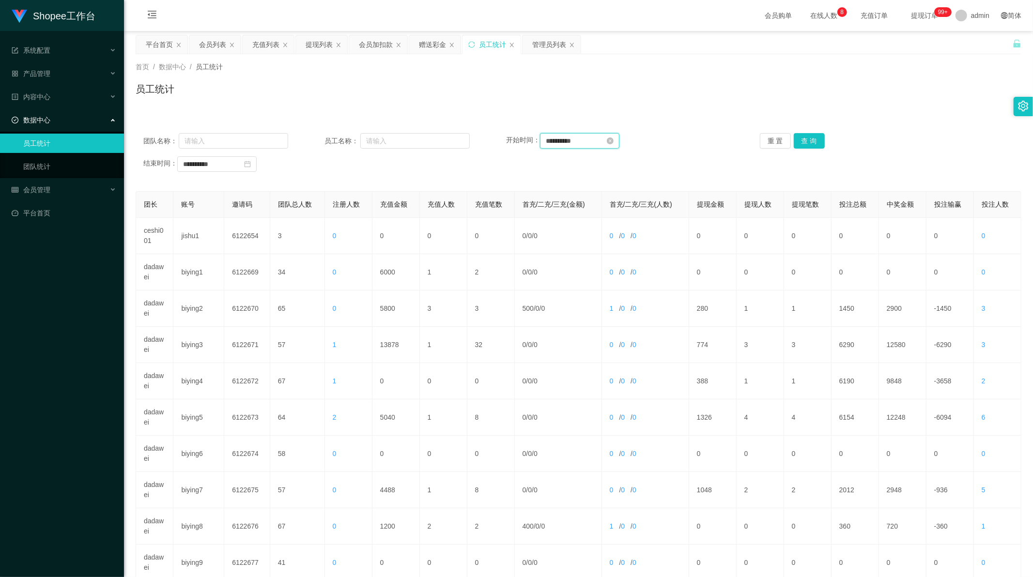
click at [557, 138] on input "**********" at bounding box center [579, 140] width 79 height 15
click at [557, 138] on input "**********" at bounding box center [605, 141] width 125 height 11
click at [204, 170] on div "Shopee工作台 系统配置 系统配置列表 管理员列表 管理员分组 支付通道 产品管理 内容中心 站内信 公告列表 活动列表 数据中心 员工统计 团队统计 会…" at bounding box center [516, 288] width 1033 height 577
click at [204, 170] on div "**********" at bounding box center [244, 163] width 135 height 16
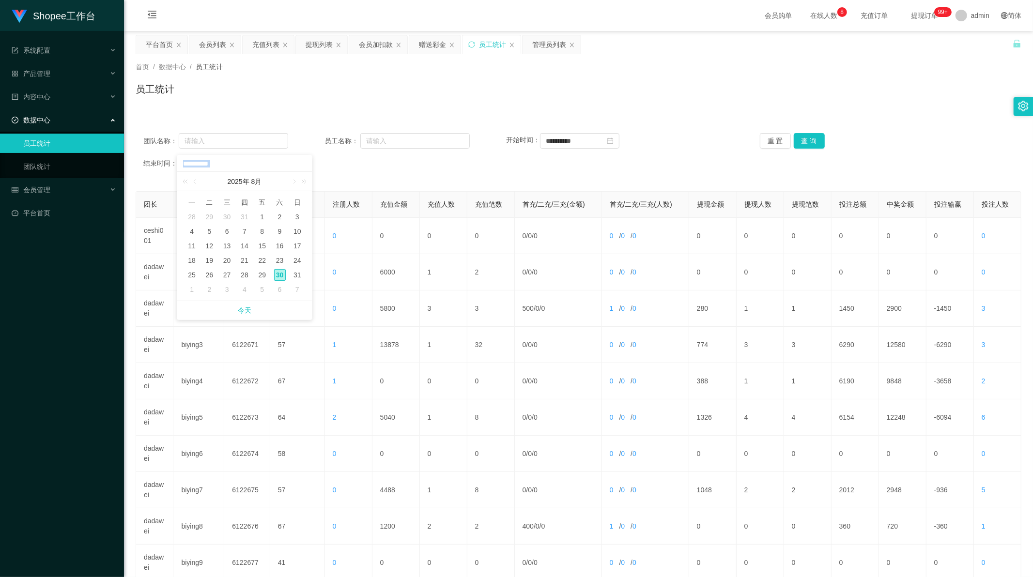
click at [204, 170] on div "**********" at bounding box center [244, 163] width 135 height 16
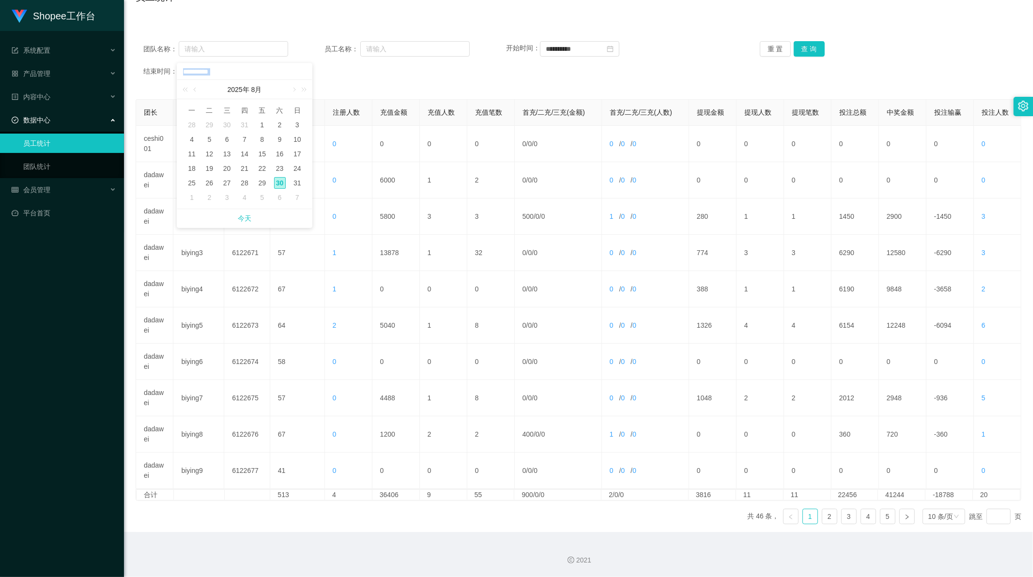
click at [44, 144] on link "员工统计" at bounding box center [69, 143] width 93 height 19
click at [44, 142] on link "员工统计" at bounding box center [69, 143] width 93 height 19
click at [619, 50] on input "**********" at bounding box center [579, 48] width 79 height 15
click at [585, 46] on input "**********" at bounding box center [605, 49] width 125 height 11
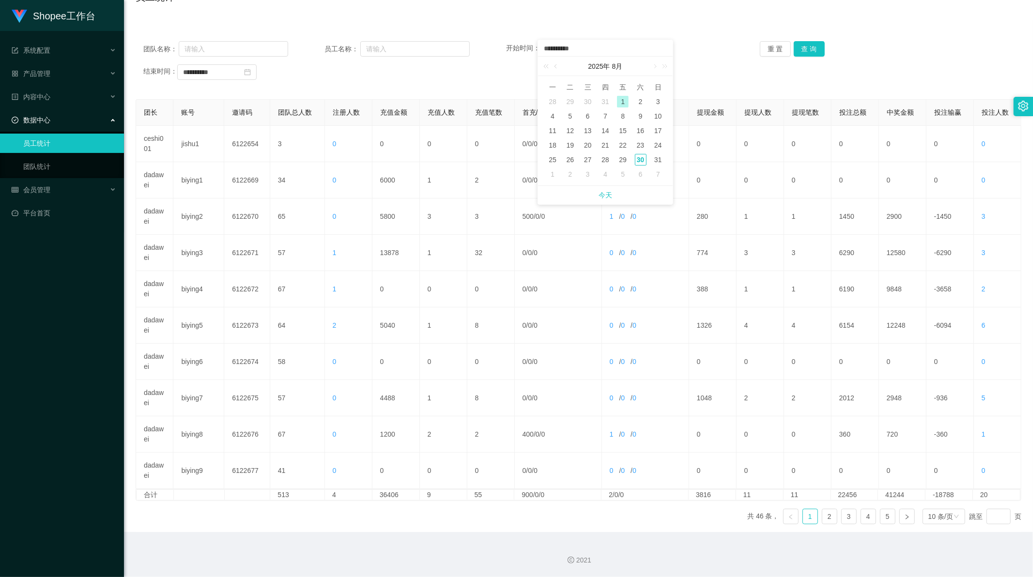
drag, startPoint x: 594, startPoint y: 46, endPoint x: 497, endPoint y: 35, distance: 97.5
click at [497, 35] on div "Shopee工作台 系统配置 系统配置列表 管理员列表 管理员分组 支付通道 产品管理 内容中心 站内信 公告列表 活动列表 数据中心 员工统计 团队统计 会…" at bounding box center [516, 288] width 1033 height 577
click at [385, 77] on div "**********" at bounding box center [578, 71] width 870 height 15
drag, startPoint x: 238, startPoint y: 68, endPoint x: 173, endPoint y: 66, distance: 64.9
click at [142, 68] on div "Shopee工作台 系统配置 系统配置列表 管理员列表 管理员分组 支付通道 产品管理 内容中心 站内信 公告列表 活动列表 数据中心 员工统计 团队统计 会…" at bounding box center [516, 288] width 1033 height 577
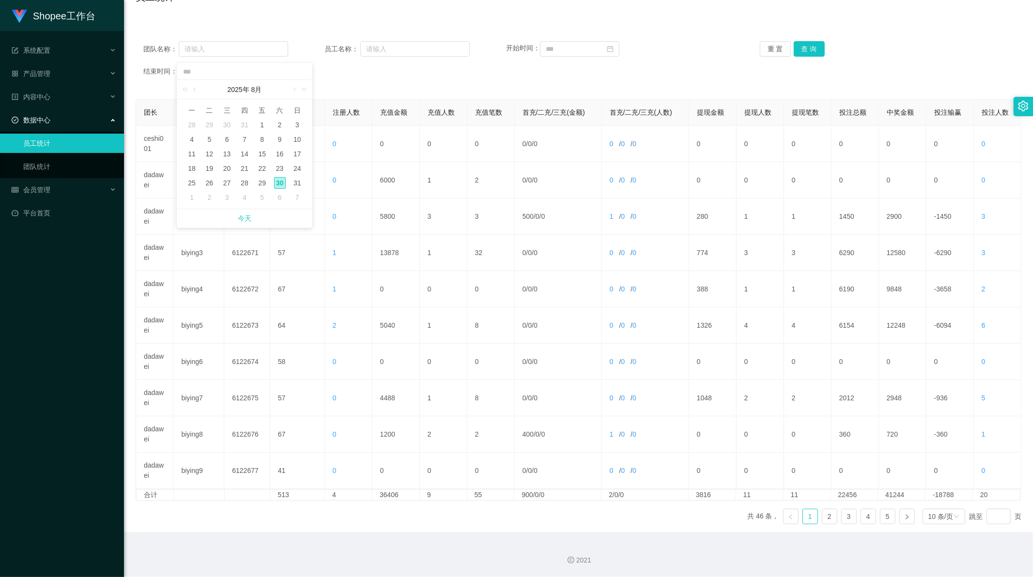
click at [822, 49] on div "重 置 查 询" at bounding box center [832, 48] width 145 height 15
click at [813, 48] on button "查 询" at bounding box center [809, 48] width 31 height 15
click at [886, 514] on link "5" at bounding box center [887, 516] width 15 height 15
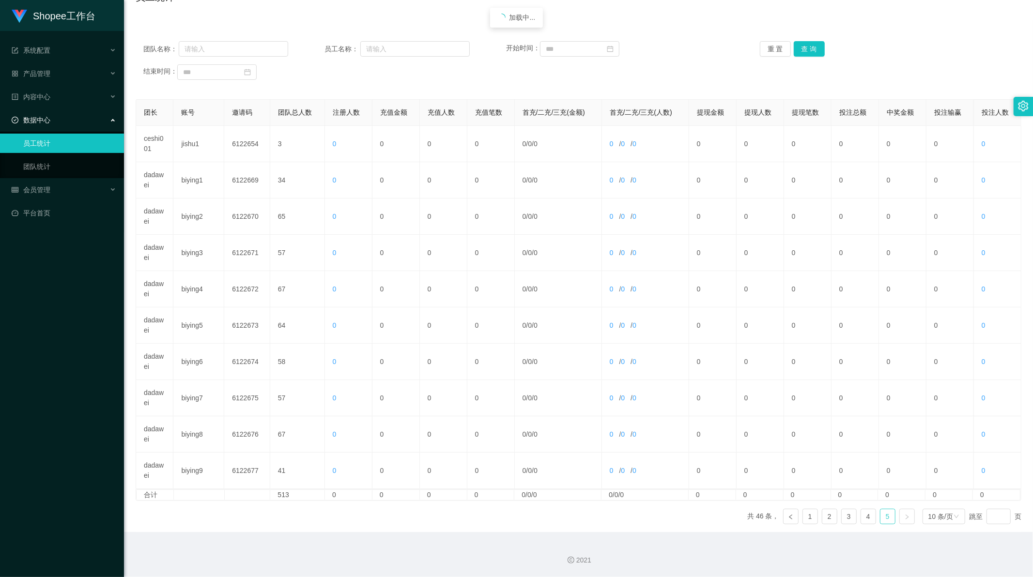
scroll to position [0, 0]
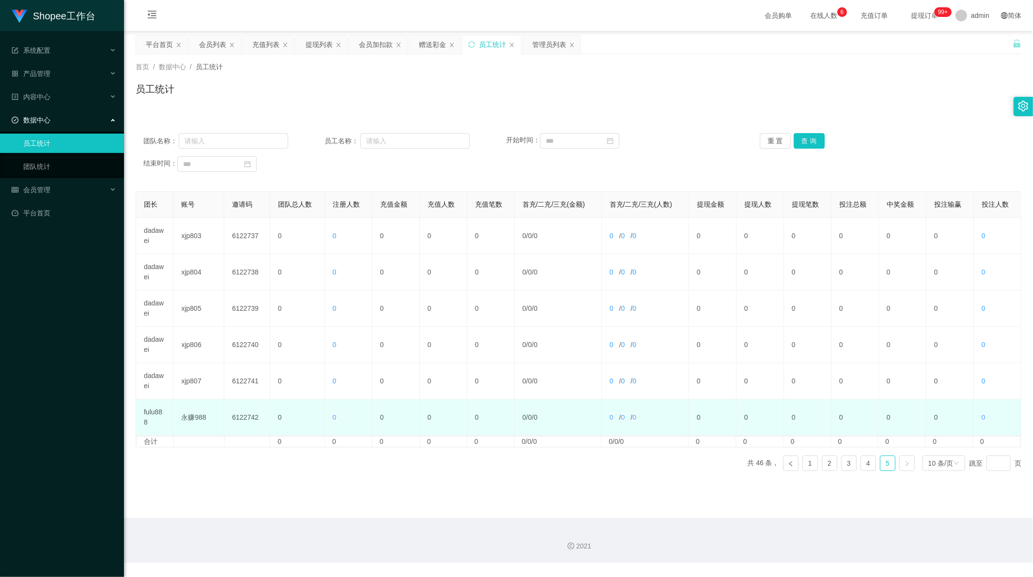
click at [279, 419] on td "0" at bounding box center [297, 418] width 55 height 36
click at [344, 419] on td "0" at bounding box center [348, 418] width 47 height 36
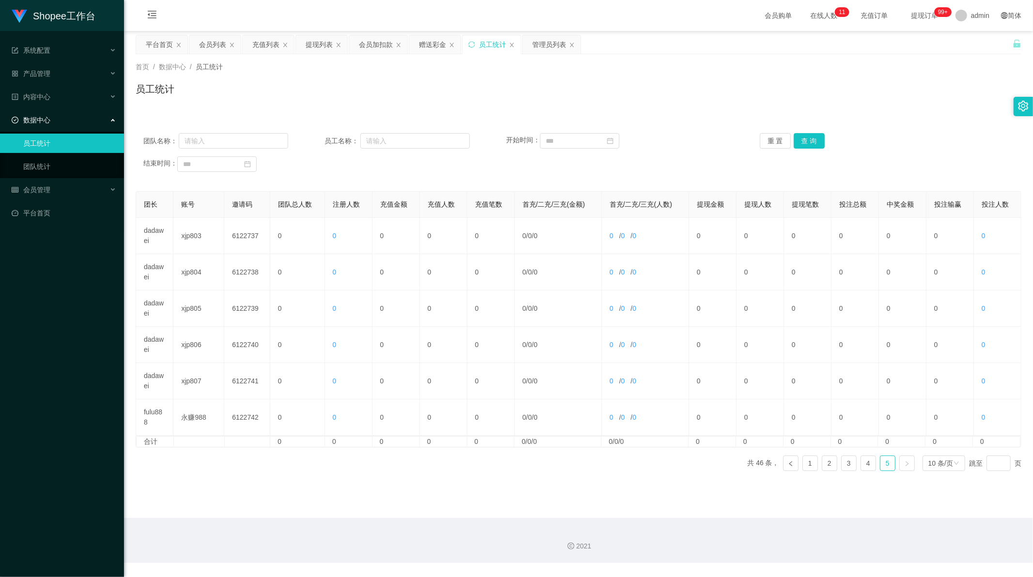
click at [332, 493] on main "关闭左侧 关闭右侧 关闭其它 刷新页面 平台首页 会员列表 充值列表 提现列表 会员加扣款 赠送彩金 员工统计 管理员列表 首页 / 数据中心 / 员工统计 …" at bounding box center [578, 274] width 909 height 487
click at [212, 145] on input "text" at bounding box center [233, 140] width 109 height 15
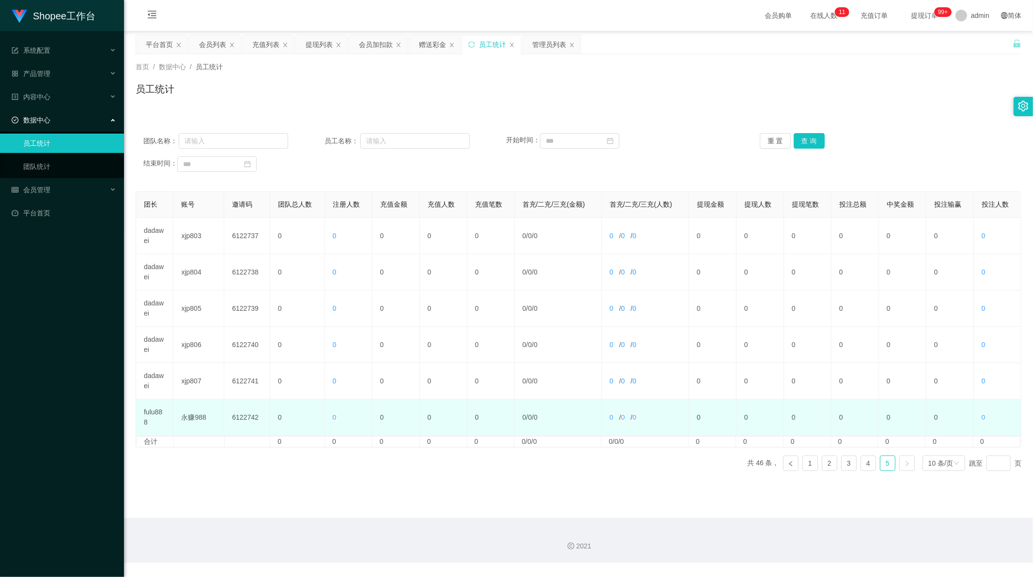
drag, startPoint x: 190, startPoint y: 419, endPoint x: 178, endPoint y: 419, distance: 12.1
click at [190, 419] on td "永赚988" at bounding box center [198, 418] width 51 height 36
click at [233, 419] on td "6122742" at bounding box center [247, 418] width 46 height 36
click at [190, 419] on td "永赚988" at bounding box center [198, 418] width 51 height 36
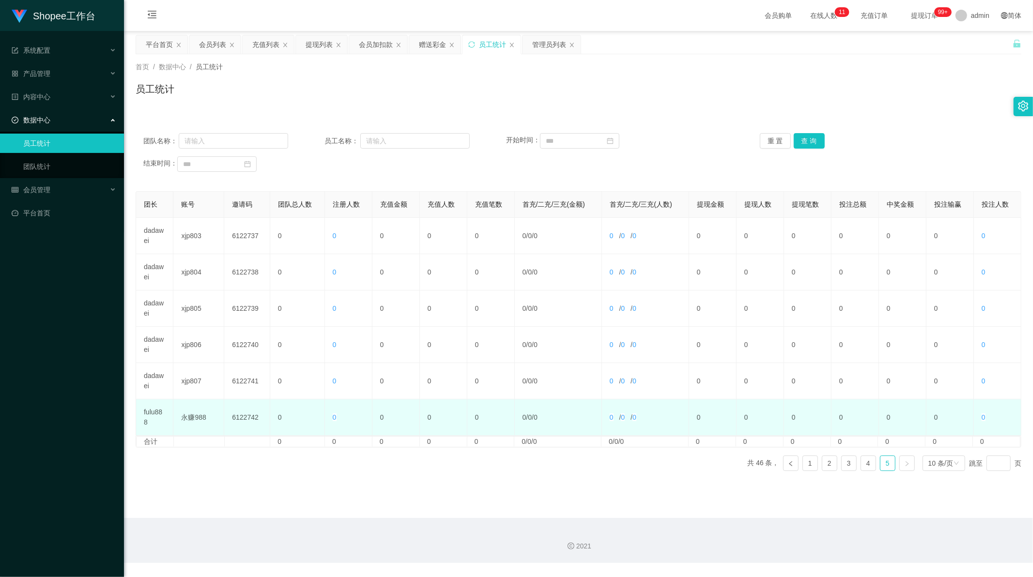
click at [201, 418] on td "永赚988" at bounding box center [198, 418] width 51 height 36
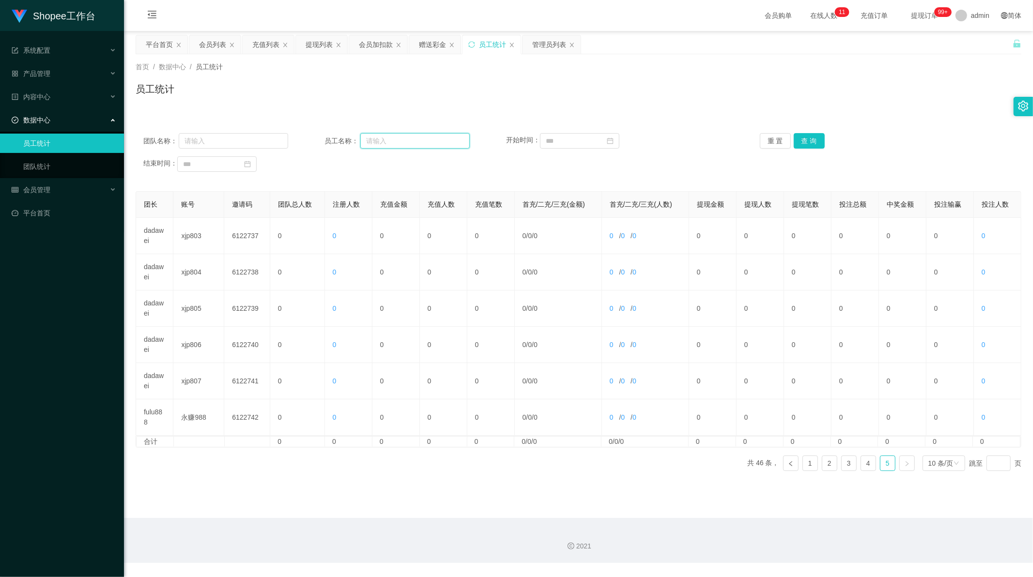
click at [387, 146] on input "text" at bounding box center [414, 140] width 109 height 15
paste input "永赚988"
type input "永赚988"
click at [580, 141] on input at bounding box center [579, 140] width 79 height 15
click at [622, 253] on div "29" at bounding box center [623, 252] width 12 height 12
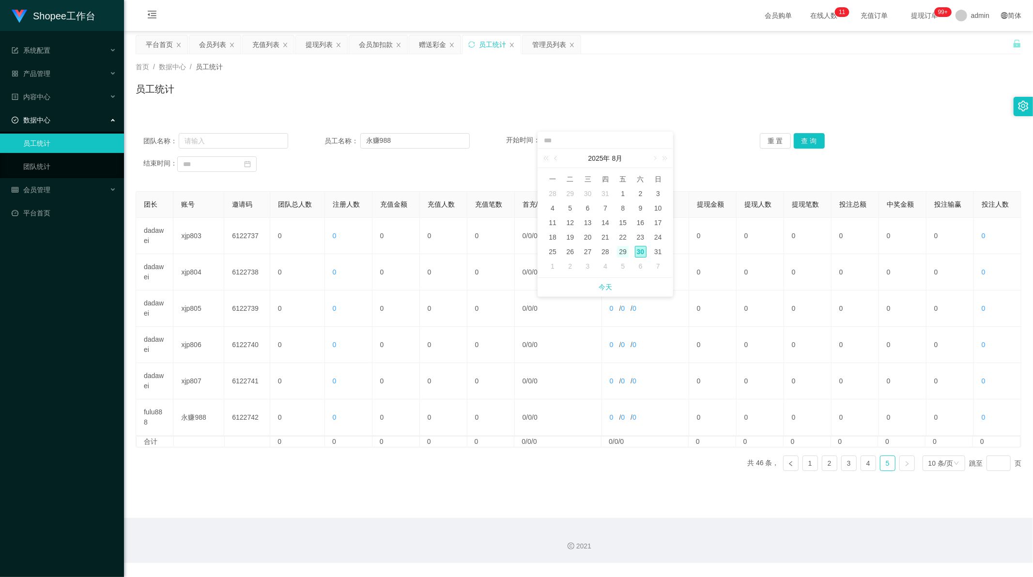
type input "**********"
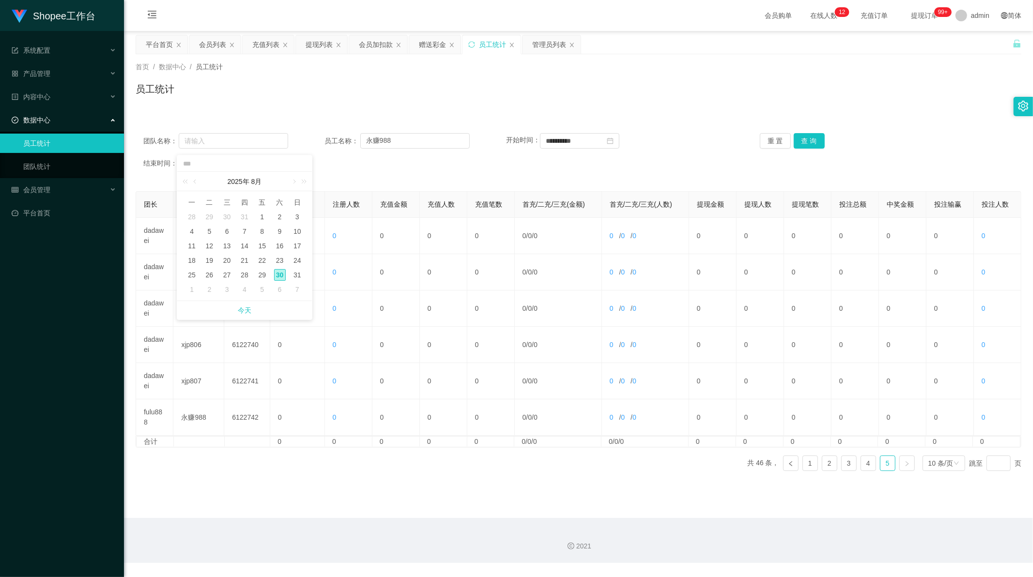
click at [280, 274] on div "30" at bounding box center [280, 275] width 12 height 12
type input "**********"
click at [807, 139] on button "查 询" at bounding box center [809, 140] width 31 height 15
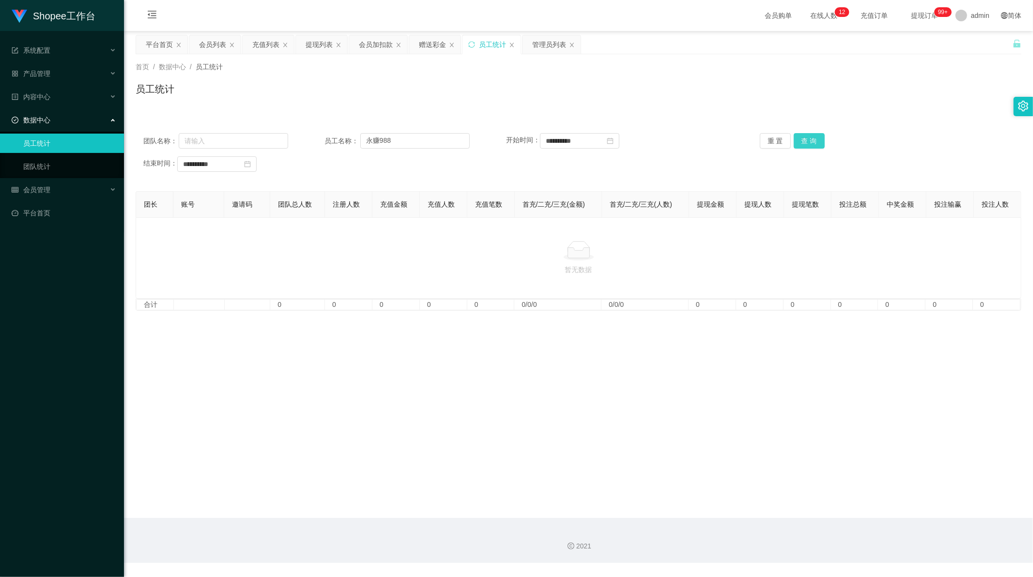
click at [807, 139] on button "查 询" at bounding box center [809, 140] width 31 height 15
click at [394, 143] on input "永赚988" at bounding box center [414, 140] width 109 height 15
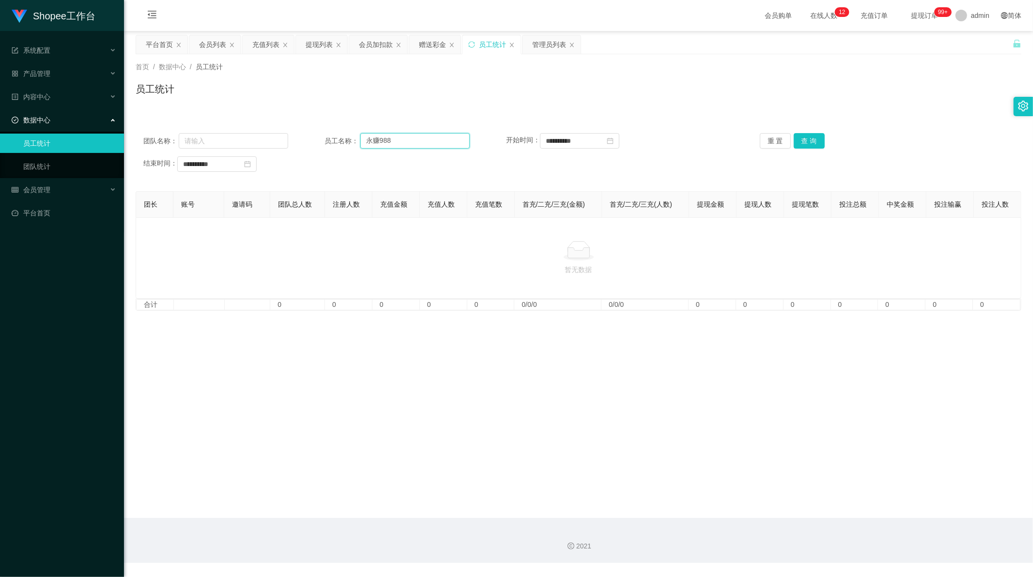
click at [394, 143] on input "永赚988" at bounding box center [414, 140] width 109 height 15
click at [807, 138] on button "查 询" at bounding box center [809, 140] width 31 height 15
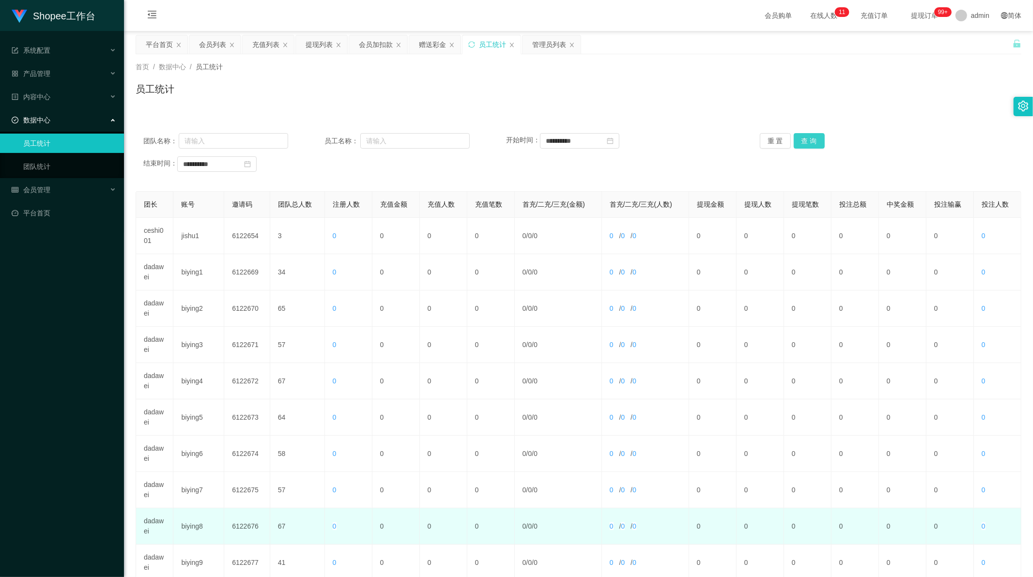
scroll to position [92, 0]
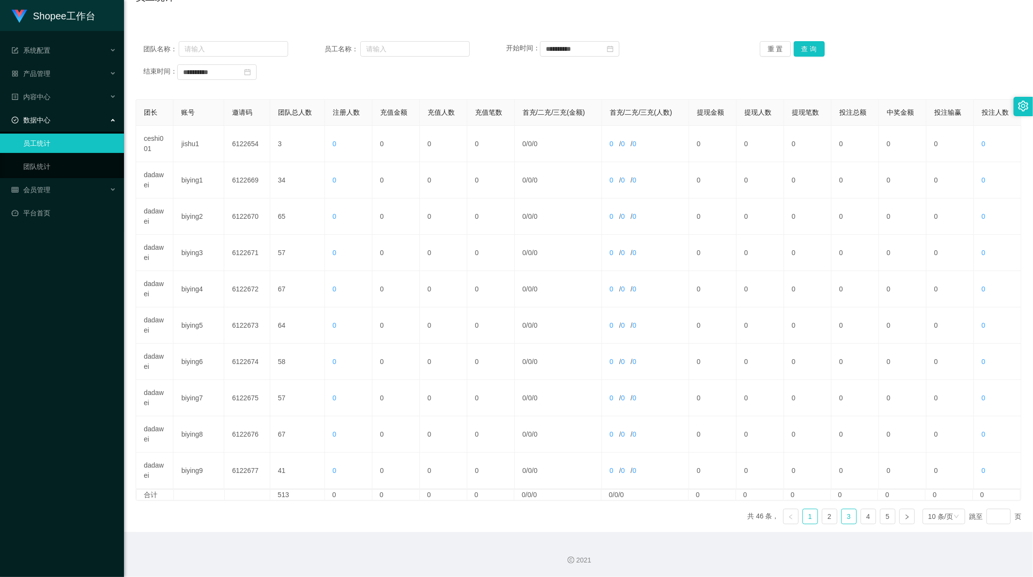
click at [842, 520] on link "3" at bounding box center [849, 516] width 15 height 15
click at [880, 518] on link "5" at bounding box center [887, 516] width 15 height 15
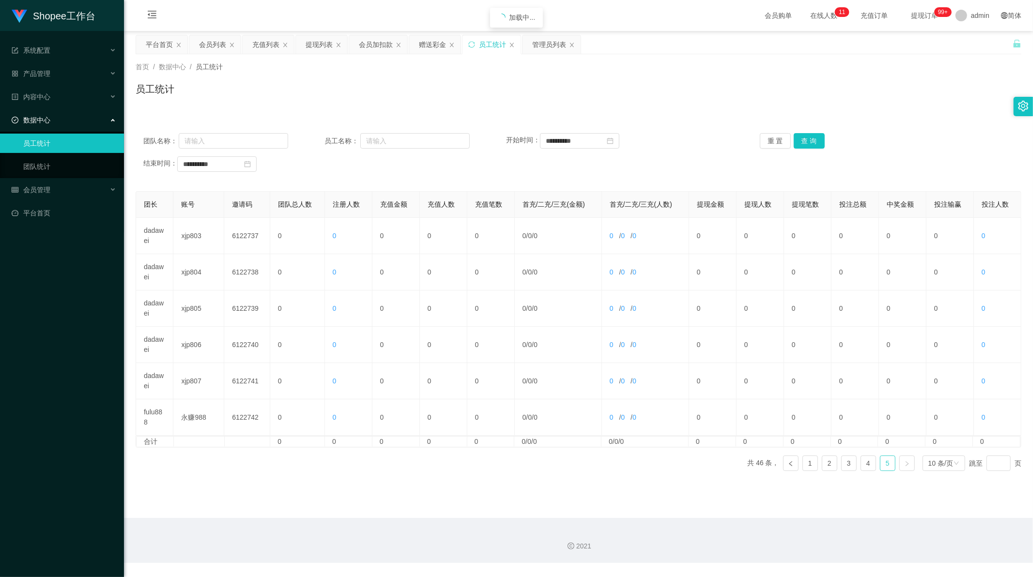
scroll to position [0, 0]
click at [885, 466] on link "5" at bounding box center [887, 463] width 15 height 15
click at [861, 466] on link "4" at bounding box center [868, 463] width 15 height 15
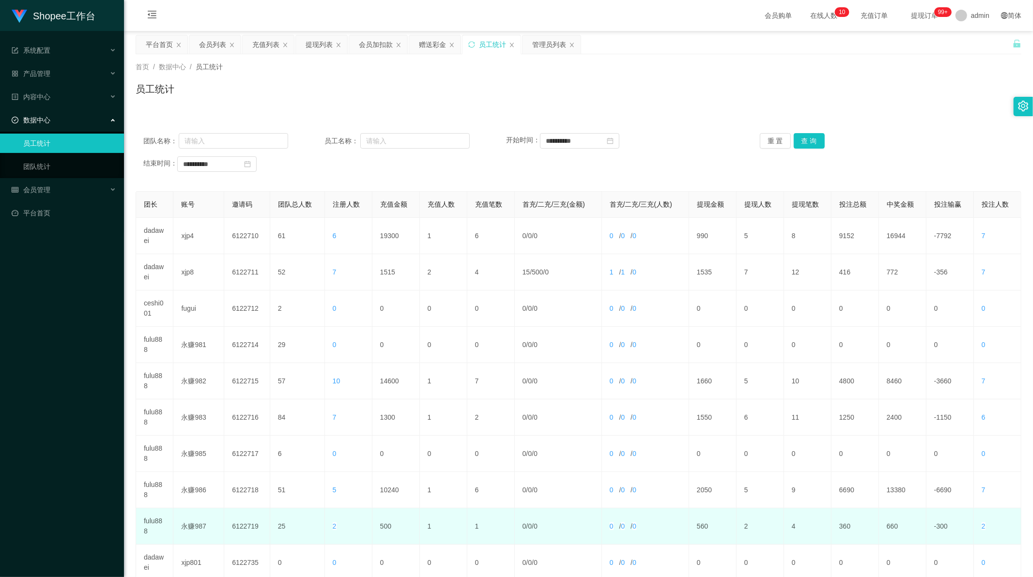
scroll to position [92, 0]
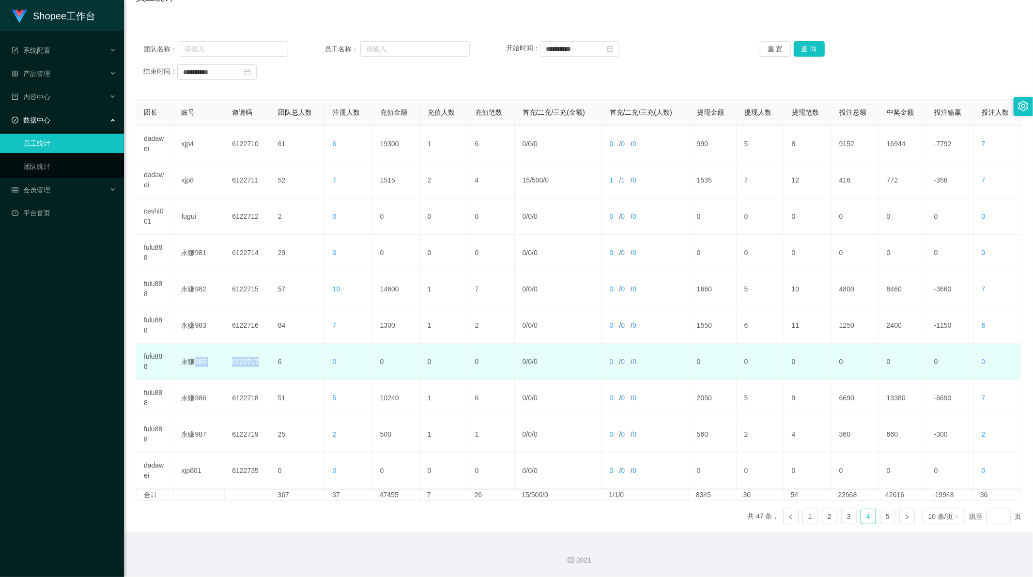
drag, startPoint x: 192, startPoint y: 359, endPoint x: 263, endPoint y: 365, distance: 71.4
click at [263, 365] on tr "fulu888 永赚985 6122717 6 0 0 0 0 0 / 0 / 0 0 / 0 / 0 0 0 0 0 0 0 0" at bounding box center [578, 362] width 885 height 36
click at [252, 363] on td "6122717" at bounding box center [247, 362] width 46 height 36
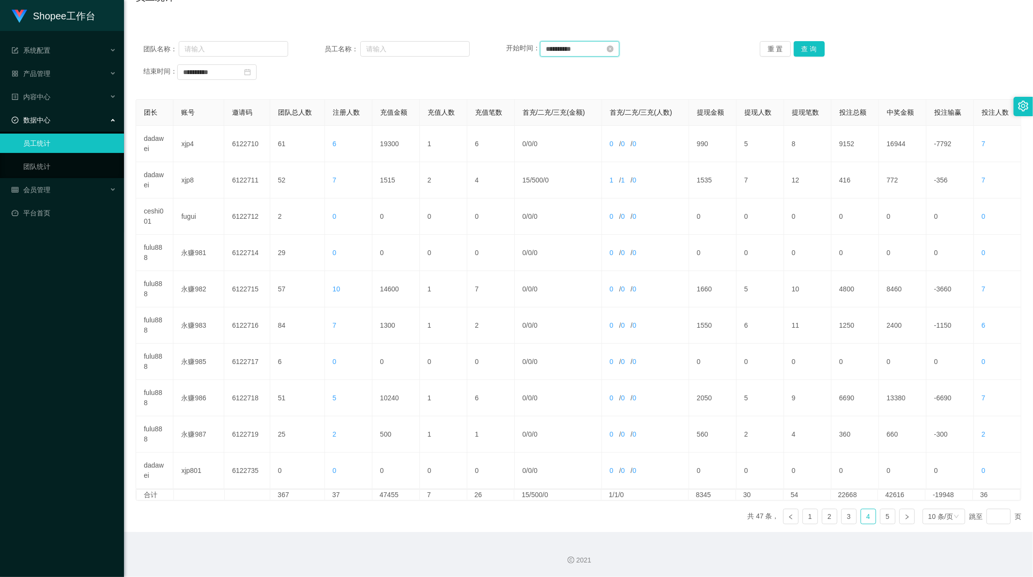
click at [564, 50] on input "**********" at bounding box center [579, 48] width 79 height 15
click at [564, 50] on div "**********" at bounding box center [605, 48] width 125 height 11
click at [564, 50] on input "**********" at bounding box center [605, 49] width 125 height 11
click at [207, 77] on div "Shopee工作台 系统配置 系统配置列表 管理员列表 管理员分组 支付通道 产品管理 内容中心 站内信 公告列表 活动列表 数据中心 员工统计 团队统计 会…" at bounding box center [516, 288] width 1033 height 577
click at [207, 77] on div "**********" at bounding box center [244, 71] width 135 height 16
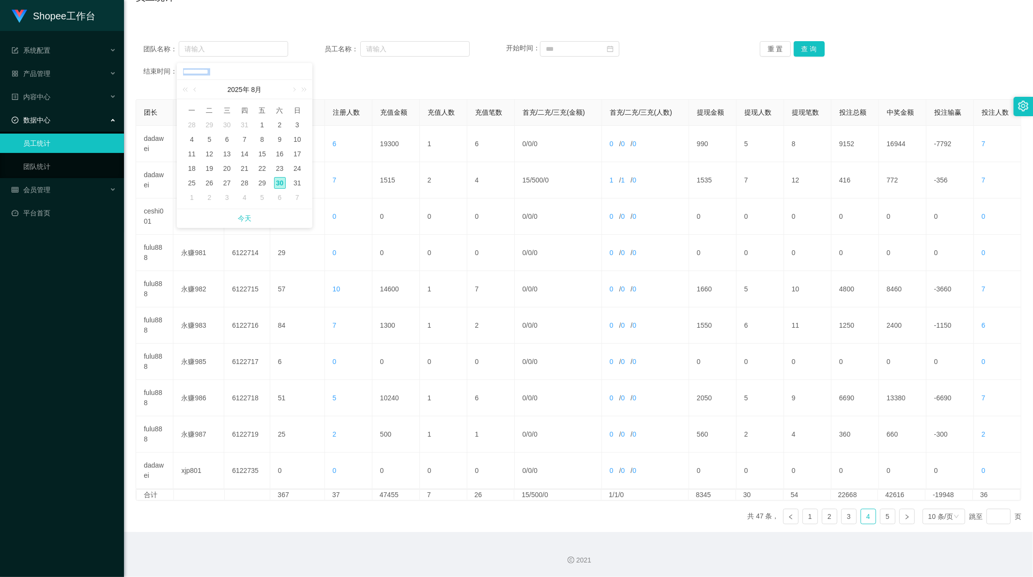
click at [207, 77] on div "**********" at bounding box center [244, 71] width 135 height 16
click at [234, 65] on div "**********" at bounding box center [244, 71] width 135 height 16
drag, startPoint x: 239, startPoint y: 69, endPoint x: 98, endPoint y: 81, distance: 141.5
click at [98, 80] on div "Shopee工作台 系统配置 系统配置列表 管理员列表 管理员分组 支付通道 产品管理 内容中心 站内信 公告列表 活动列表 数据中心 员工统计 团队统计 会…" at bounding box center [516, 288] width 1033 height 577
click at [483, 74] on div "结束时间：" at bounding box center [578, 71] width 870 height 15
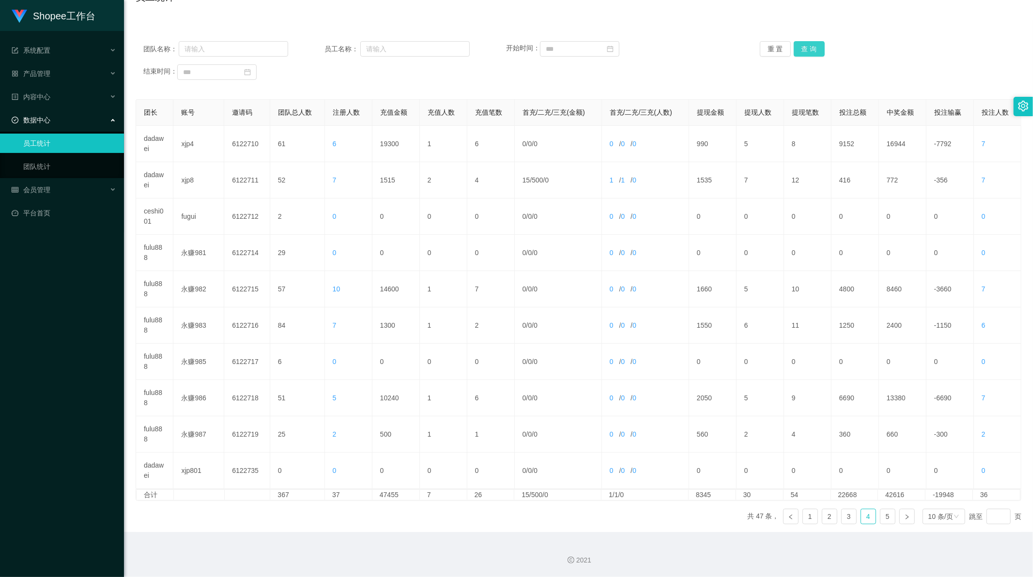
click at [800, 47] on button "查 询" at bounding box center [809, 48] width 31 height 15
click at [887, 516] on link "5" at bounding box center [887, 516] width 15 height 15
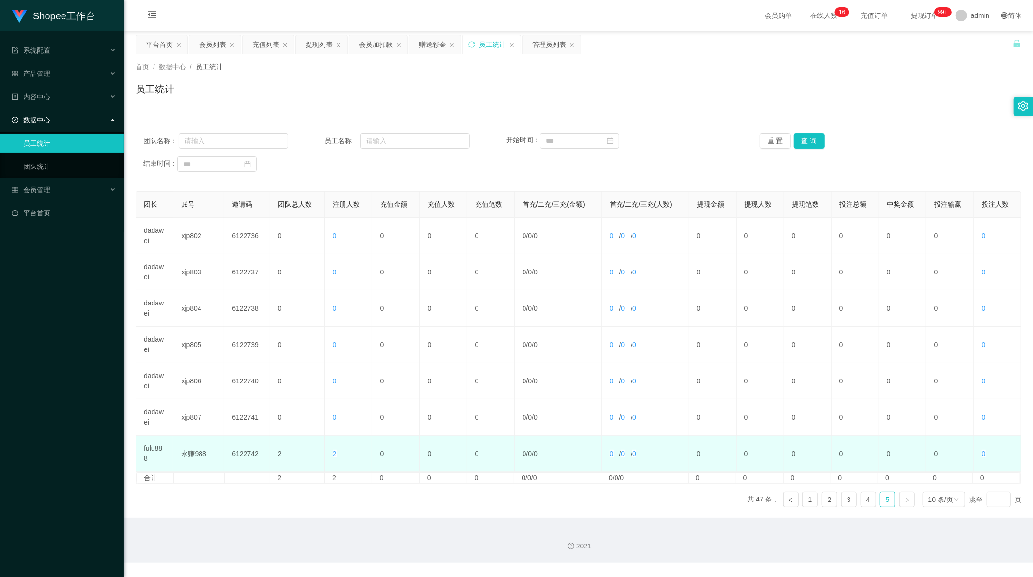
click at [280, 452] on td "2" at bounding box center [297, 454] width 55 height 36
click at [274, 449] on td "2" at bounding box center [297, 454] width 55 height 36
click at [226, 452] on td "6122742" at bounding box center [247, 454] width 46 height 36
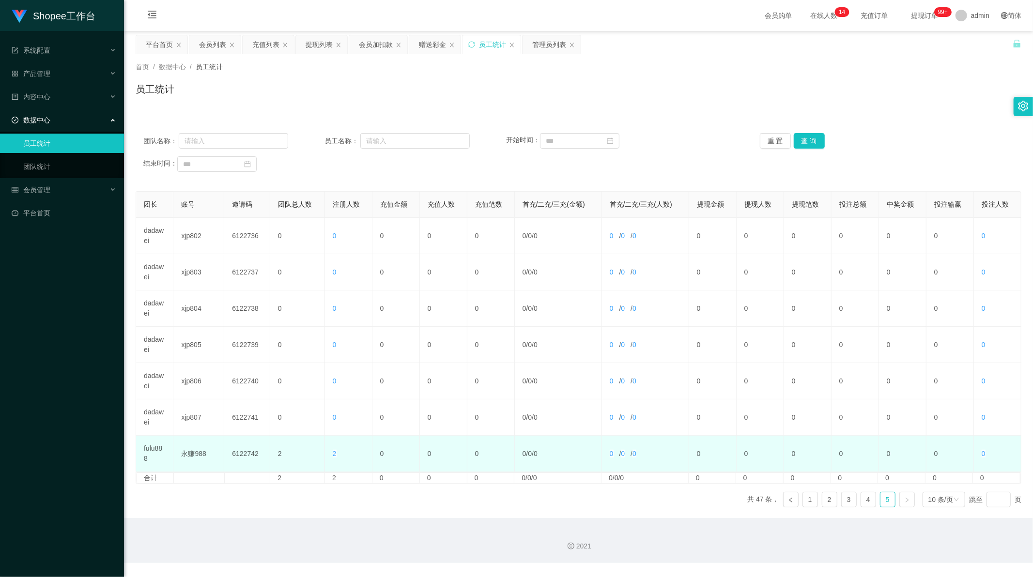
click at [195, 454] on td "永赚988" at bounding box center [198, 454] width 51 height 36
click at [333, 453] on span "2" at bounding box center [335, 454] width 4 height 8
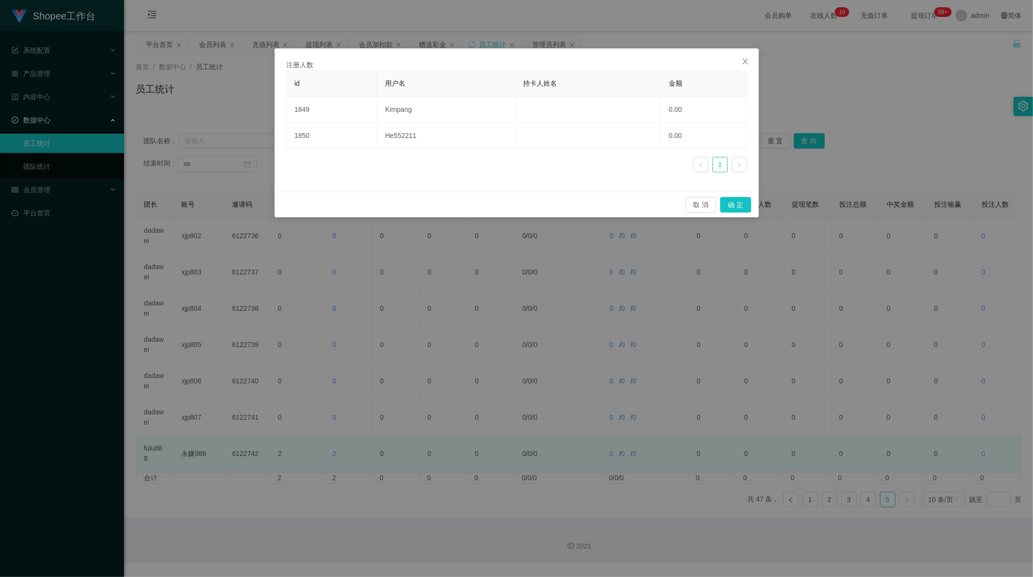
click at [332, 453] on div "注册人数 id 用户名 持卡人姓名 金额 1849 Kimpang 0.00 1850 He552211 0.00 1 取 消 确 定" at bounding box center [516, 288] width 1033 height 577
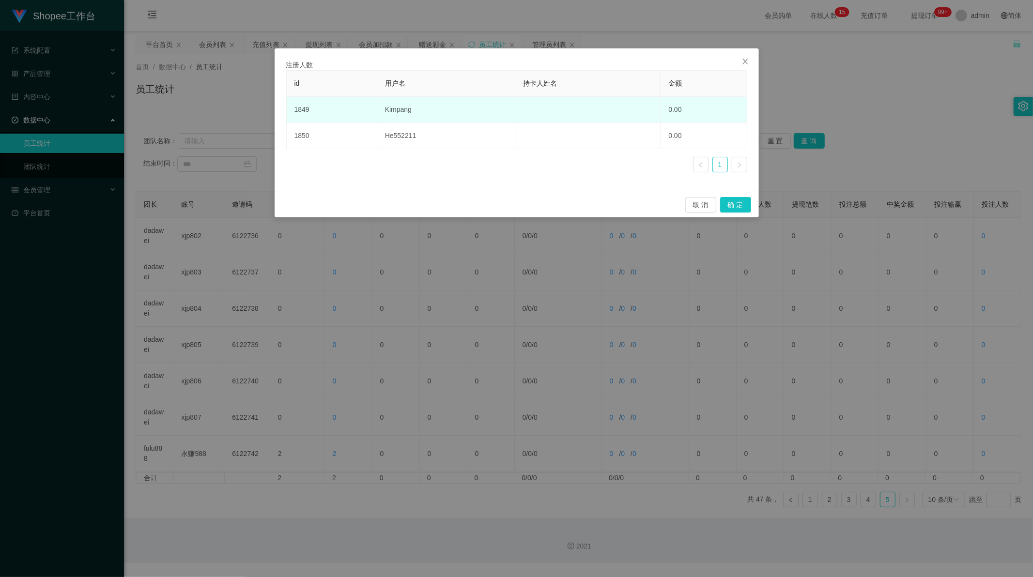
click at [401, 110] on td "Kimpang" at bounding box center [446, 110] width 138 height 26
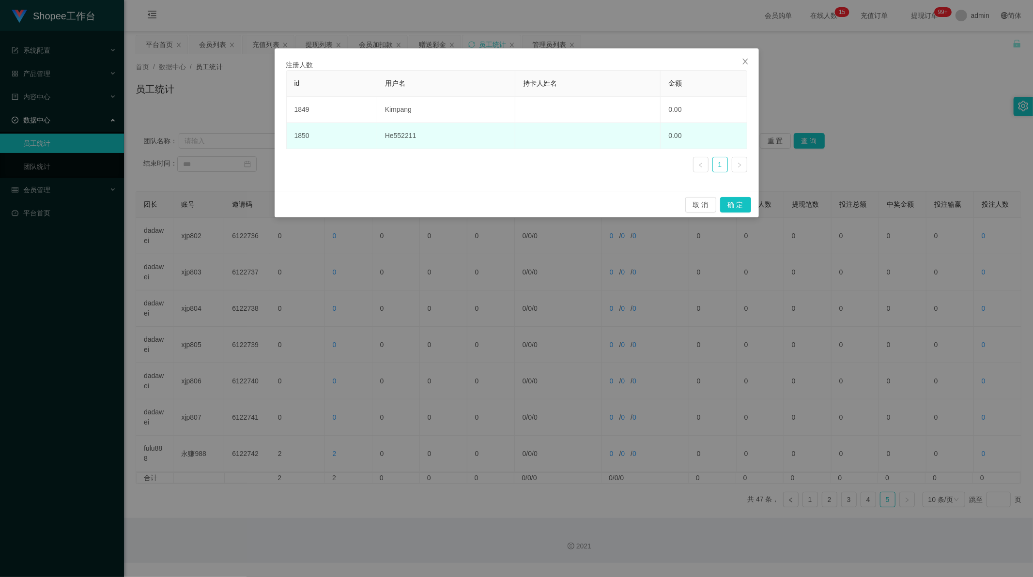
click at [402, 139] on td "He552211" at bounding box center [446, 136] width 138 height 26
click at [399, 137] on td "He552211" at bounding box center [446, 136] width 138 height 26
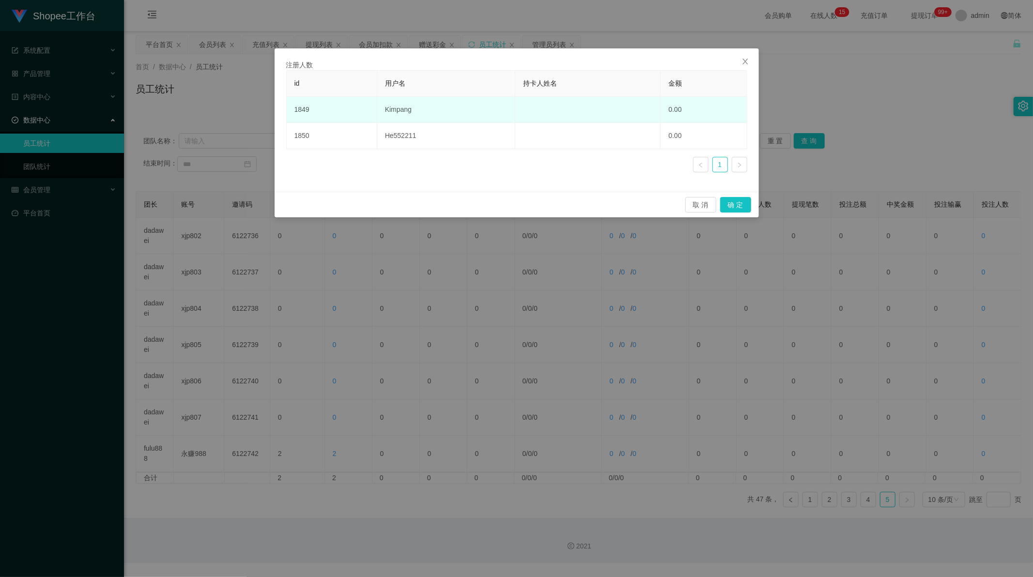
click at [394, 112] on td "Kimpang" at bounding box center [446, 110] width 138 height 26
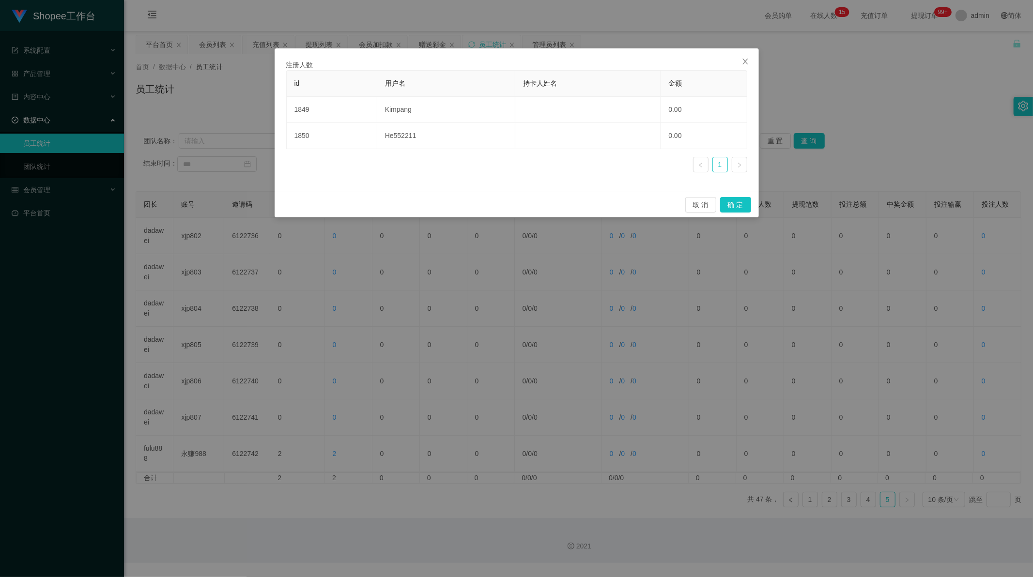
click at [374, 175] on div "id 用户名 持卡人姓名 金额 1849 Kimpang 0.00 1850 He552211 0.00 1" at bounding box center [516, 125] width 461 height 110
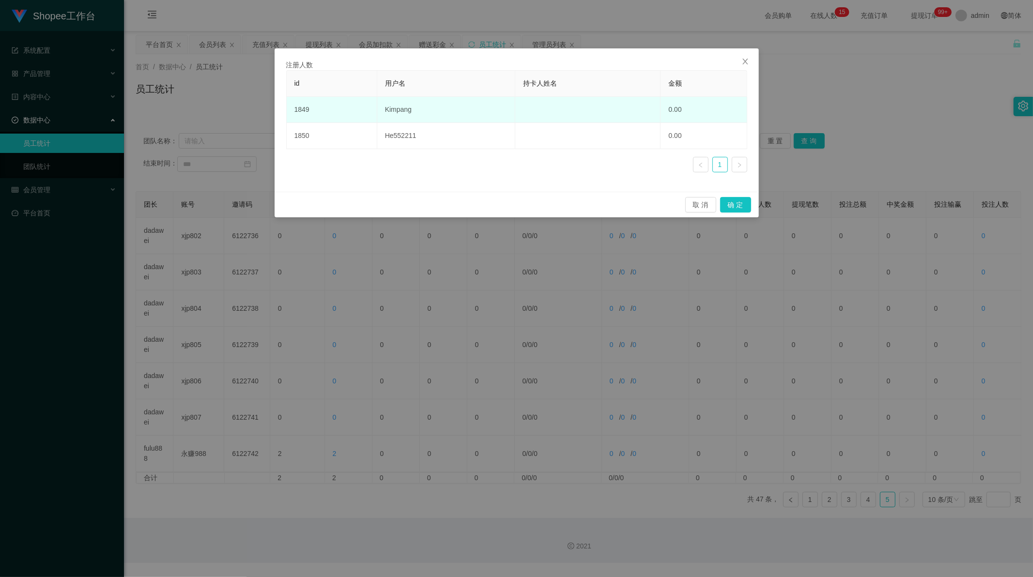
click at [395, 112] on td "Kimpang" at bounding box center [446, 110] width 138 height 26
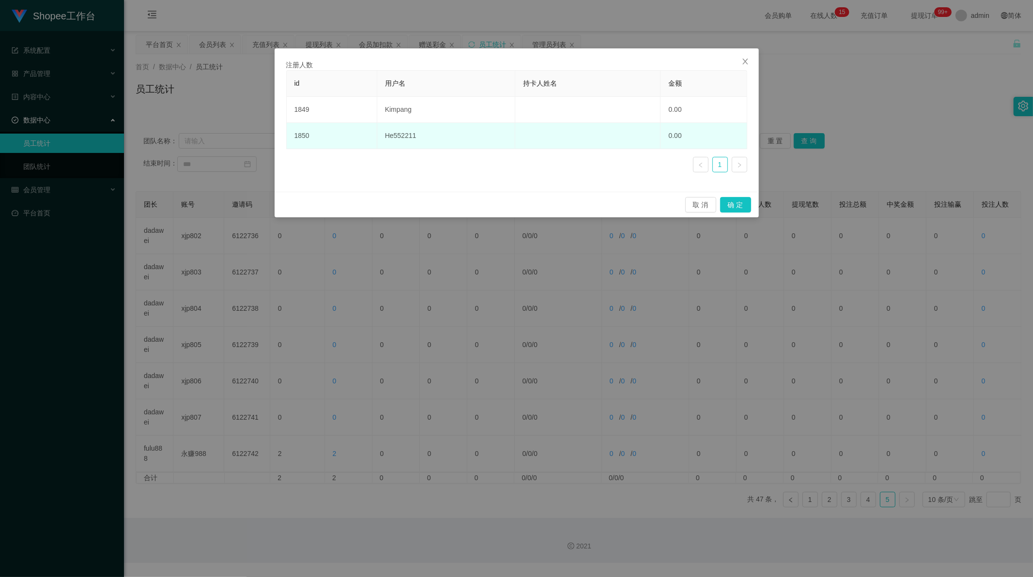
click at [397, 135] on td "He552211" at bounding box center [446, 136] width 138 height 26
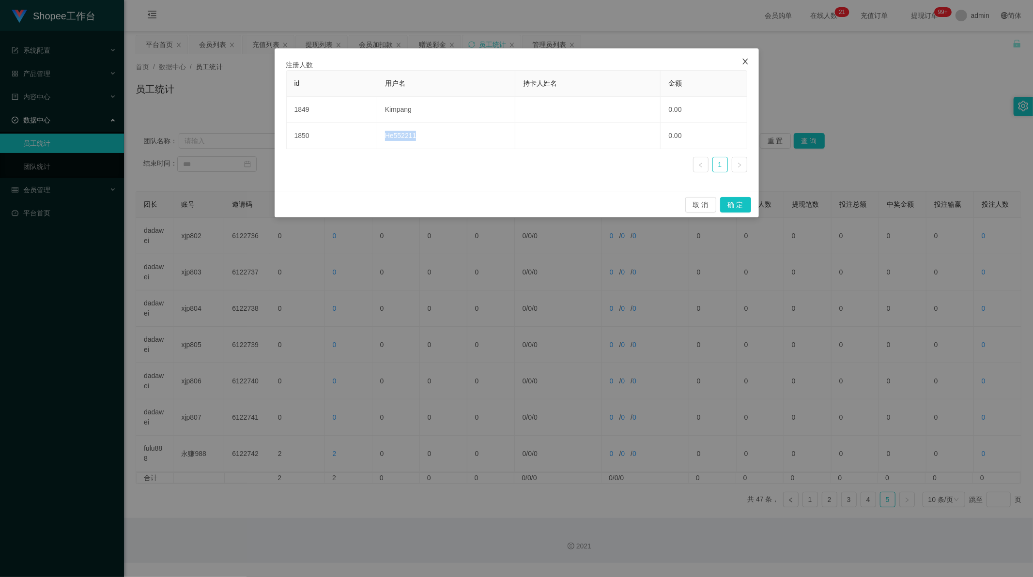
click at [748, 60] on icon "图标: close" at bounding box center [745, 62] width 8 height 8
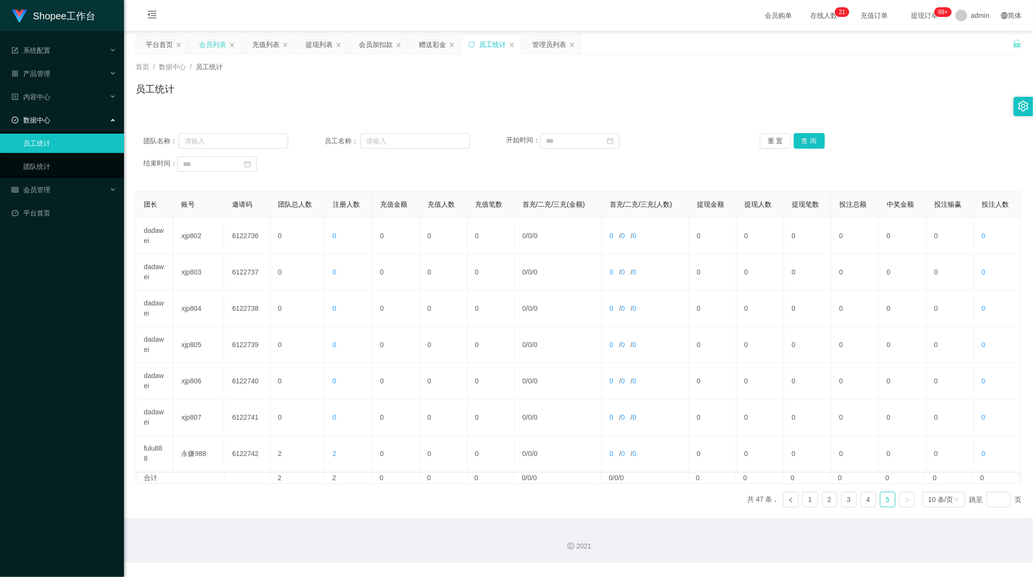
click at [215, 45] on div "会员列表" at bounding box center [212, 44] width 27 height 18
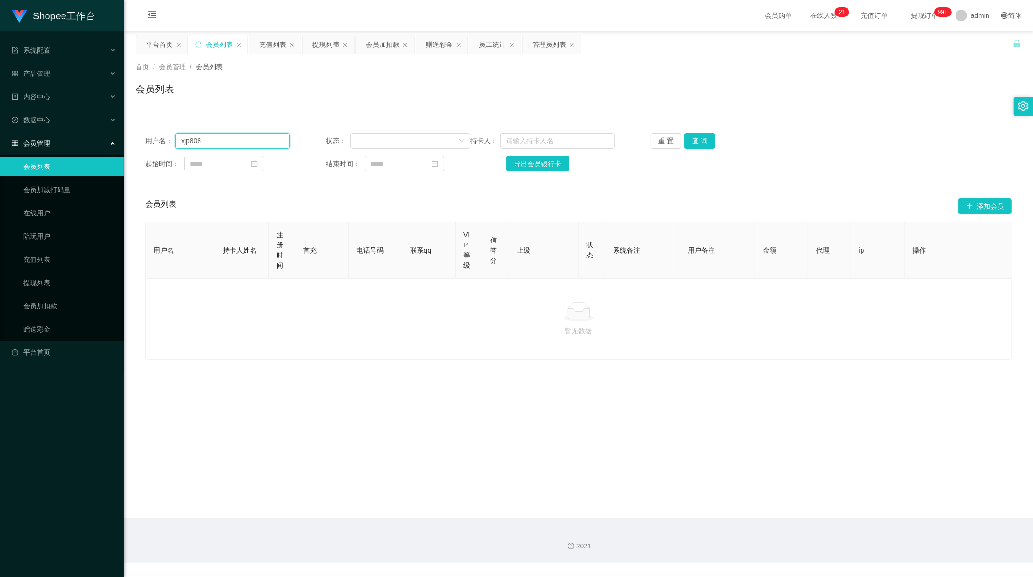
click at [221, 139] on input "xjp808" at bounding box center [232, 140] width 114 height 15
paste input "He552211"
type input "He552211"
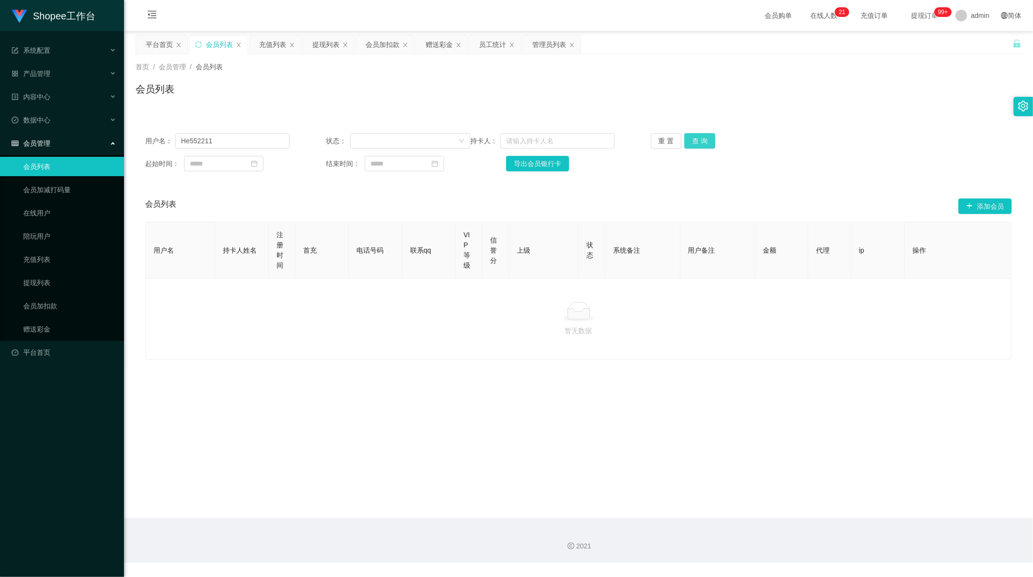
click at [698, 137] on button "查 询" at bounding box center [699, 140] width 31 height 15
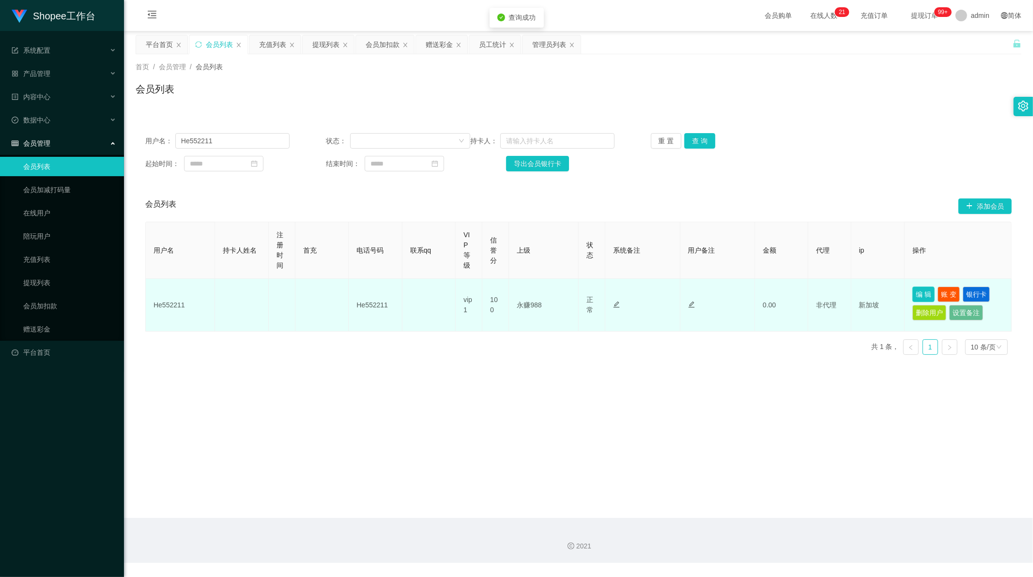
click at [919, 293] on button "编 辑" at bounding box center [923, 294] width 22 height 15
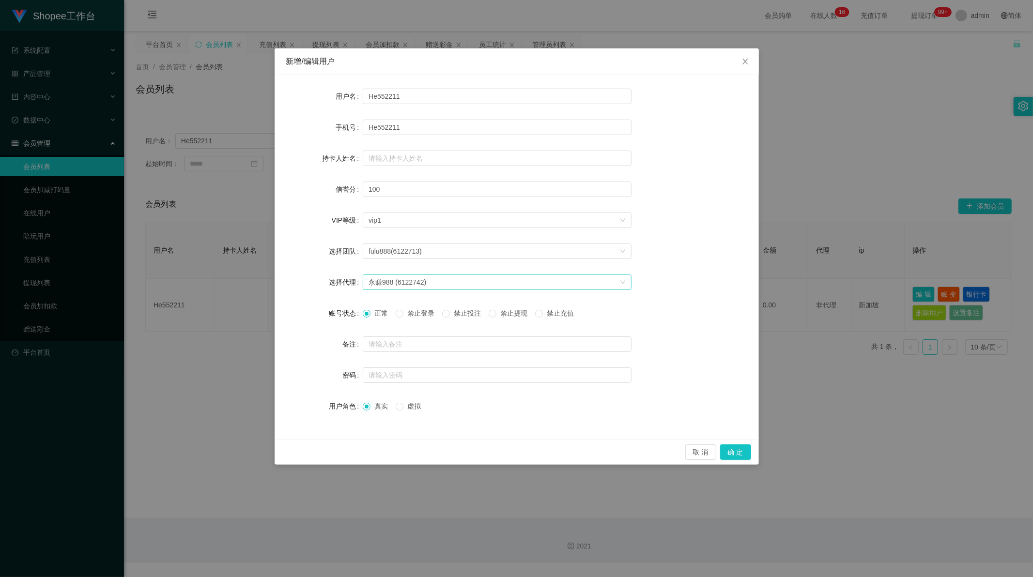
click at [394, 281] on div "永赚988 (6122742)" at bounding box center [398, 282] width 58 height 15
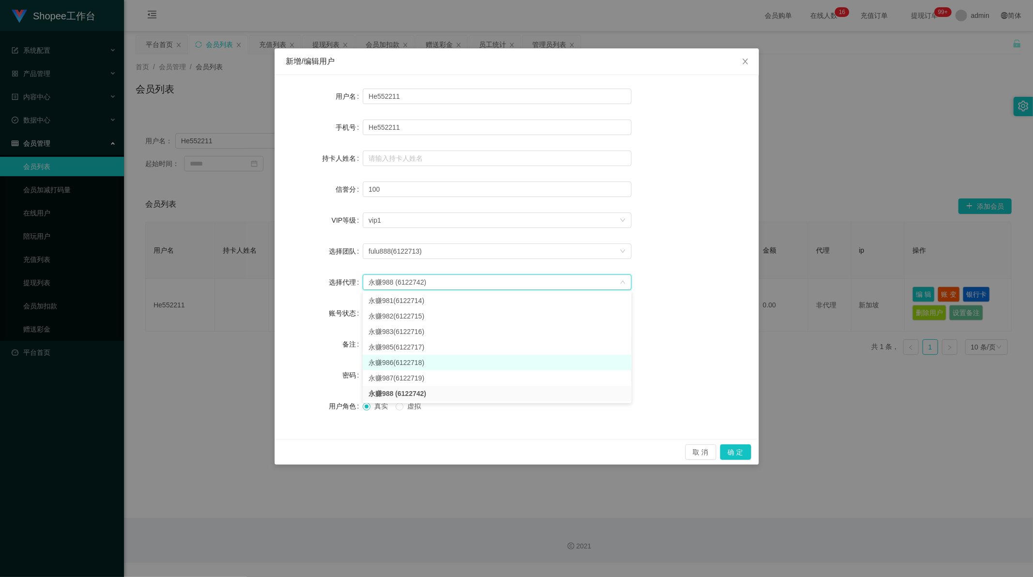
click at [402, 364] on li "永赚986(6122718)" at bounding box center [497, 362] width 269 height 15
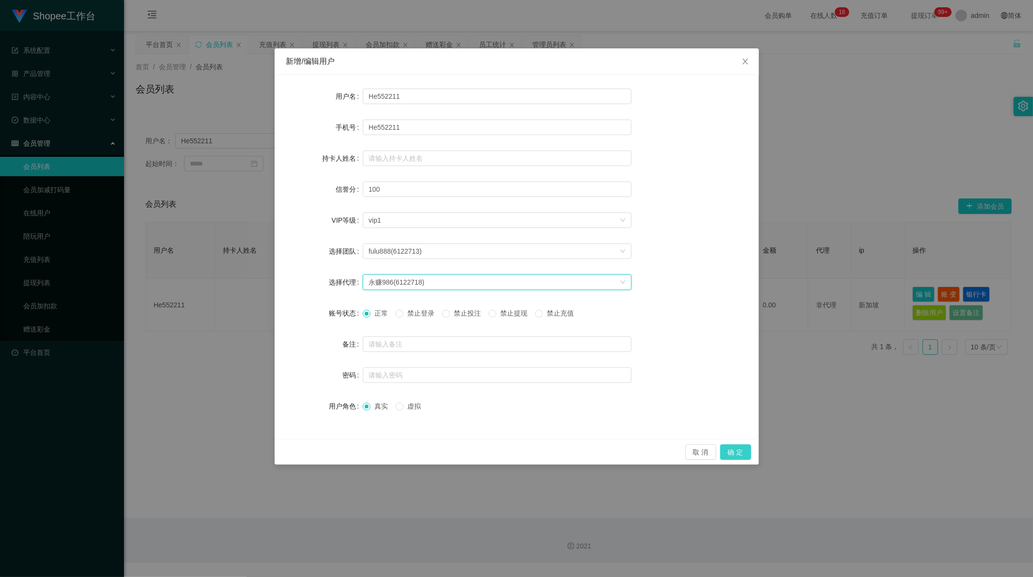
click at [735, 453] on button "确 定" at bounding box center [735, 452] width 31 height 15
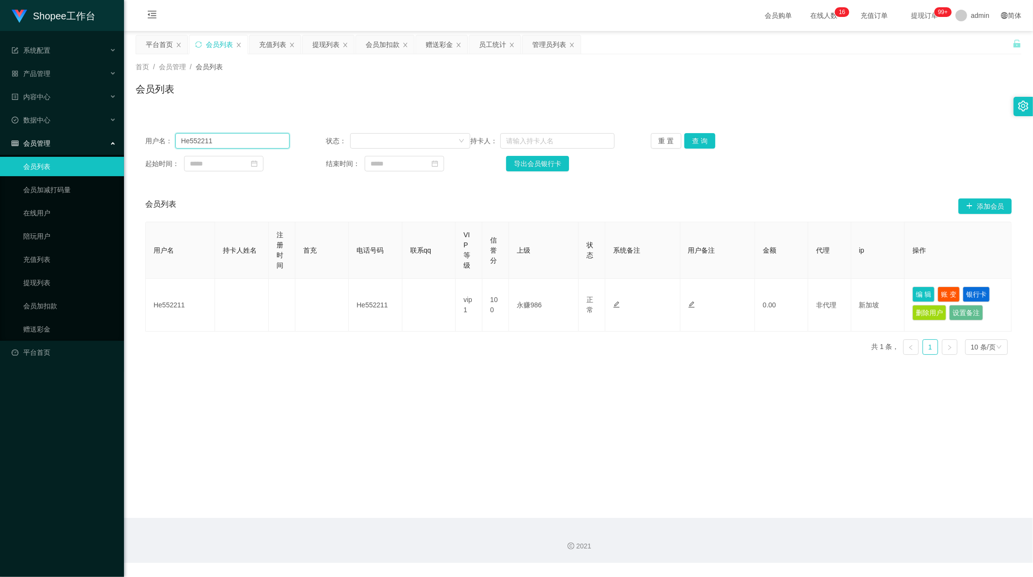
click at [214, 137] on input "He552211" at bounding box center [232, 140] width 114 height 15
click at [695, 143] on button "查 询" at bounding box center [699, 140] width 31 height 15
click at [221, 144] on input "He552211" at bounding box center [232, 140] width 114 height 15
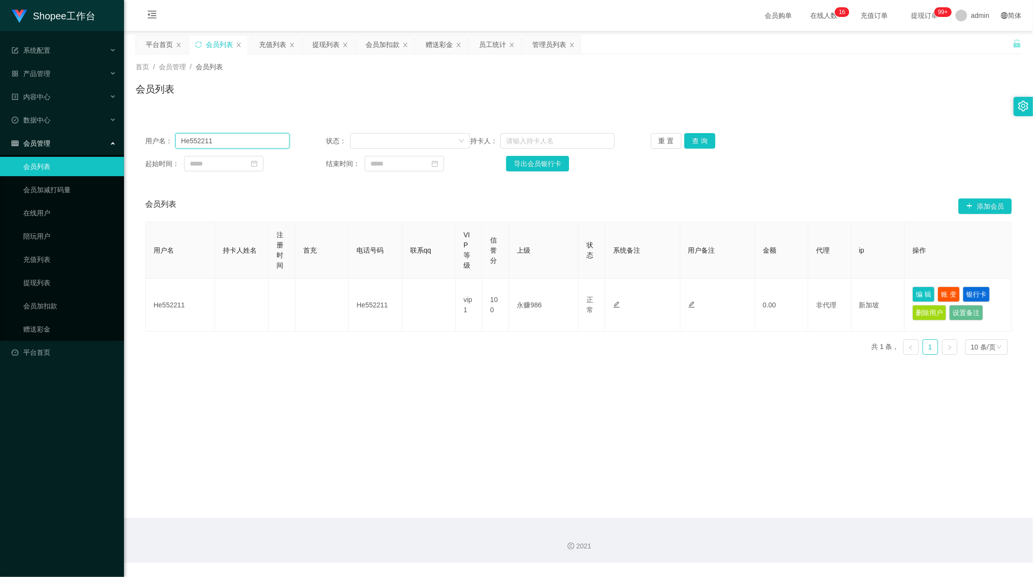
click at [221, 144] on input "He552211" at bounding box center [232, 140] width 114 height 15
paste input "Kimpang"
type input "Kimpang"
click at [688, 138] on button "查 询" at bounding box center [699, 140] width 31 height 15
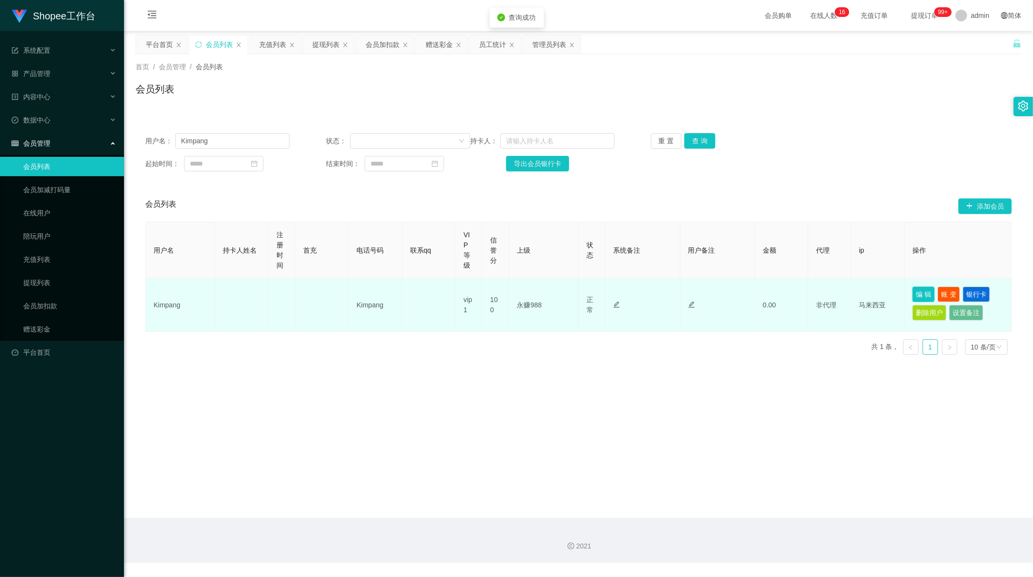
click at [912, 290] on button "编 辑" at bounding box center [923, 294] width 22 height 15
type input "Kimpang"
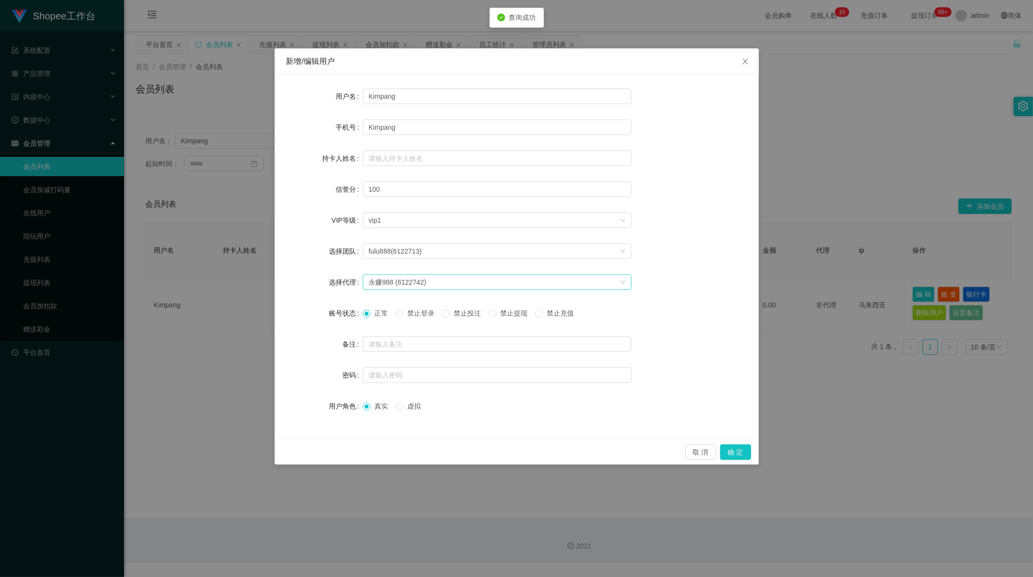
click at [414, 284] on div "永赚988 (6122742)" at bounding box center [398, 282] width 58 height 15
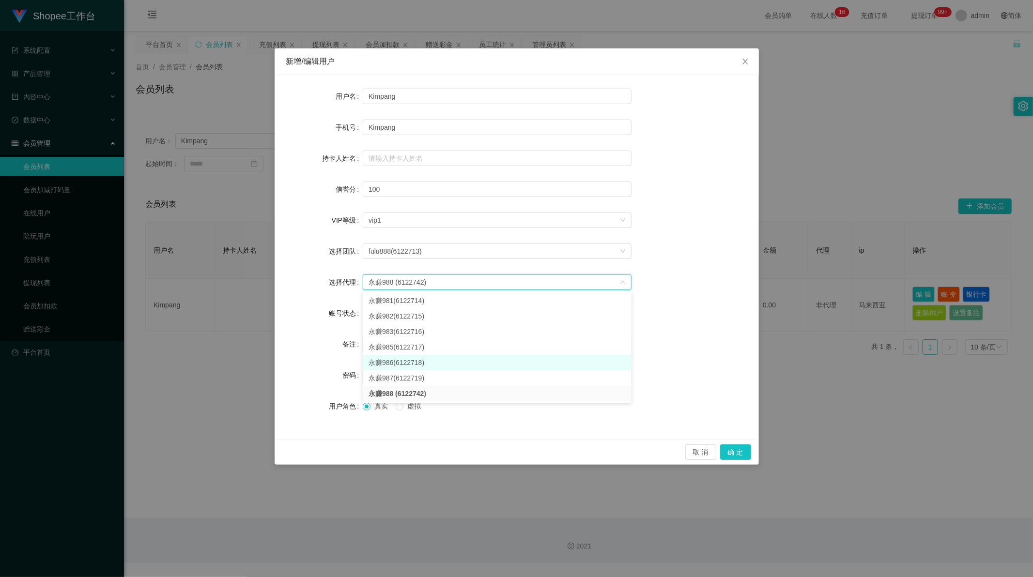
click at [404, 364] on li "永赚986(6122718)" at bounding box center [497, 362] width 269 height 15
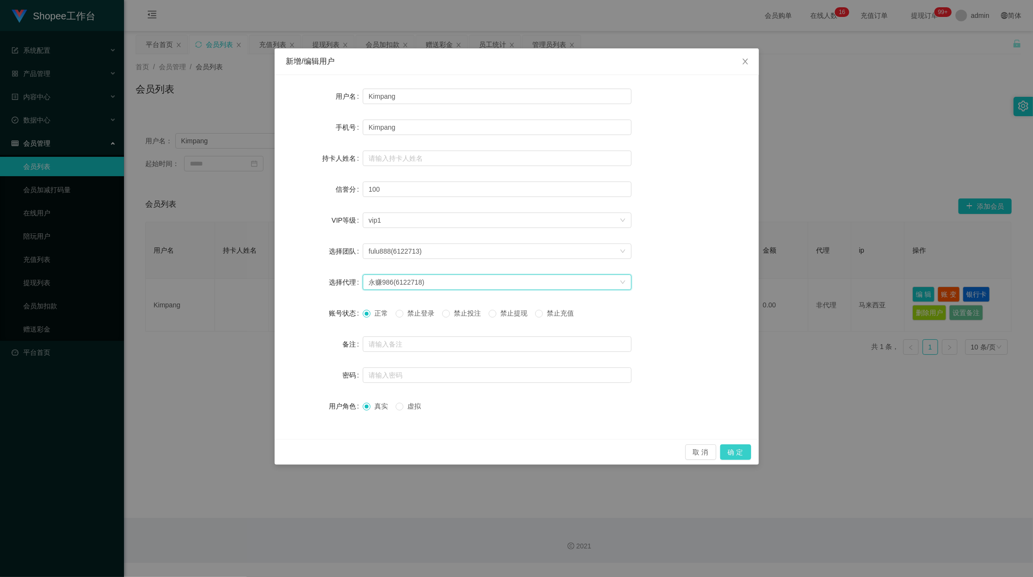
click at [739, 451] on button "确 定" at bounding box center [735, 452] width 31 height 15
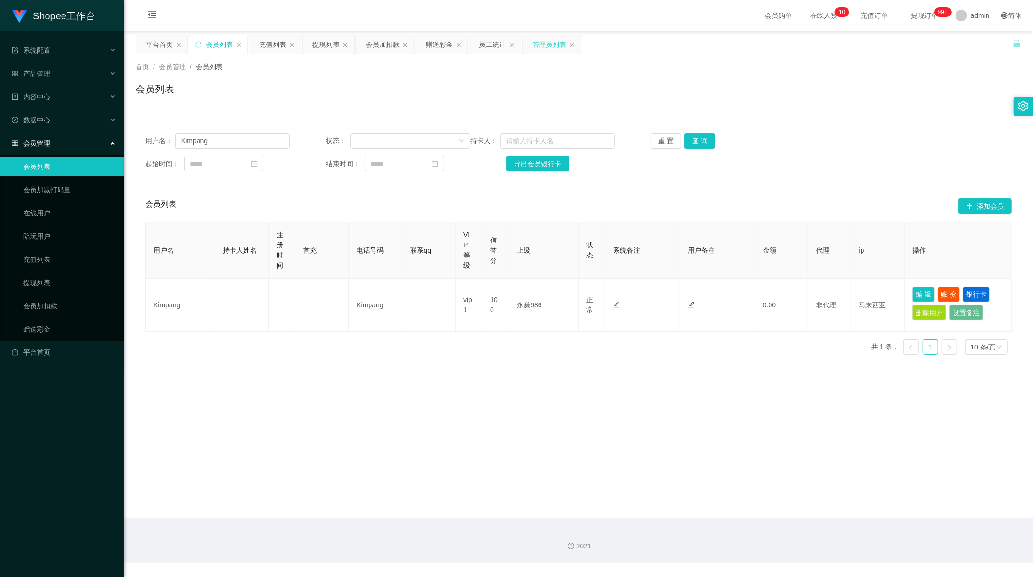
click at [545, 41] on div "管理员列表" at bounding box center [549, 44] width 34 height 18
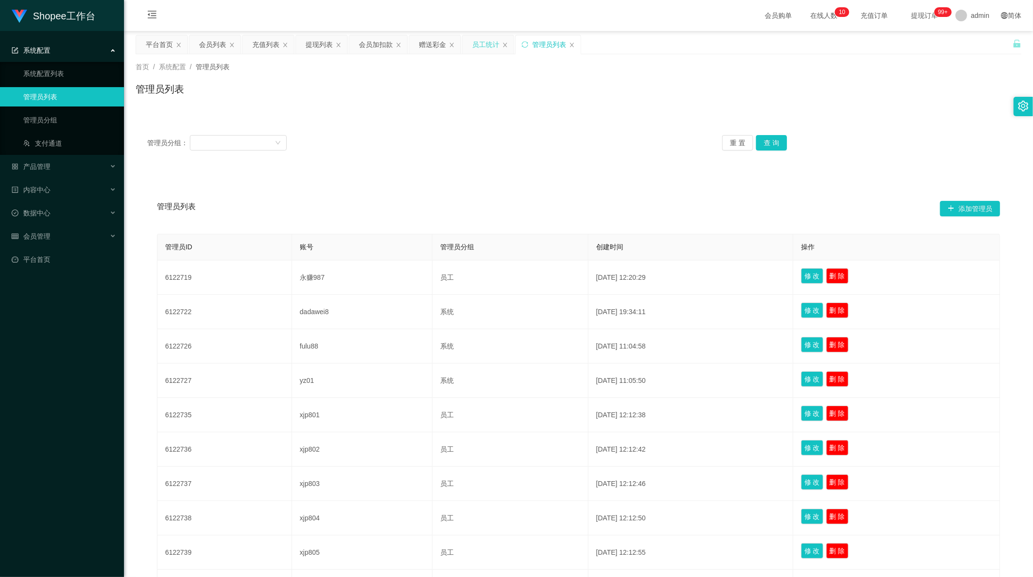
click at [493, 42] on div "员工统计" at bounding box center [485, 44] width 27 height 18
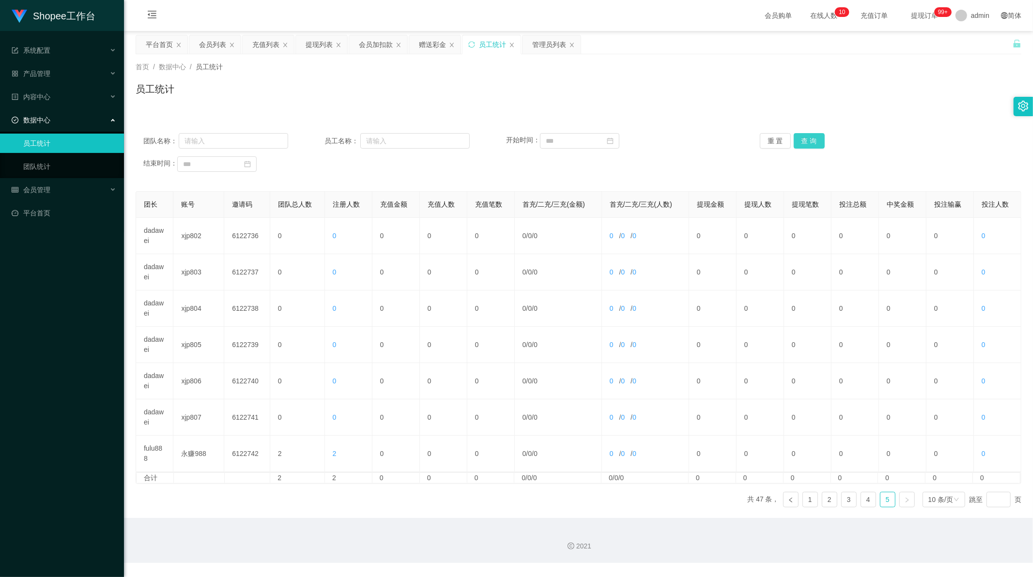
click at [820, 144] on button "查 询" at bounding box center [809, 140] width 31 height 15
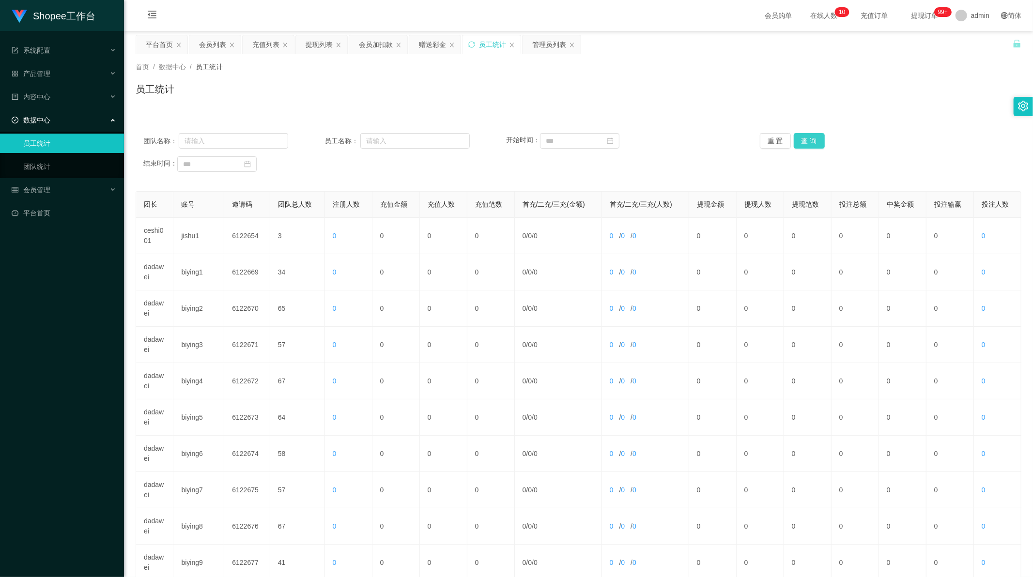
click at [815, 137] on button "查 询" at bounding box center [809, 140] width 31 height 15
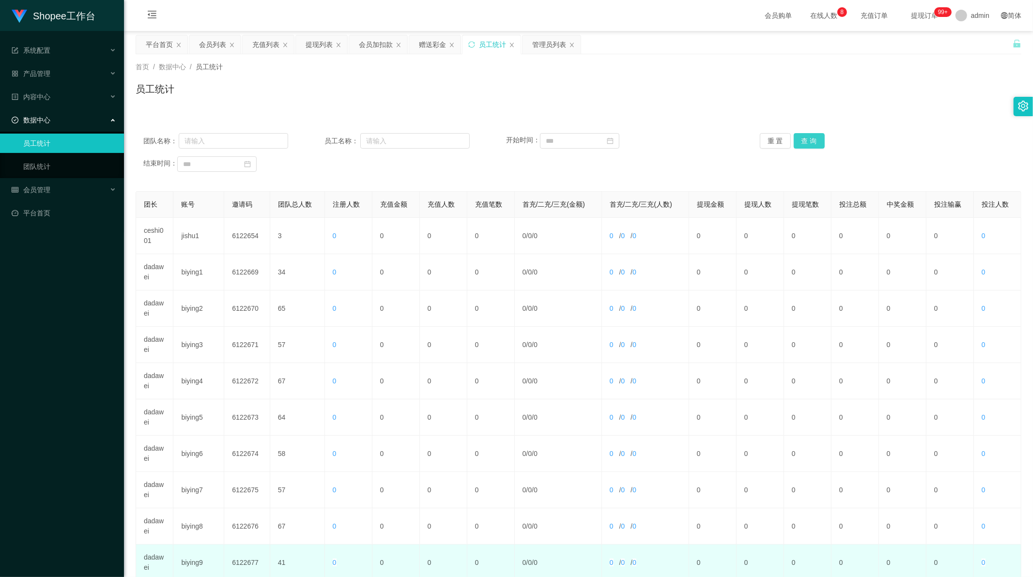
scroll to position [92, 0]
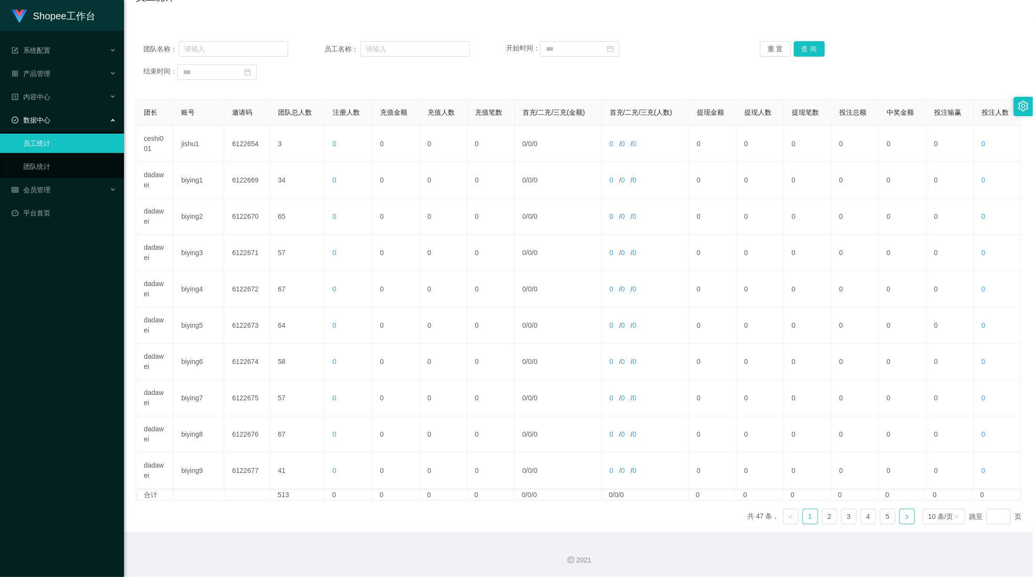
click at [899, 522] on link at bounding box center [906, 516] width 15 height 15
click at [884, 501] on div "团长 账号 邀请码 团队总人数 注册人数 充值金额 充值人数 充值笔数 首充/二充/三充(金额) 首充/二充/三充(人数) 提现金额 提现人数 提现笔数 投注…" at bounding box center [579, 300] width 886 height 402
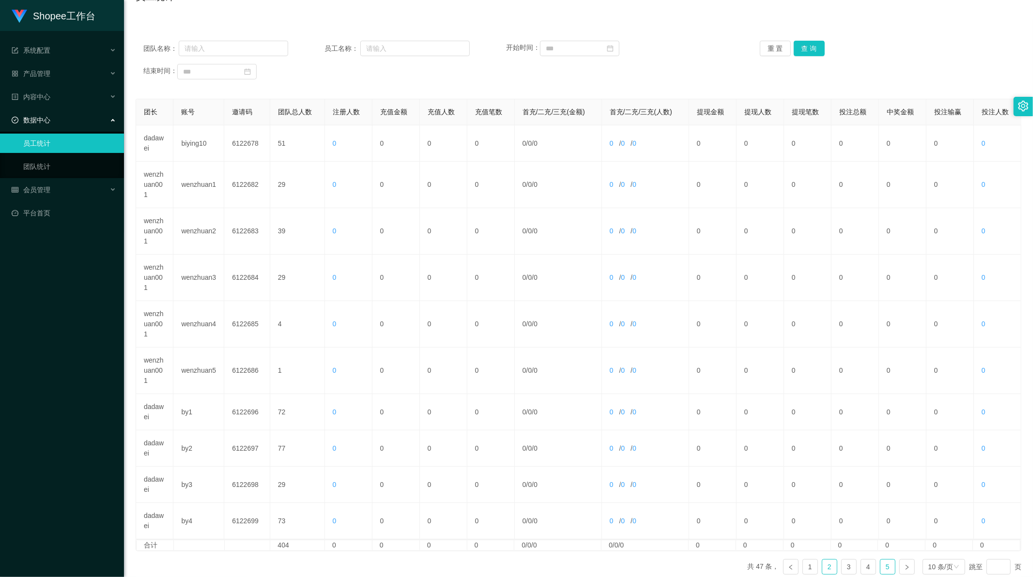
scroll to position [143, 0]
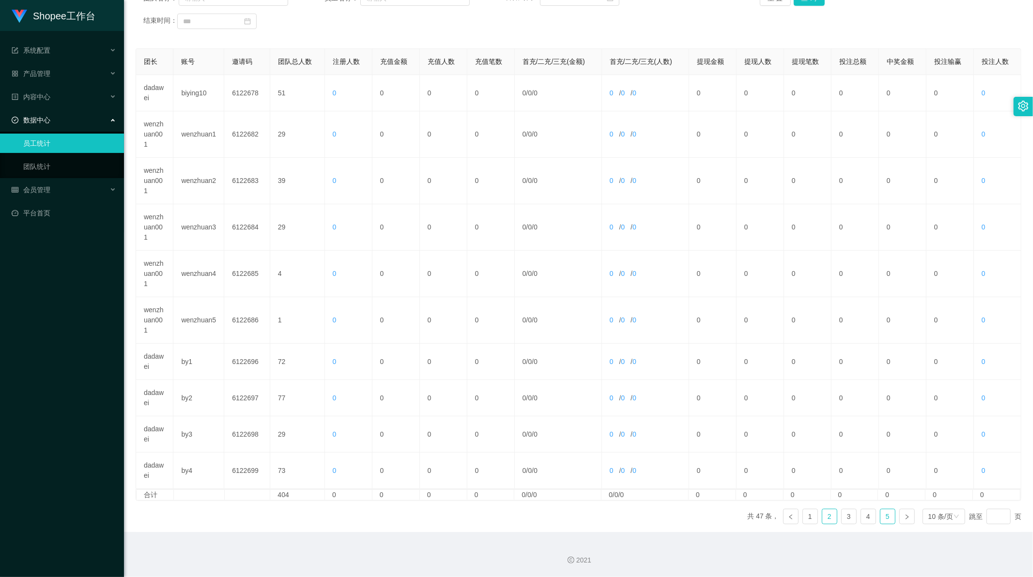
click at [880, 522] on link "5" at bounding box center [887, 516] width 15 height 15
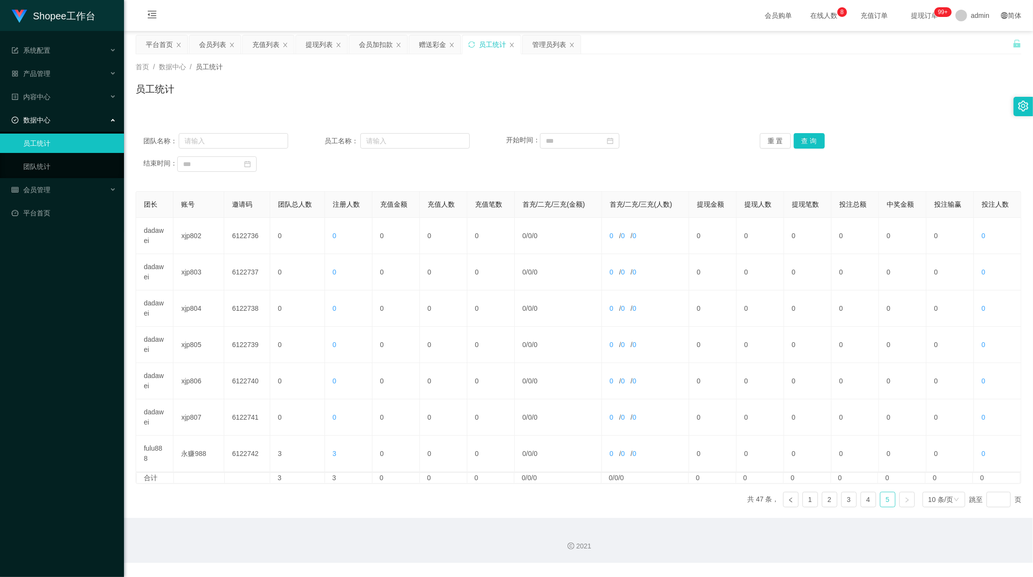
scroll to position [0, 0]
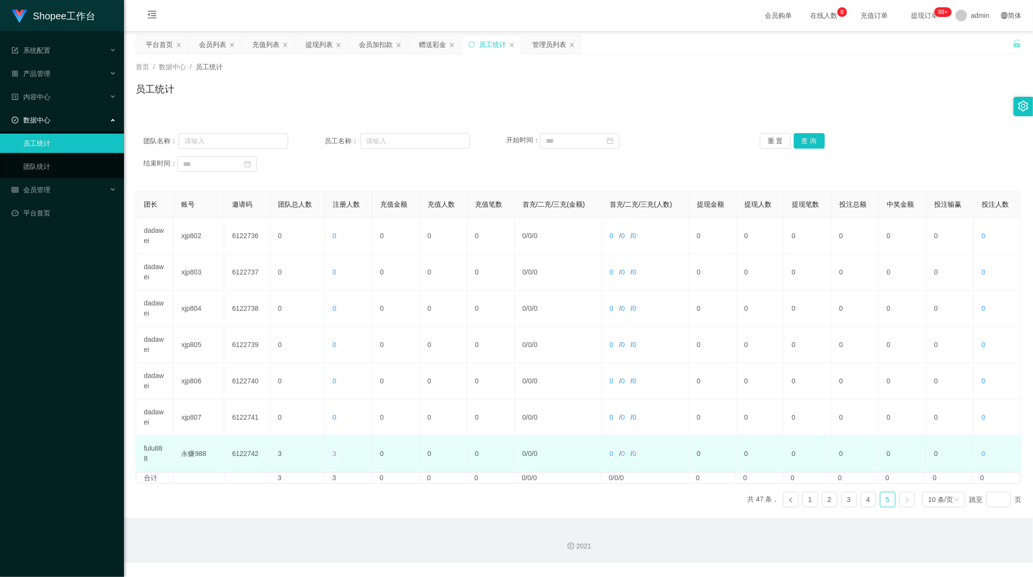
click at [333, 453] on span "3" at bounding box center [335, 454] width 4 height 8
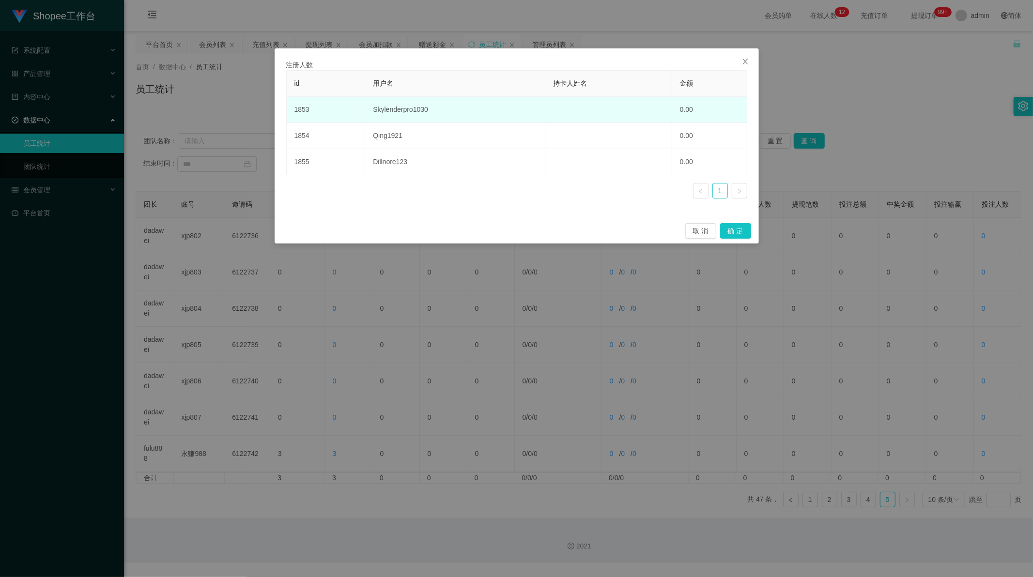
click at [390, 108] on td "Skylenderpro1030" at bounding box center [455, 110] width 180 height 26
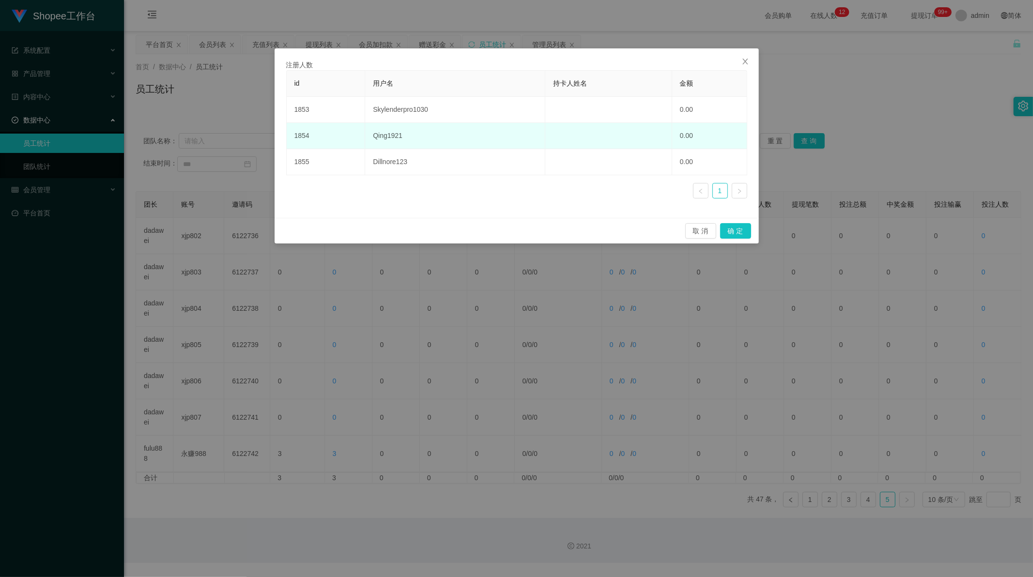
click at [381, 139] on td "Qing1921" at bounding box center [455, 136] width 180 height 26
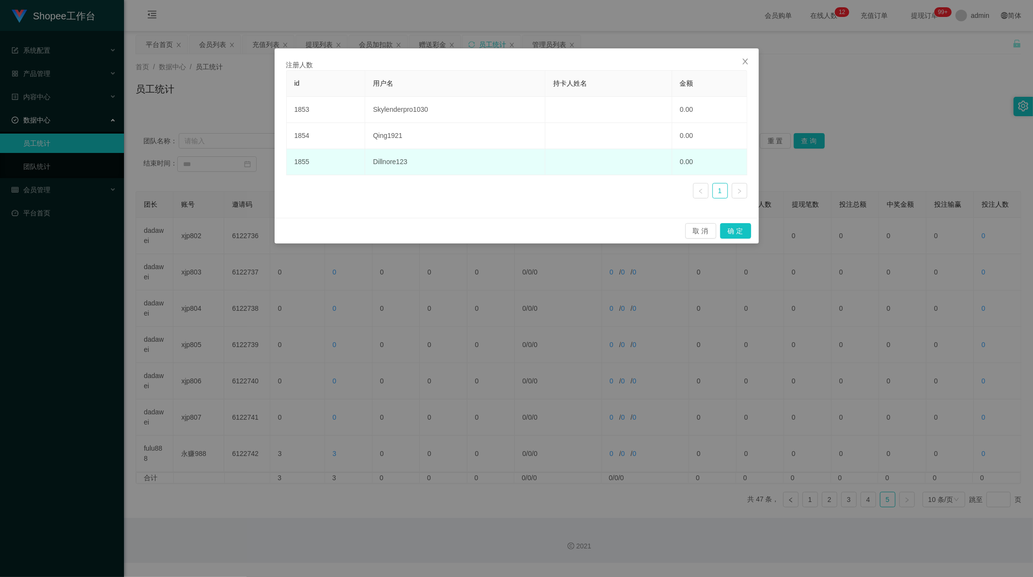
click at [393, 164] on td "Dillnore123" at bounding box center [455, 162] width 180 height 26
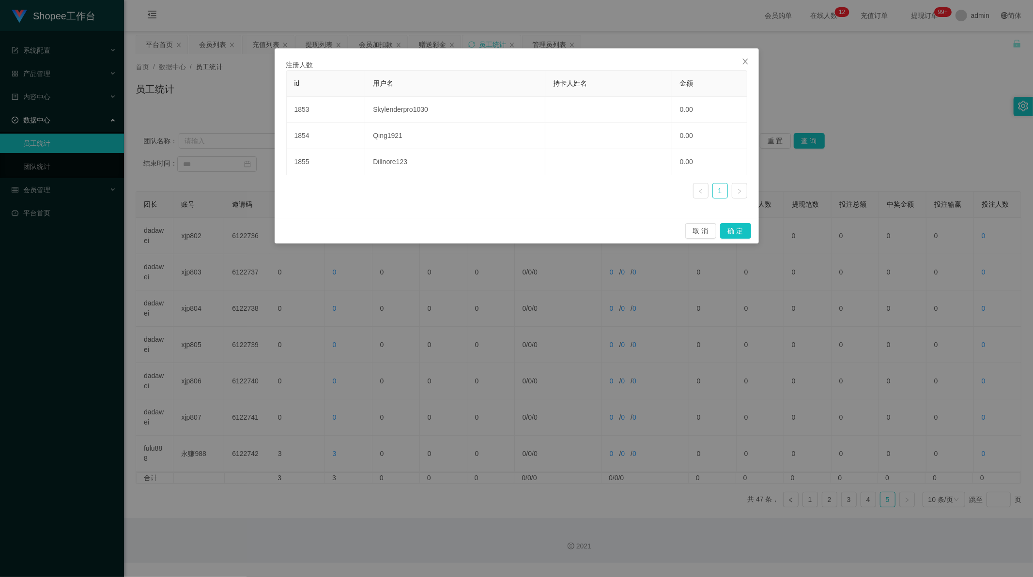
drag, startPoint x: 449, startPoint y: 27, endPoint x: 517, endPoint y: 40, distance: 69.0
click at [453, 27] on div "注册人数 id 用户名 持卡人姓名 金额 1853 Skylenderpro1030 0.00 1854 Qing1921 0.00 1855 Dillnor…" at bounding box center [516, 288] width 1033 height 577
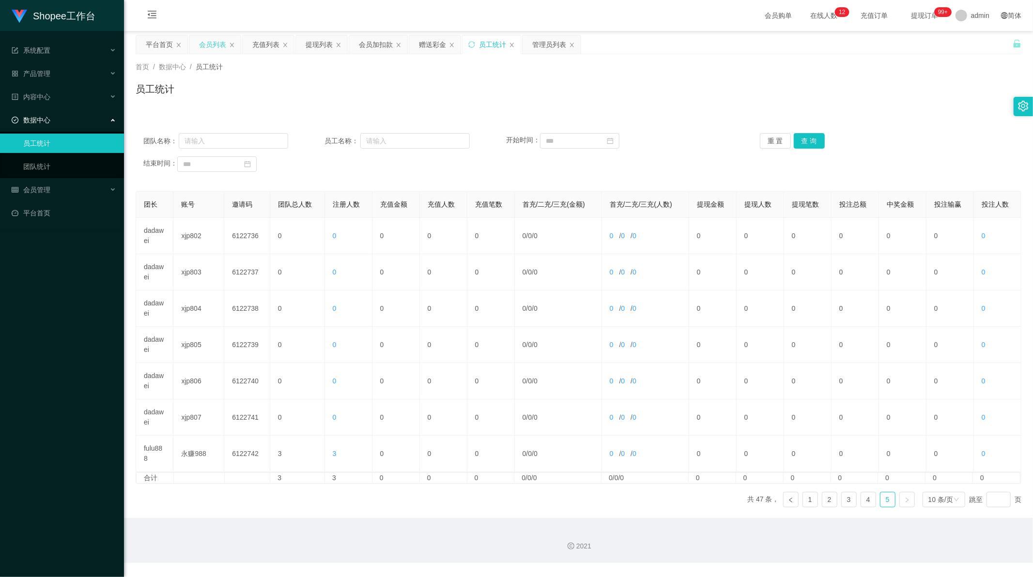
click at [211, 45] on div "会员列表" at bounding box center [212, 44] width 27 height 18
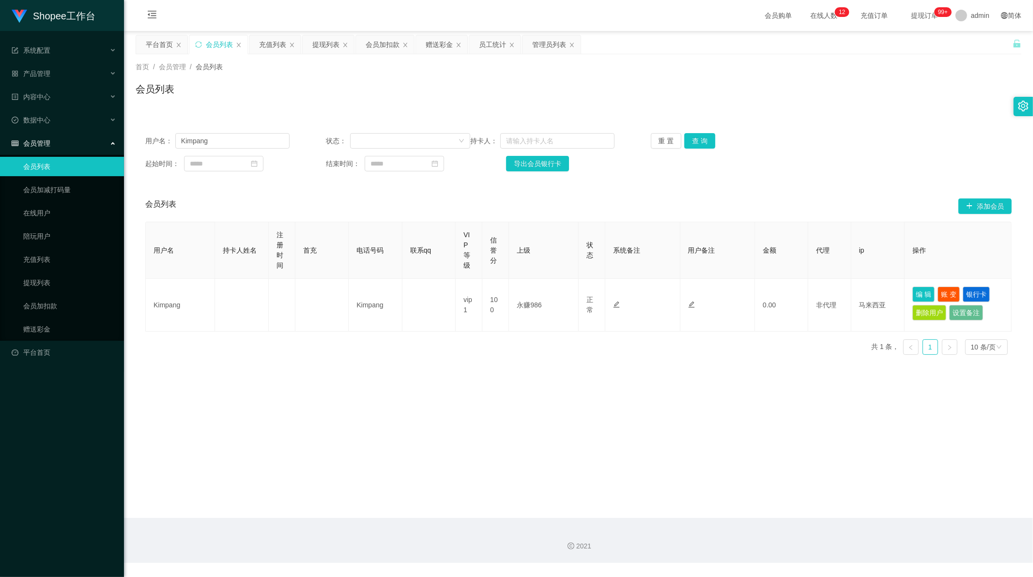
click at [382, 391] on main "关闭左侧 关闭右侧 关闭其它 刷新页面 平台首页 会员列表 充值列表 提现列表 会员加扣款 赠送彩金 员工统计 管理员列表 首页 / 会员管理 / 会员列表 …" at bounding box center [578, 274] width 909 height 487
click at [210, 145] on input "Kimpang" at bounding box center [232, 140] width 114 height 15
paste input "Skylenderpro1030"
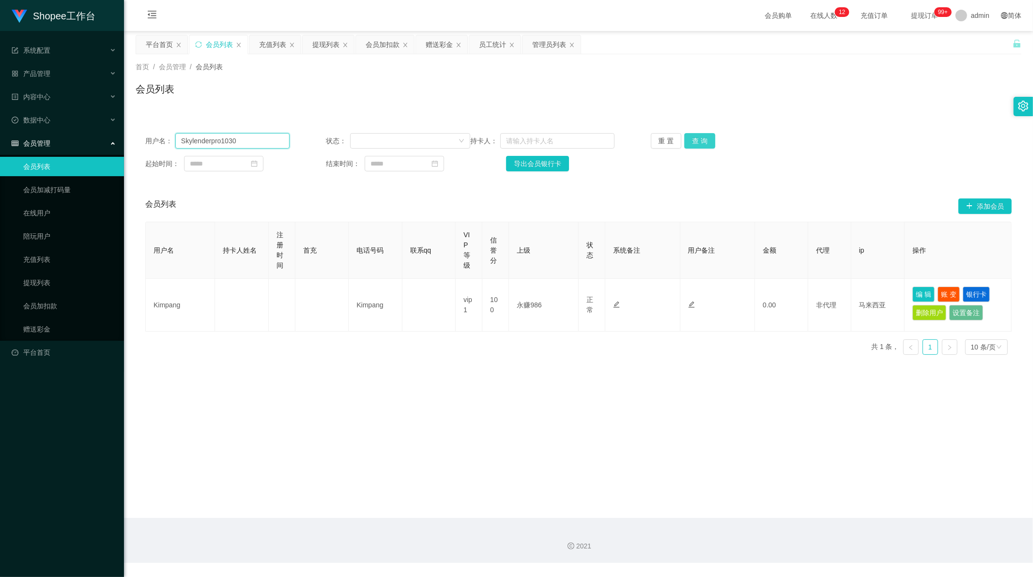
type input "Skylenderpro1030"
click at [693, 139] on button "查 询" at bounding box center [699, 140] width 31 height 15
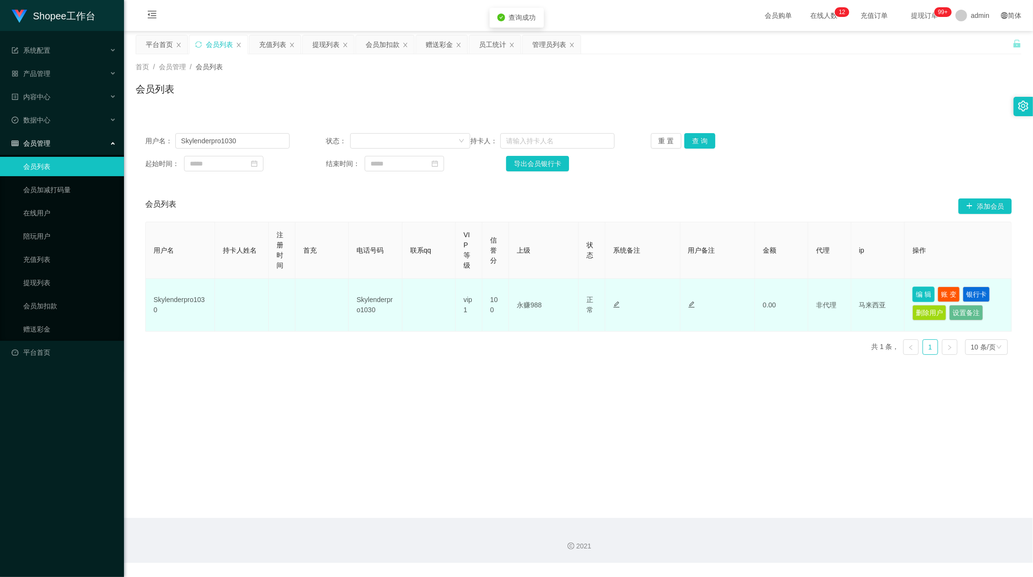
click at [919, 295] on button "编 辑" at bounding box center [923, 294] width 22 height 15
type input "Skylenderpro1030"
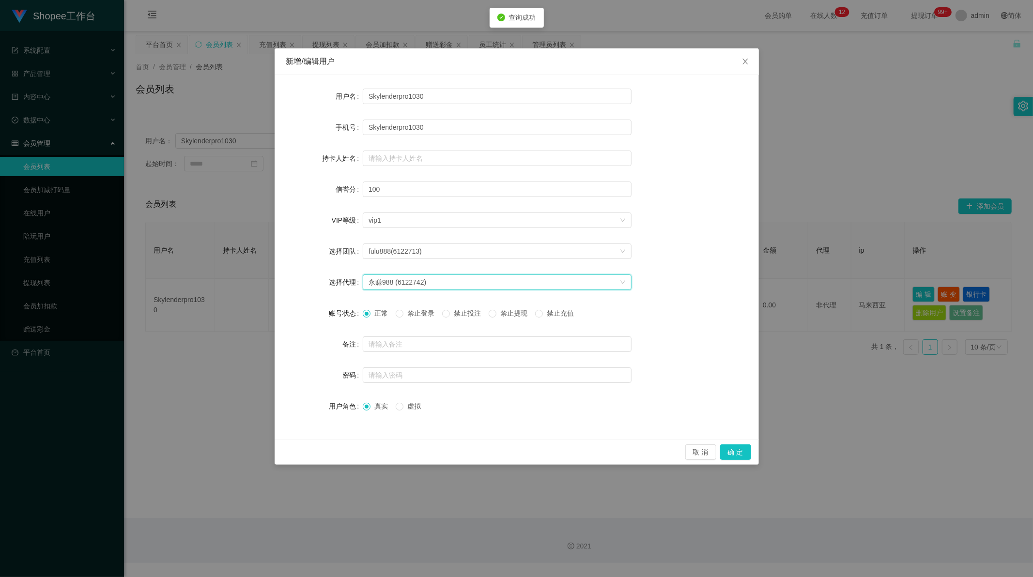
click at [419, 280] on div "永赚988 (6122742)" at bounding box center [398, 282] width 58 height 15
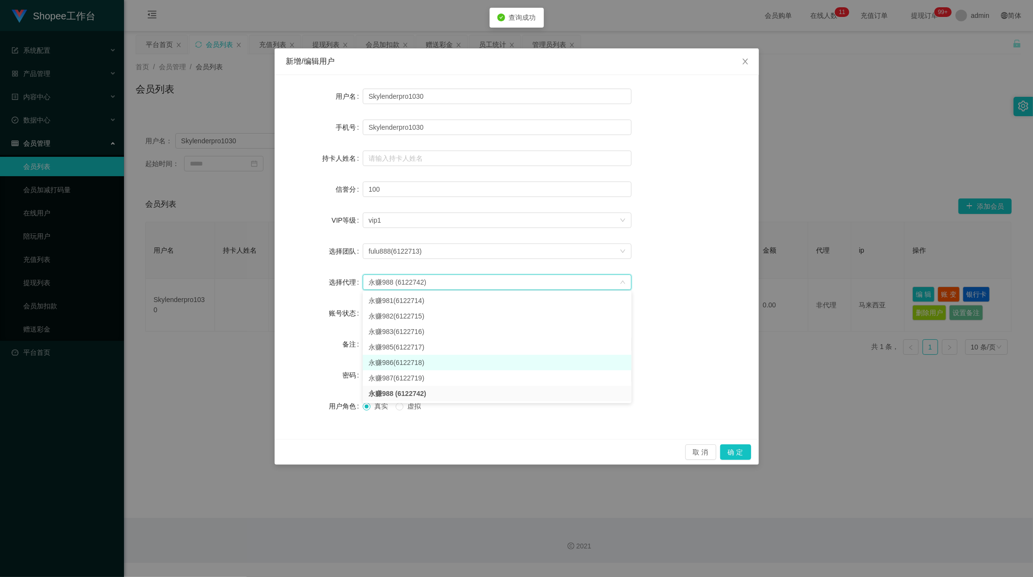
click at [404, 364] on li "永赚986(6122718)" at bounding box center [497, 362] width 269 height 15
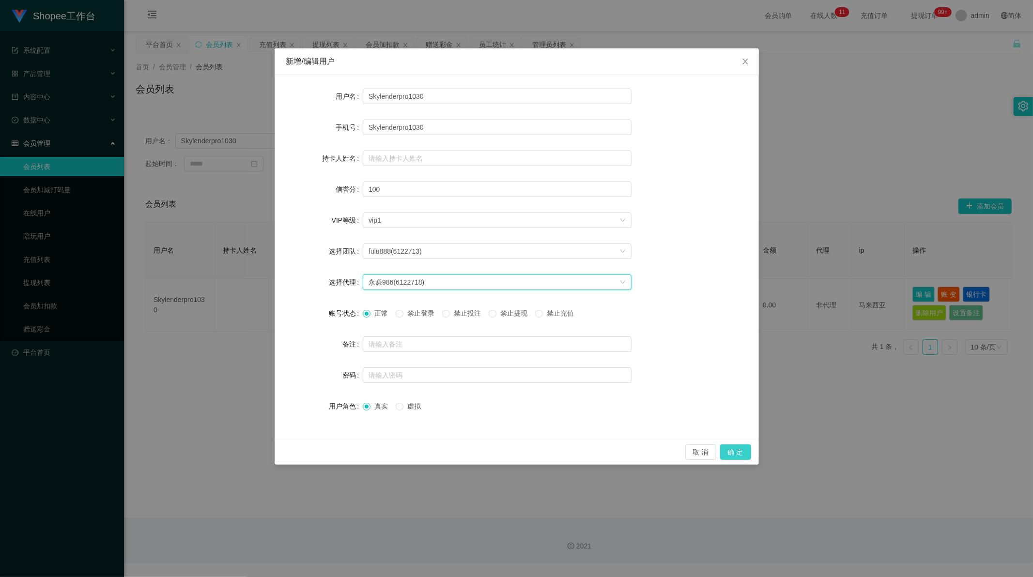
click at [742, 452] on button "确 定" at bounding box center [735, 452] width 31 height 15
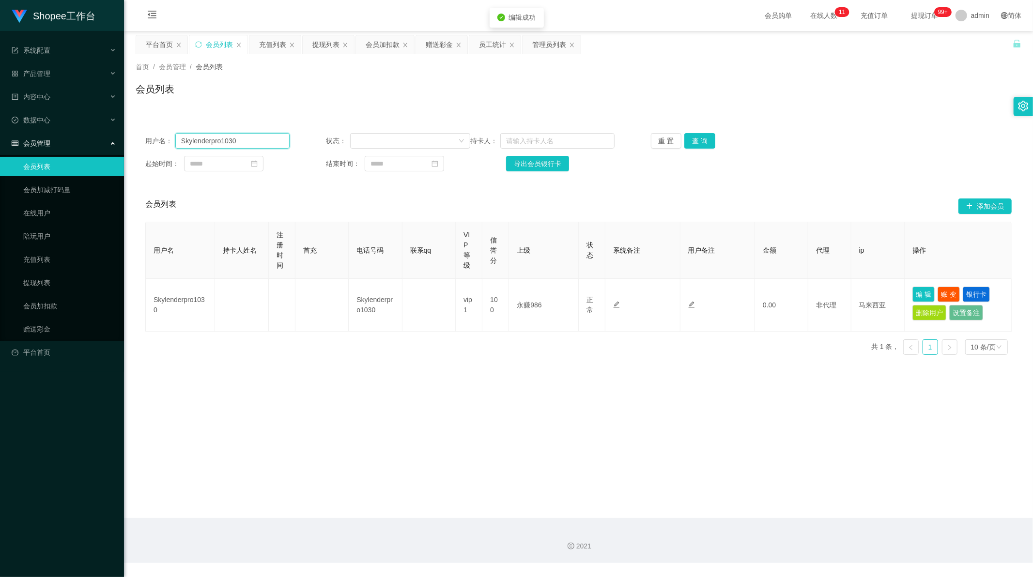
click at [210, 148] on input "Skylenderpro1030" at bounding box center [232, 140] width 114 height 15
paste input "Qing1921"
type input "Qing1921"
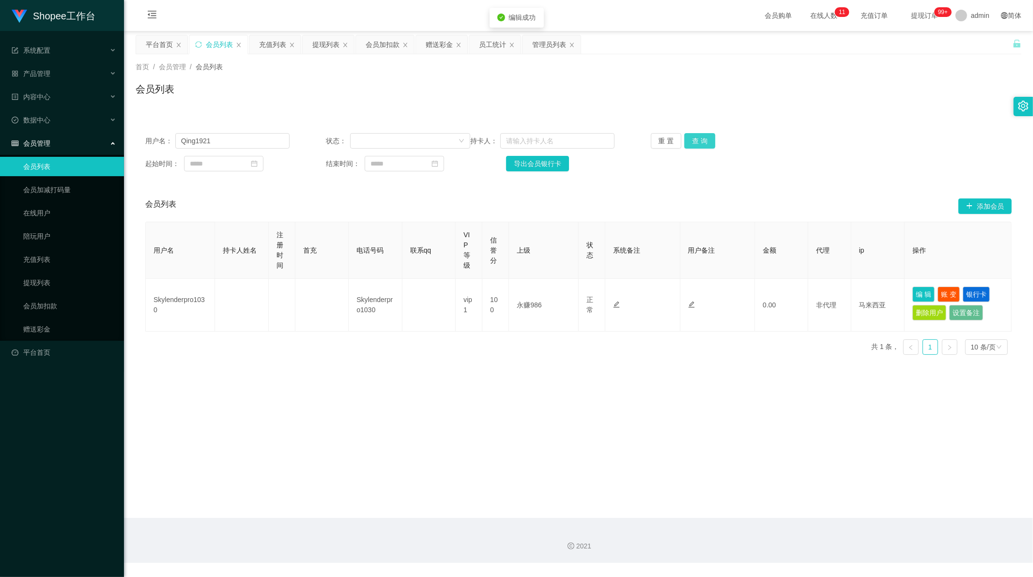
click at [696, 139] on button "查 询" at bounding box center [699, 140] width 31 height 15
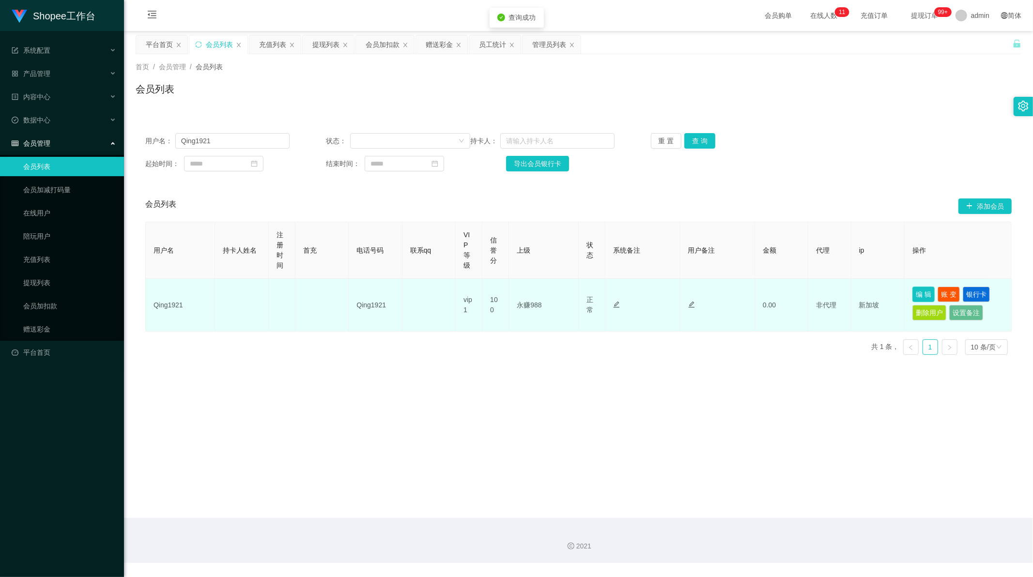
click at [921, 293] on button "编 辑" at bounding box center [923, 294] width 22 height 15
type input "Qing1921"
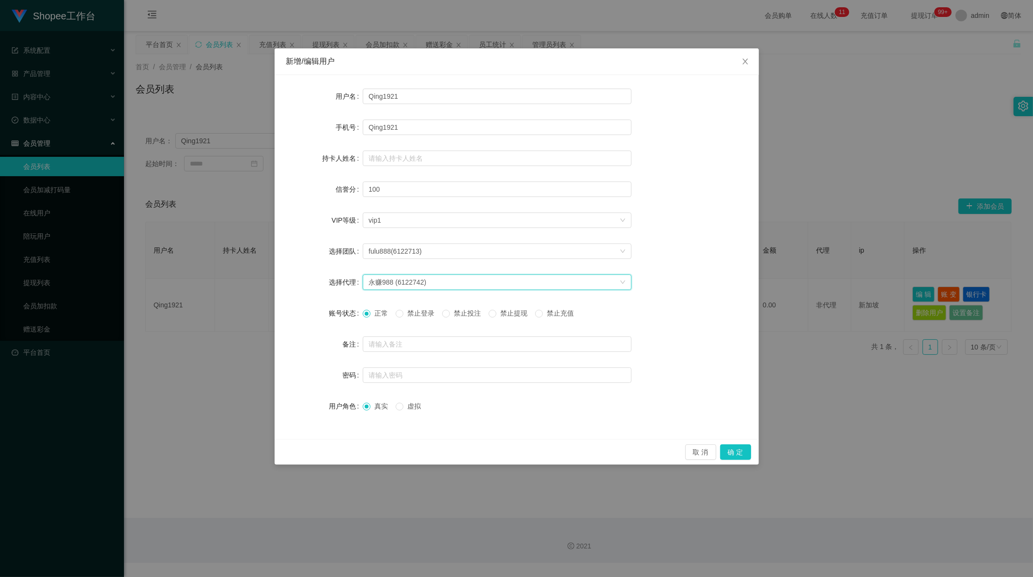
click at [422, 283] on div "永赚988 (6122742)" at bounding box center [398, 282] width 58 height 15
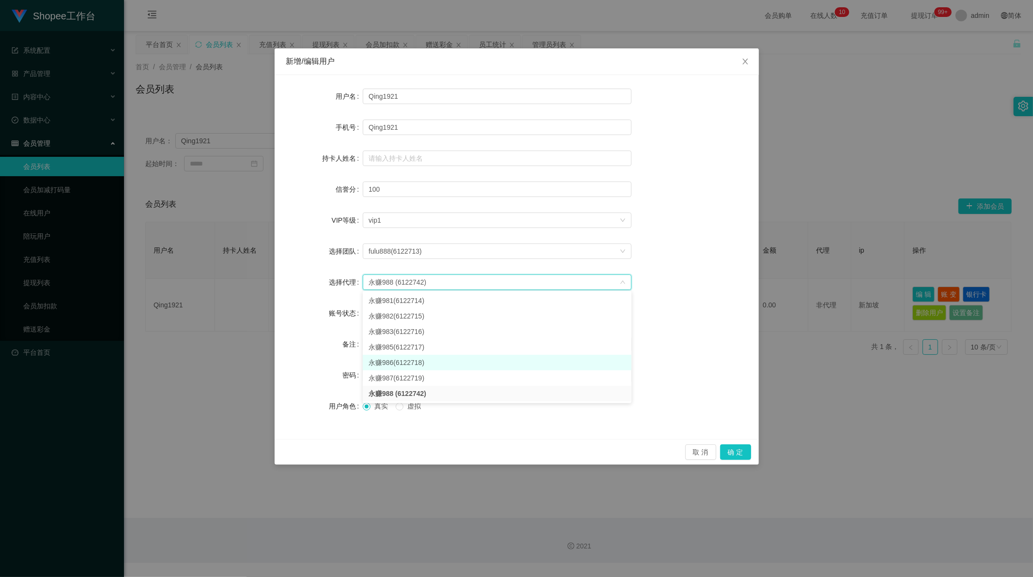
click at [401, 364] on li "永赚986(6122718)" at bounding box center [497, 362] width 269 height 15
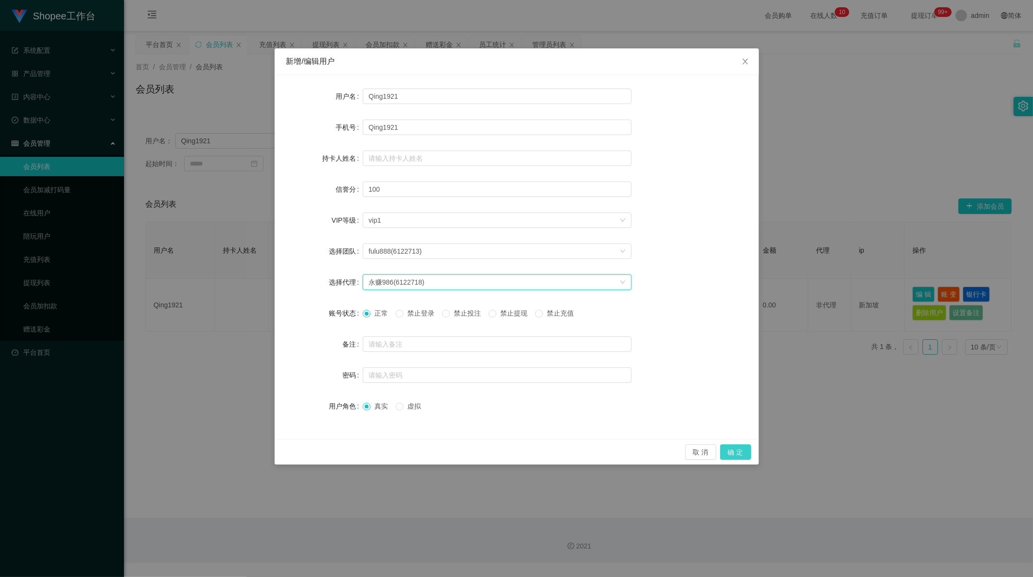
click at [744, 452] on button "确 定" at bounding box center [735, 452] width 31 height 15
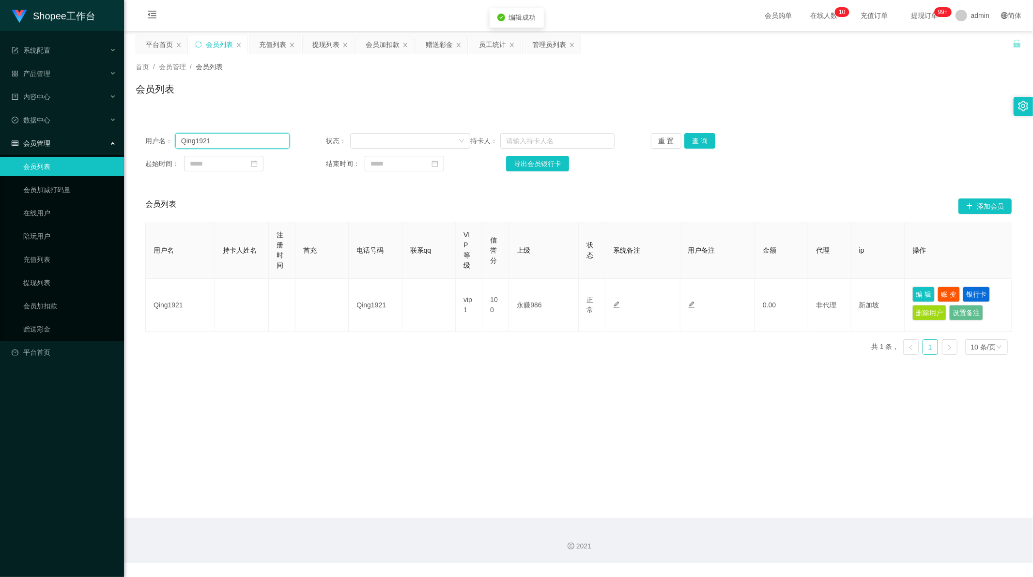
click at [253, 148] on input "Qing1921" at bounding box center [232, 140] width 114 height 15
click at [249, 145] on input "Qing1921" at bounding box center [232, 140] width 114 height 15
paste input "Dillnore123"
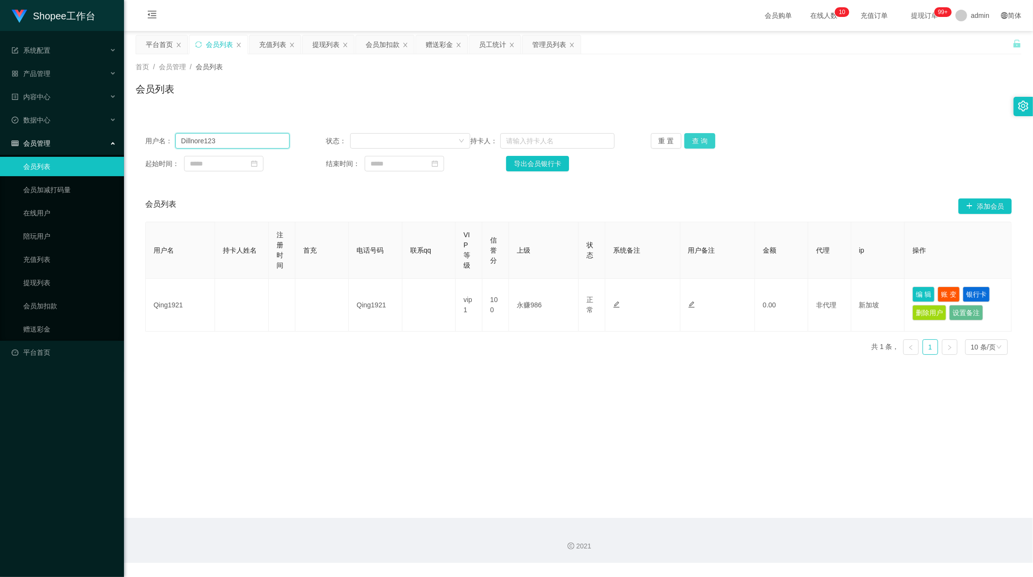
type input "Dillnore123"
click at [699, 139] on button "查 询" at bounding box center [699, 140] width 31 height 15
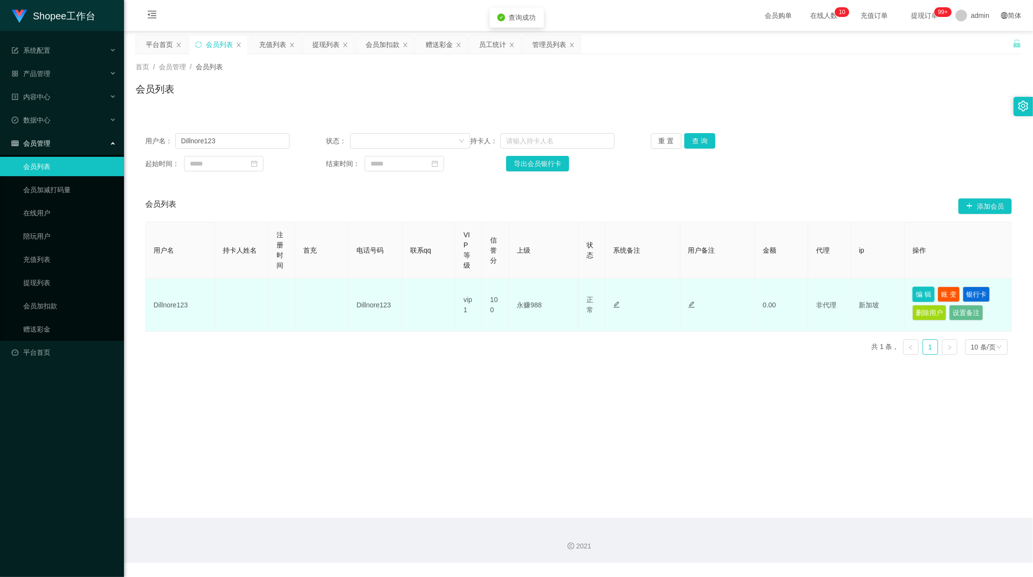
click at [921, 293] on button "编 辑" at bounding box center [923, 294] width 22 height 15
type input "Dillnore123"
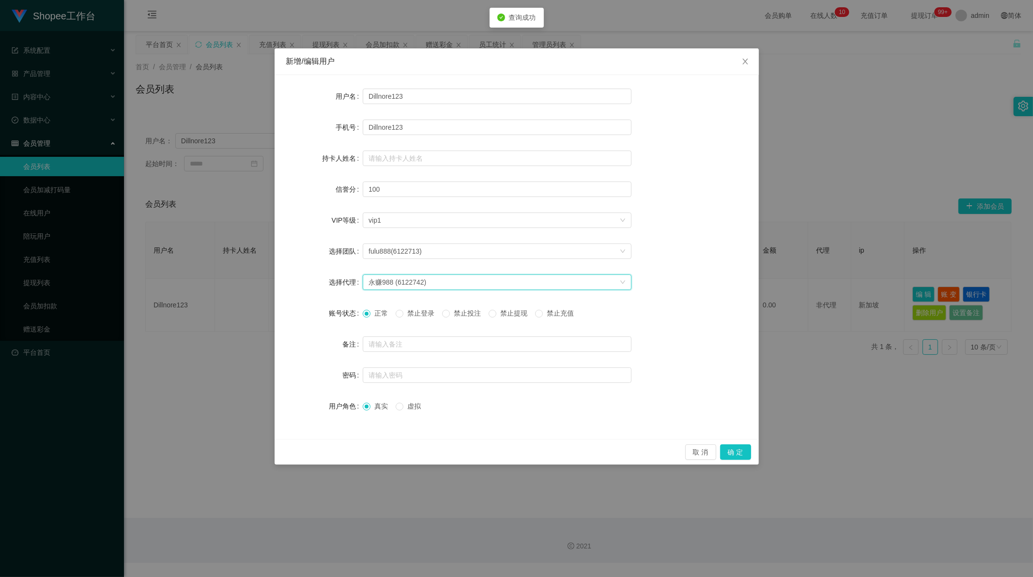
click at [397, 279] on div "永赚988 (6122742)" at bounding box center [398, 282] width 58 height 15
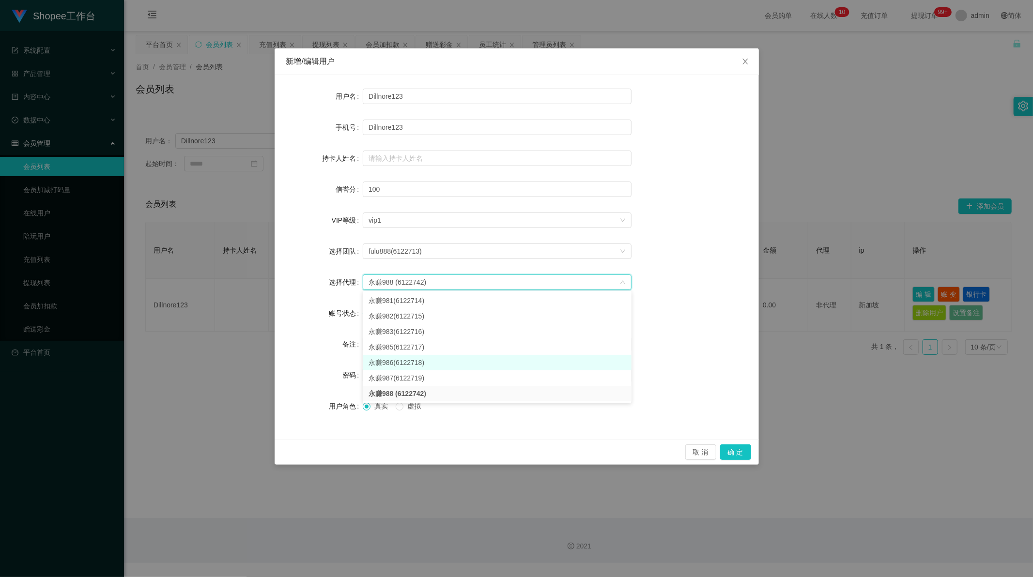
click at [400, 361] on li "永赚986(6122718)" at bounding box center [497, 362] width 269 height 15
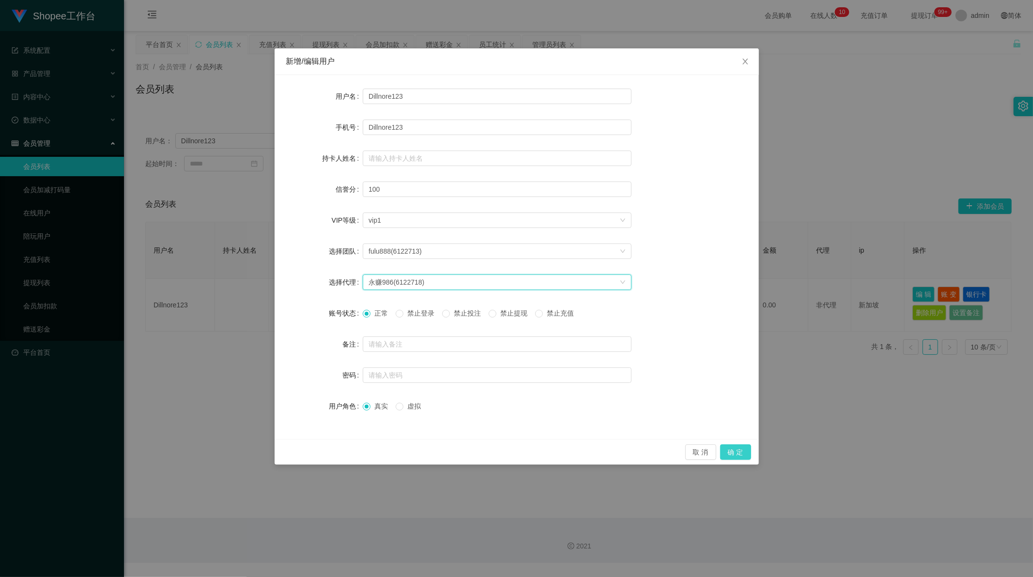
click at [735, 448] on button "确 定" at bounding box center [735, 452] width 31 height 15
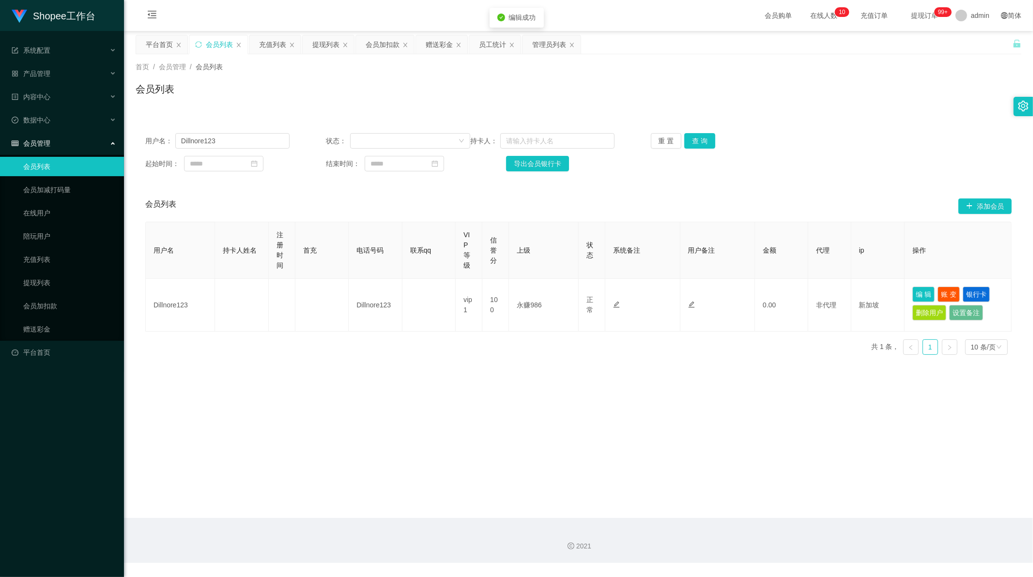
click at [477, 396] on main "关闭左侧 关闭右侧 关闭其它 刷新页面 平台首页 会员列表 充值列表 提现列表 会员加扣款 赠送彩金 员工统计 管理员列表 首页 / 会员管理 / 会员列表 …" at bounding box center [578, 274] width 909 height 487
click at [490, 44] on div "员工统计" at bounding box center [492, 44] width 27 height 18
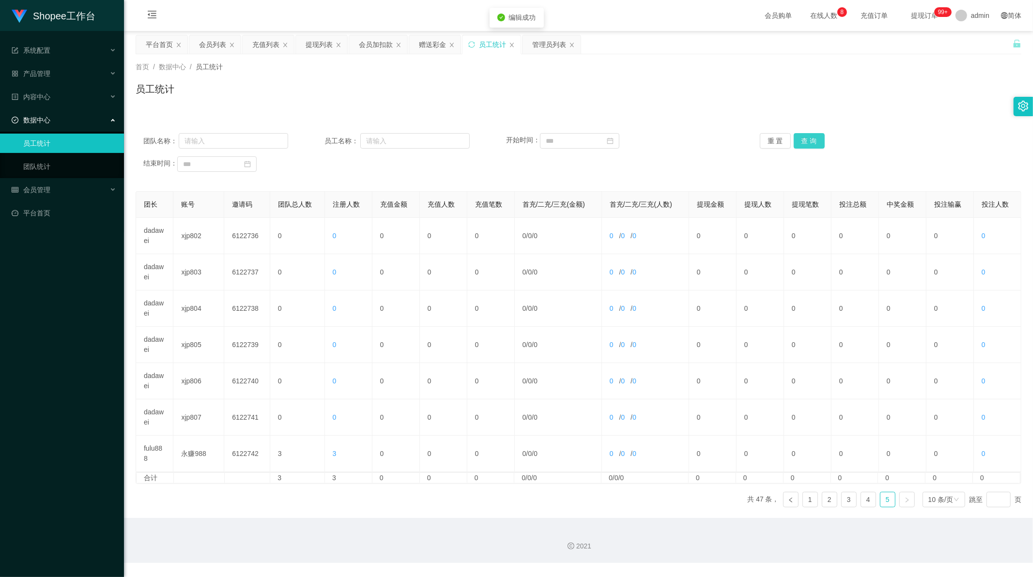
click at [812, 141] on button "查 询" at bounding box center [809, 140] width 31 height 15
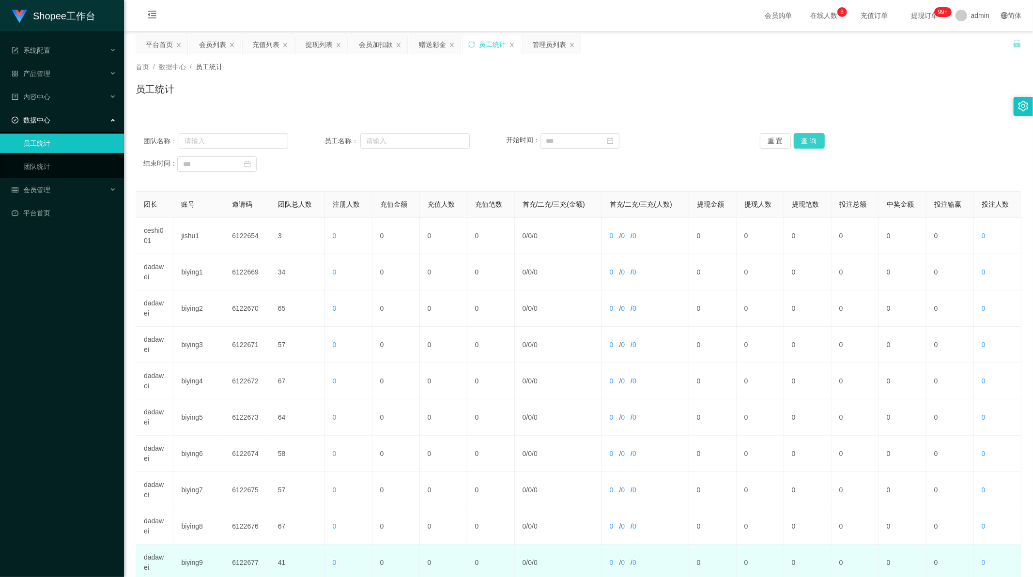
scroll to position [92, 0]
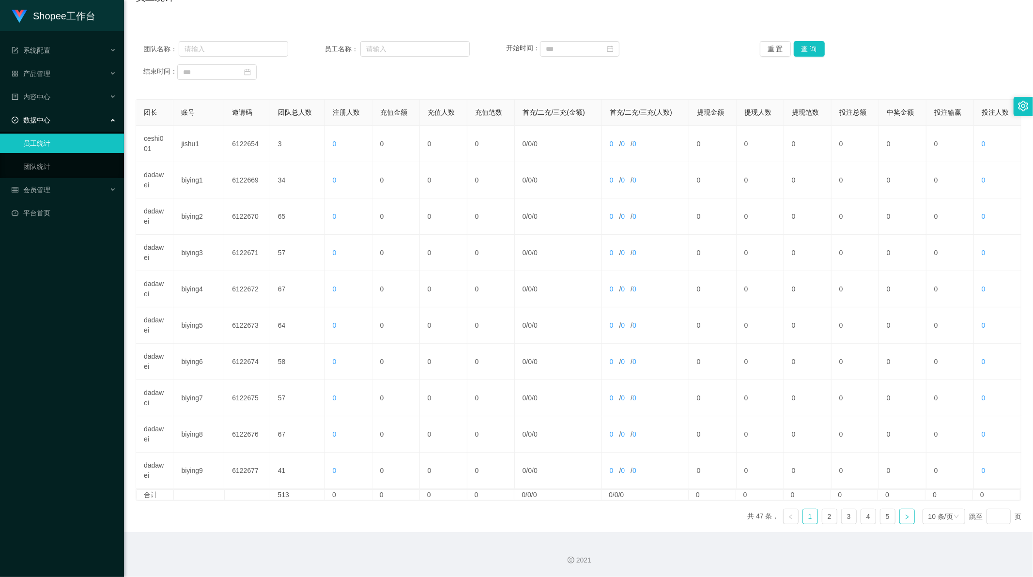
click at [908, 518] on link at bounding box center [906, 516] width 15 height 15
click at [884, 516] on link "5" at bounding box center [887, 516] width 15 height 15
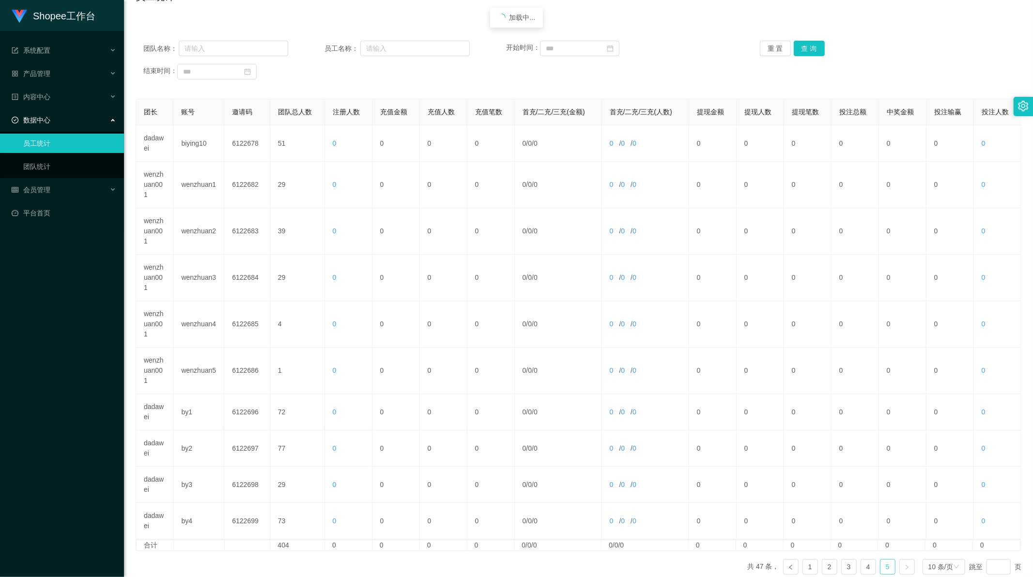
scroll to position [0, 0]
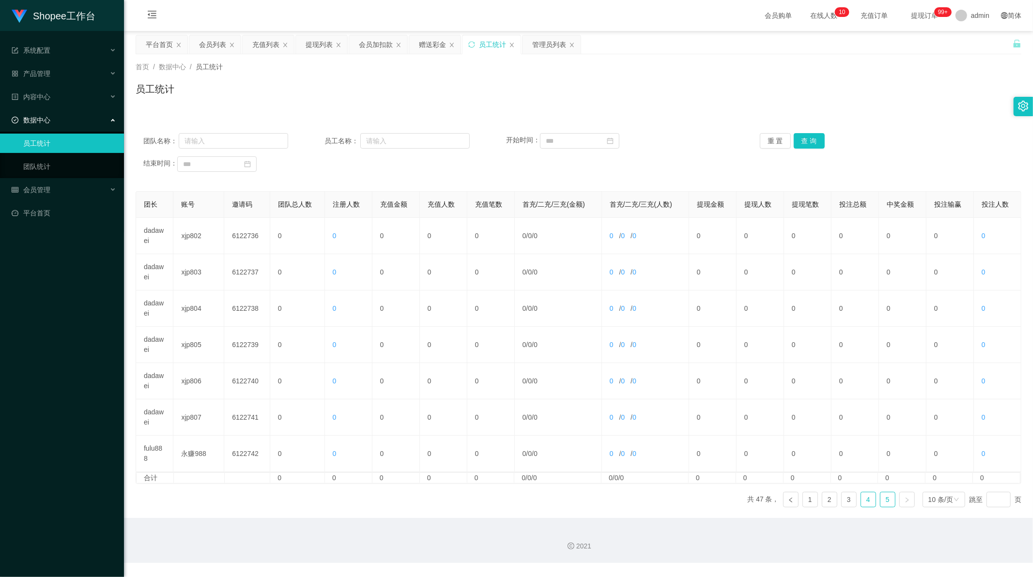
click at [863, 501] on link "4" at bounding box center [868, 499] width 15 height 15
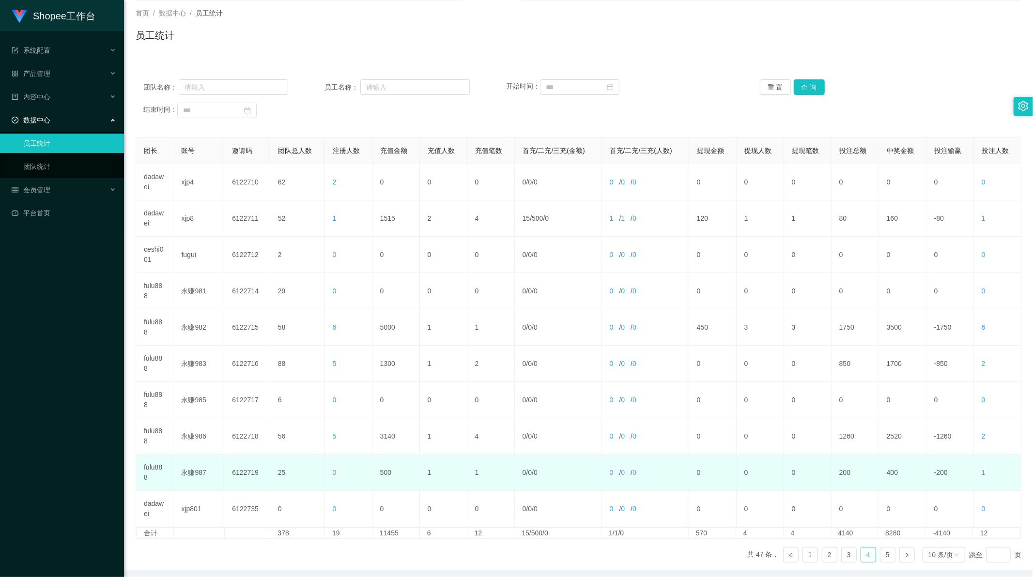
scroll to position [92, 0]
